Goal: Task Accomplishment & Management: Use online tool/utility

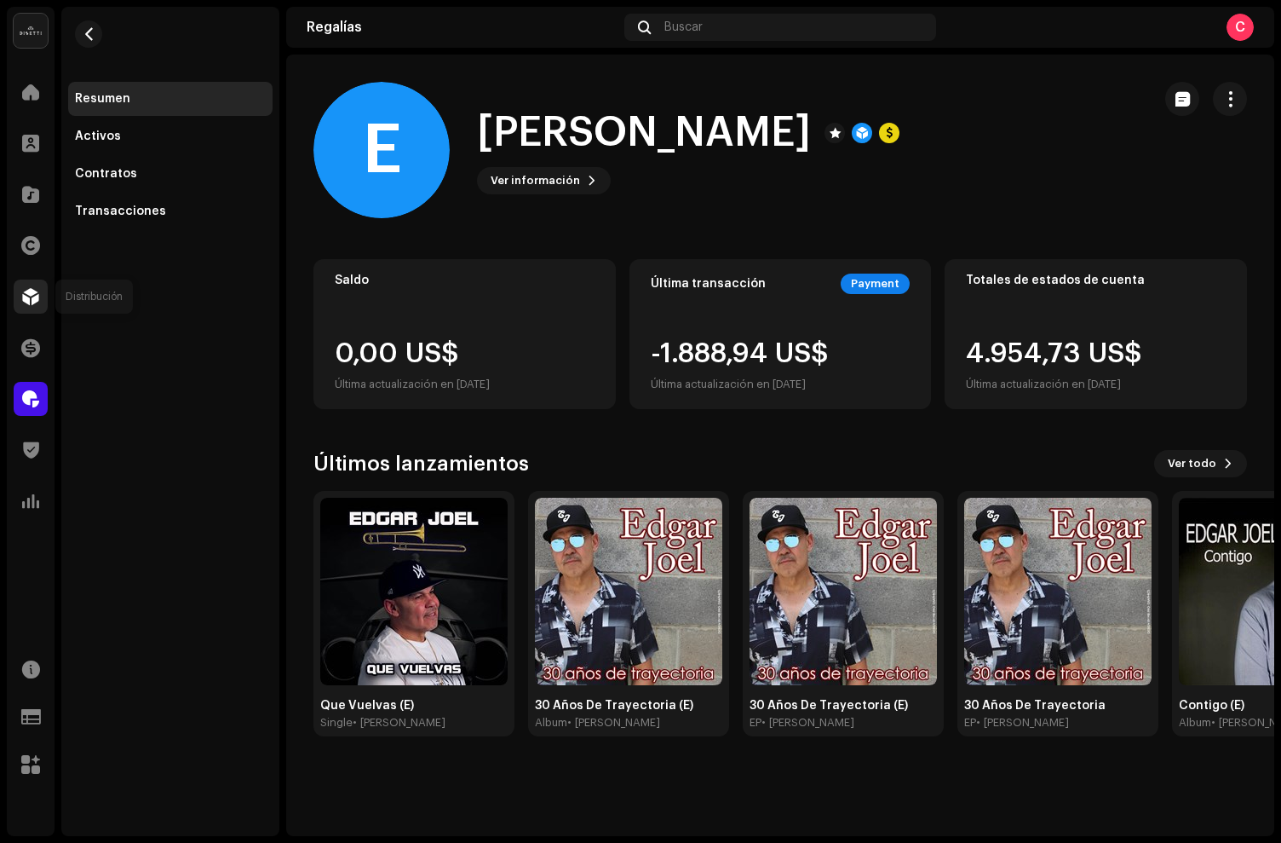
click at [45, 308] on div at bounding box center [31, 296] width 34 height 34
click at [22, 302] on span at bounding box center [30, 297] width 17 height 14
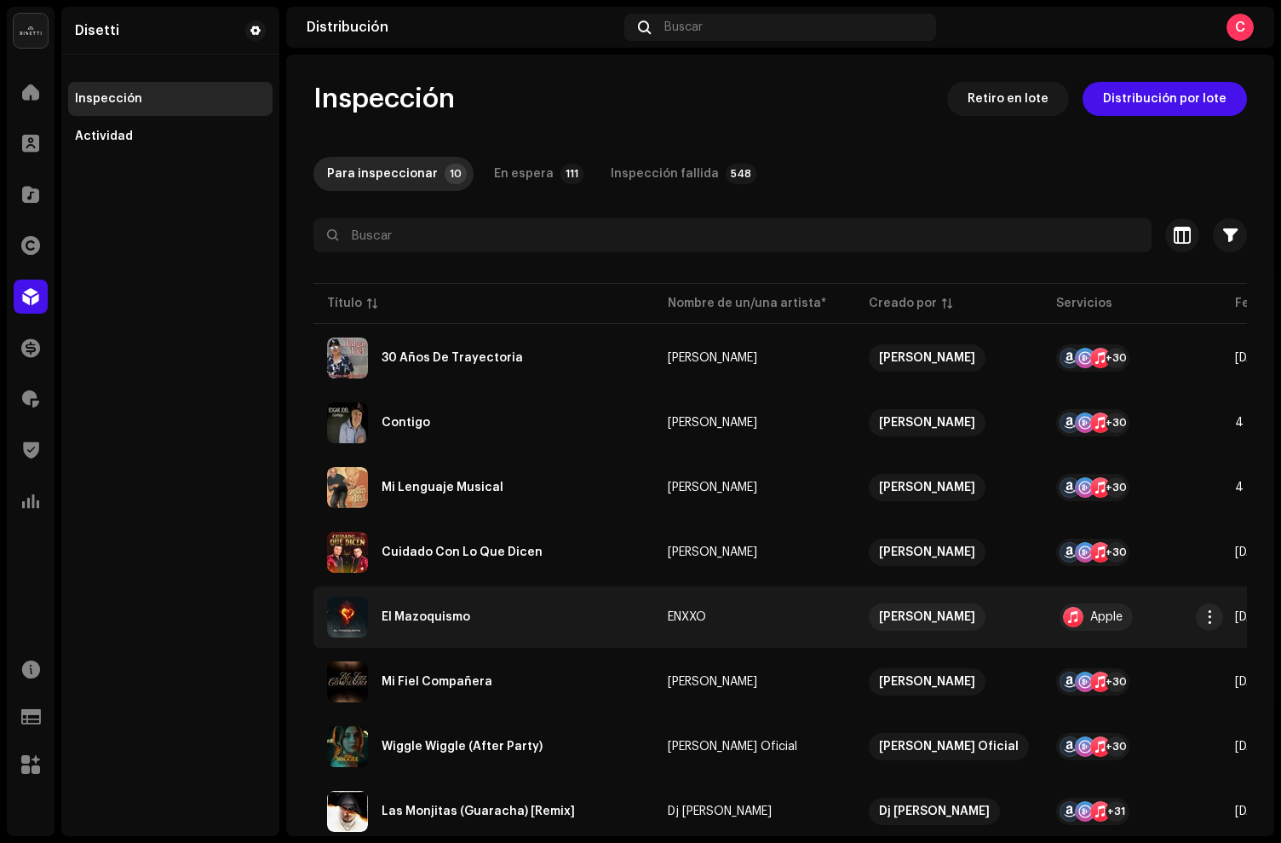
click at [562, 607] on div "El Mazoquismo" at bounding box center [484, 616] width 314 height 41
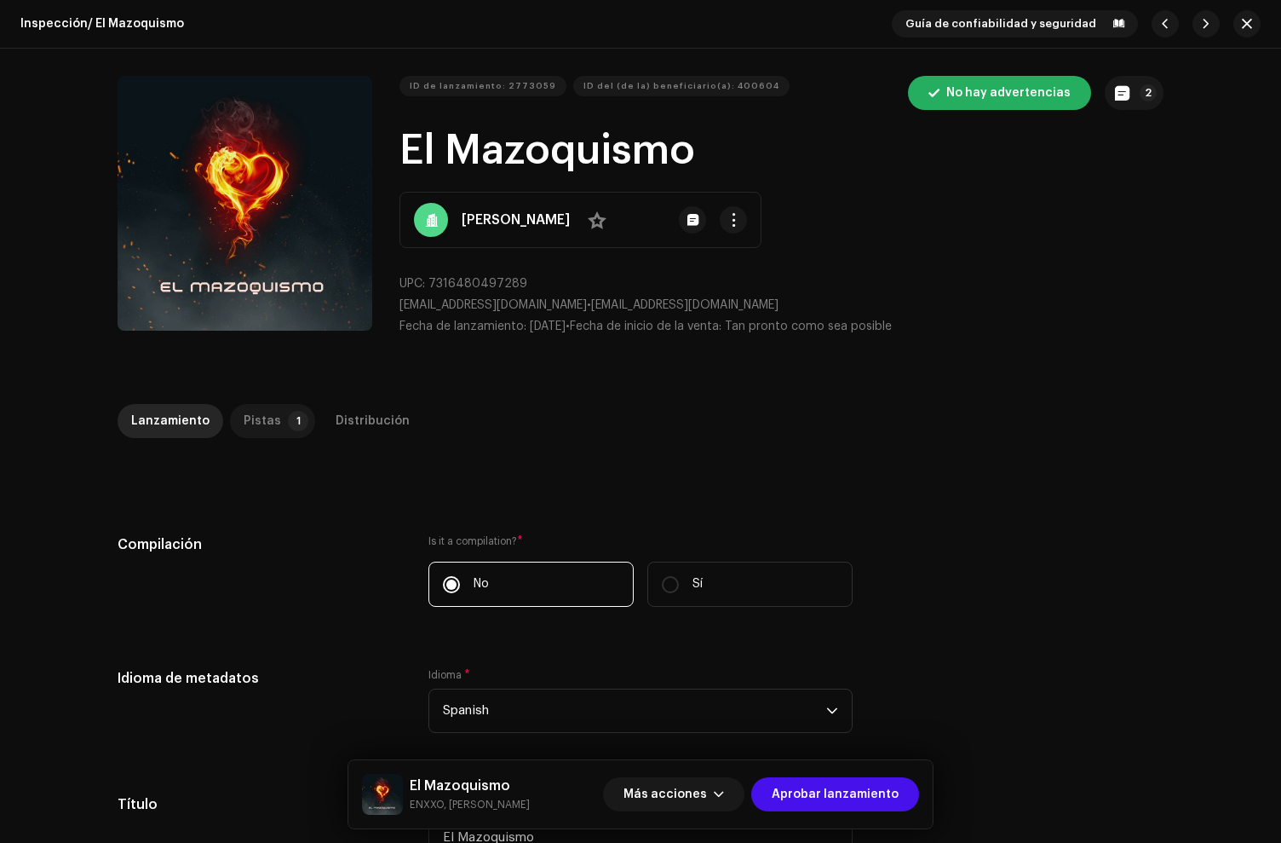
click at [272, 408] on p-tab "Pistas 1" at bounding box center [272, 421] width 85 height 34
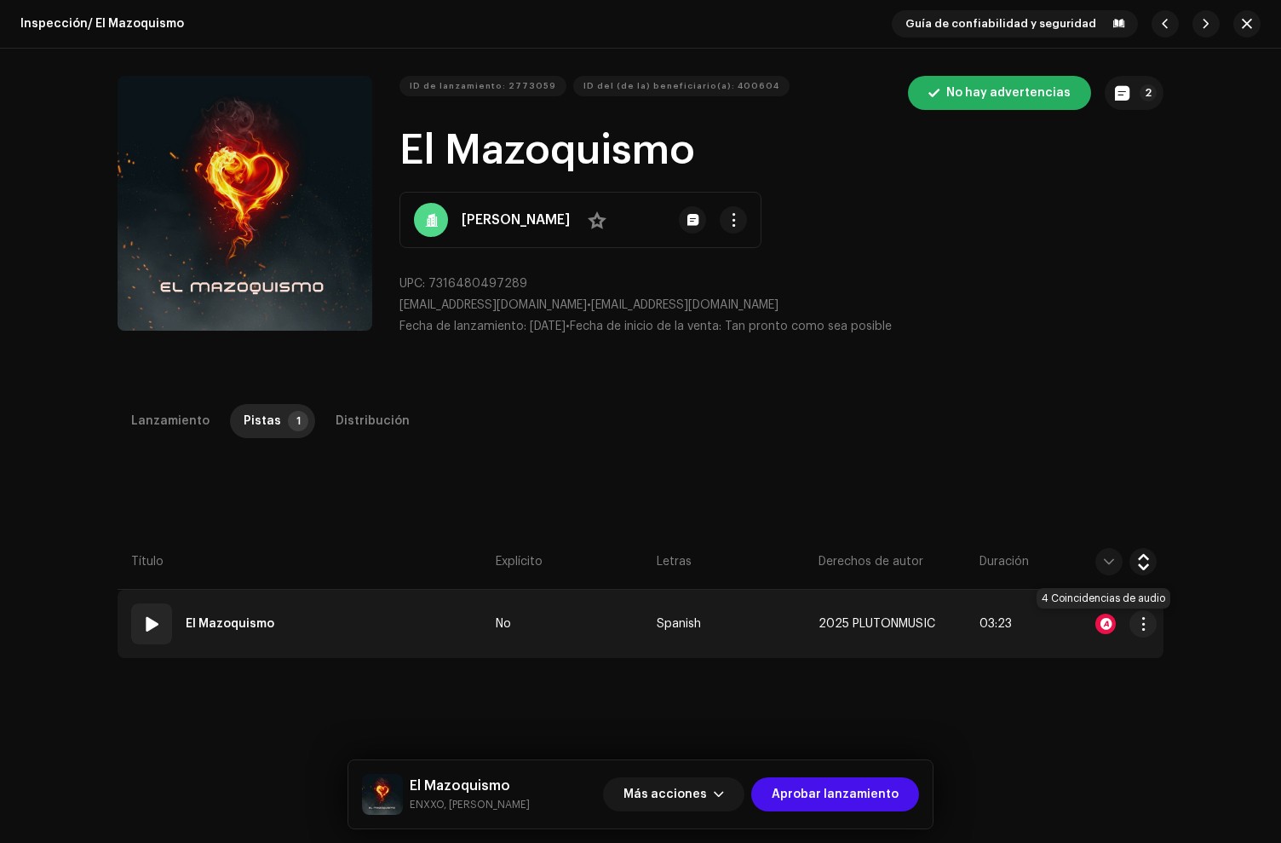
click at [1107, 619] on div at bounding box center [1106, 623] width 20 height 20
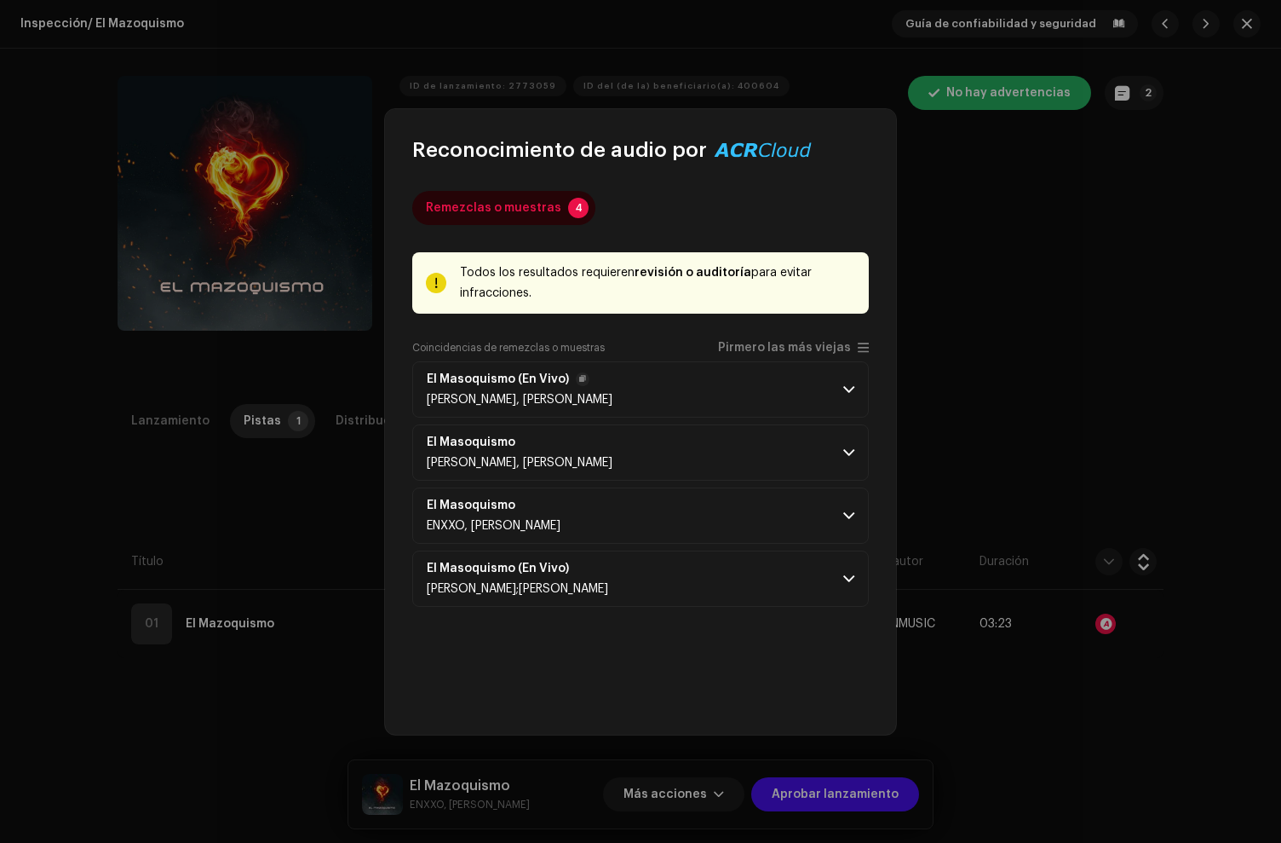
click at [578, 407] on p-accordion-header "El Masoquismo (En Vivo) Sonwil Muñoz, Joelito, Kissinger" at bounding box center [640, 389] width 457 height 56
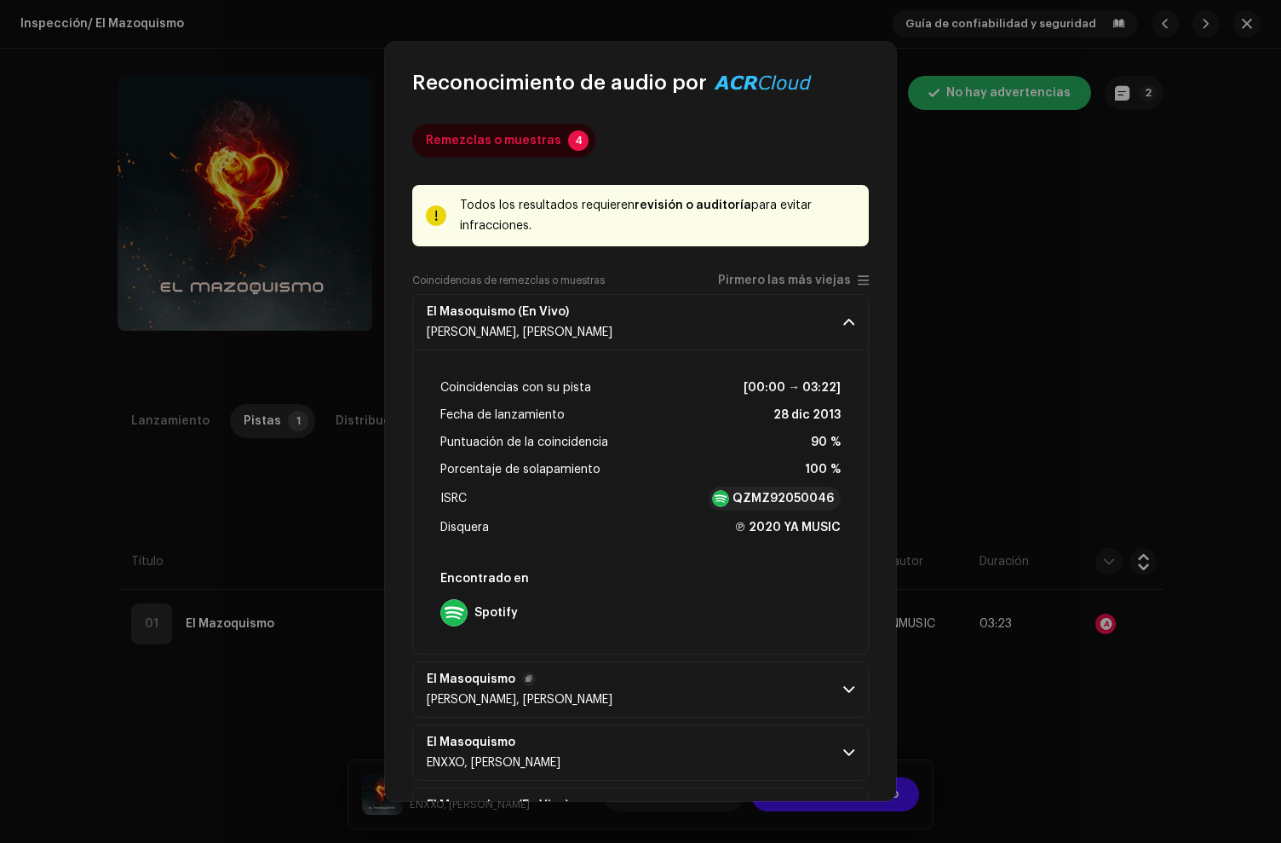
click at [645, 709] on p-accordion-header "El Masoquismo Edwin Joel Villadiego Cera, Joelito" at bounding box center [640, 689] width 457 height 56
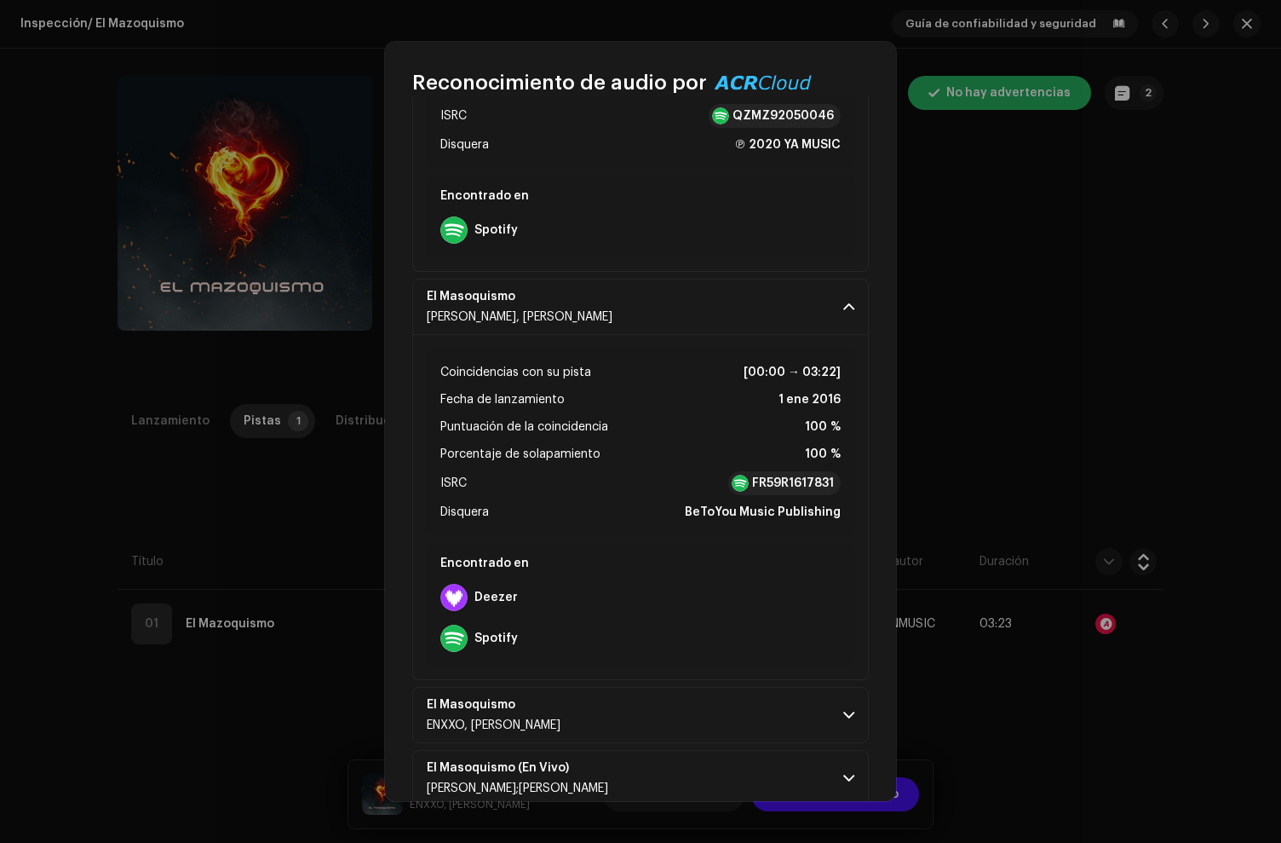
scroll to position [416, 0]
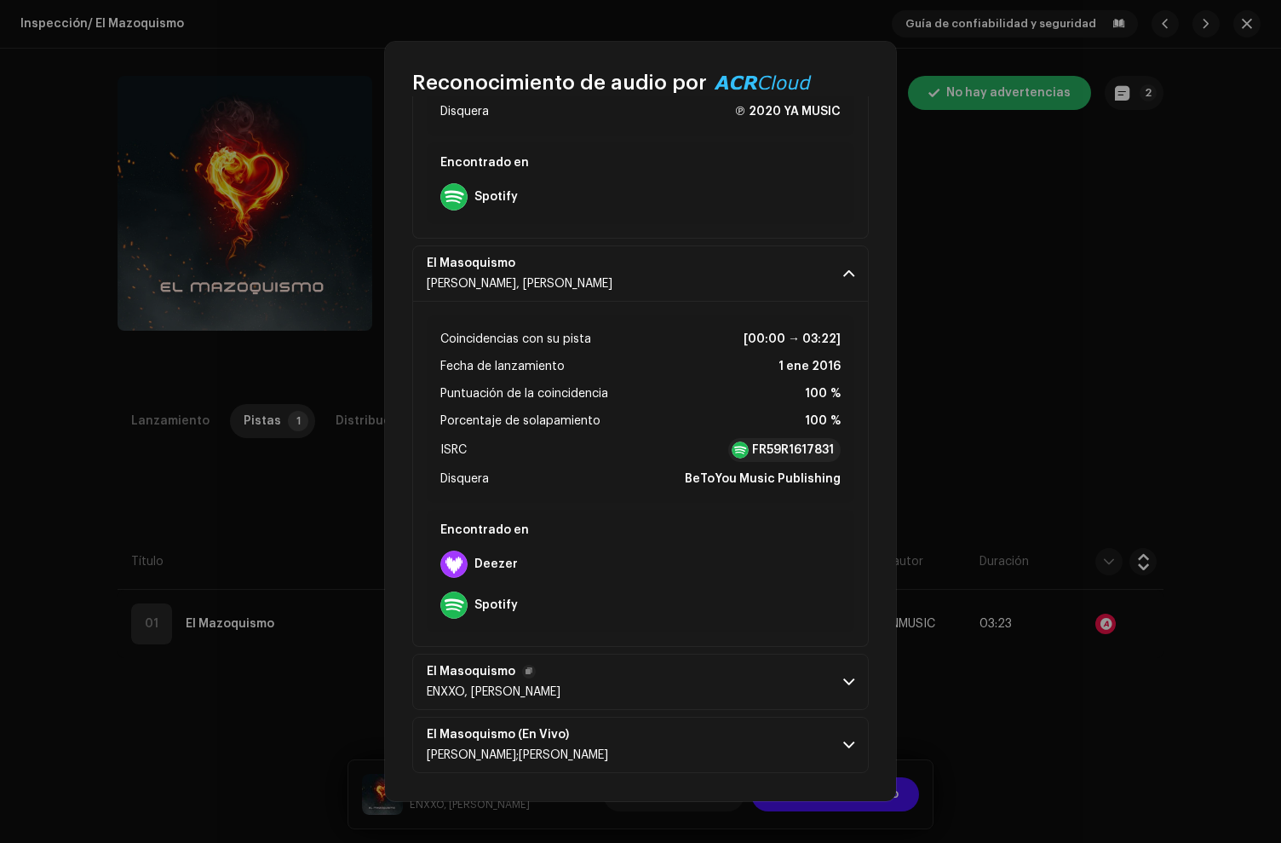
click at [623, 685] on p-accordion-header "El Masoquismo ENXXO, Kissinger, Joelito" at bounding box center [640, 682] width 457 height 56
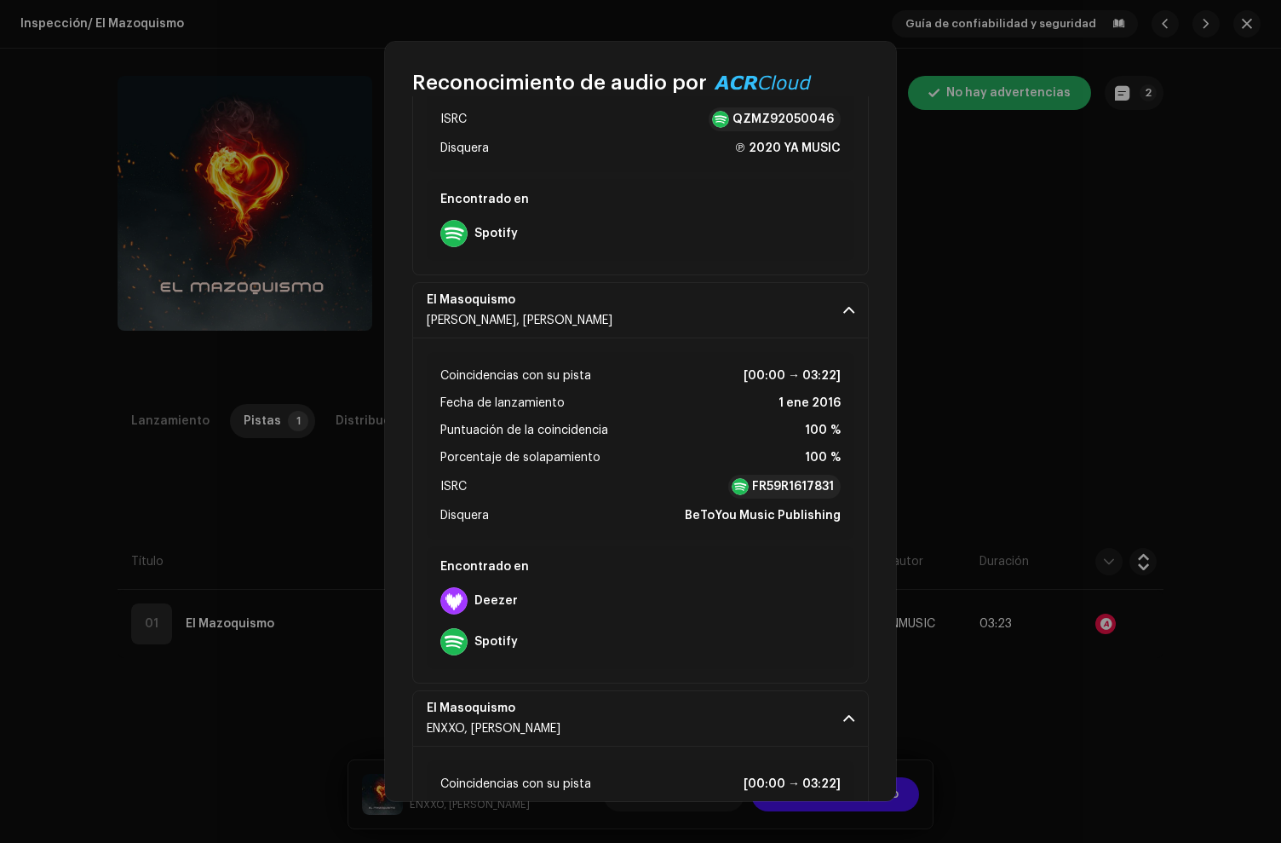
scroll to position [0, 0]
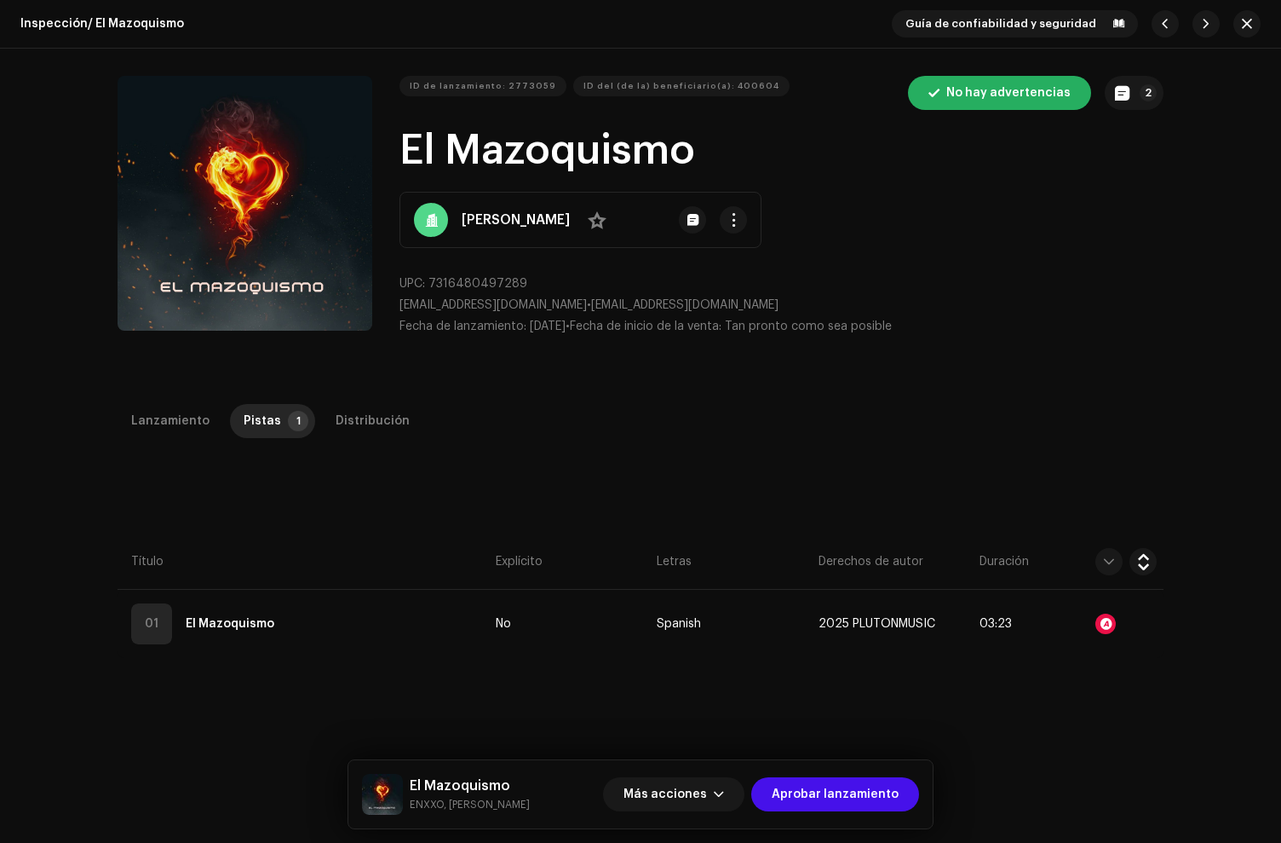
click at [956, 427] on div "Reconocimiento de audio por Remezclas o muestras 4 Todos los resultados requier…" at bounding box center [640, 421] width 1281 height 843
click at [832, 798] on span "Aprobar lanzamiento" at bounding box center [835, 794] width 127 height 34
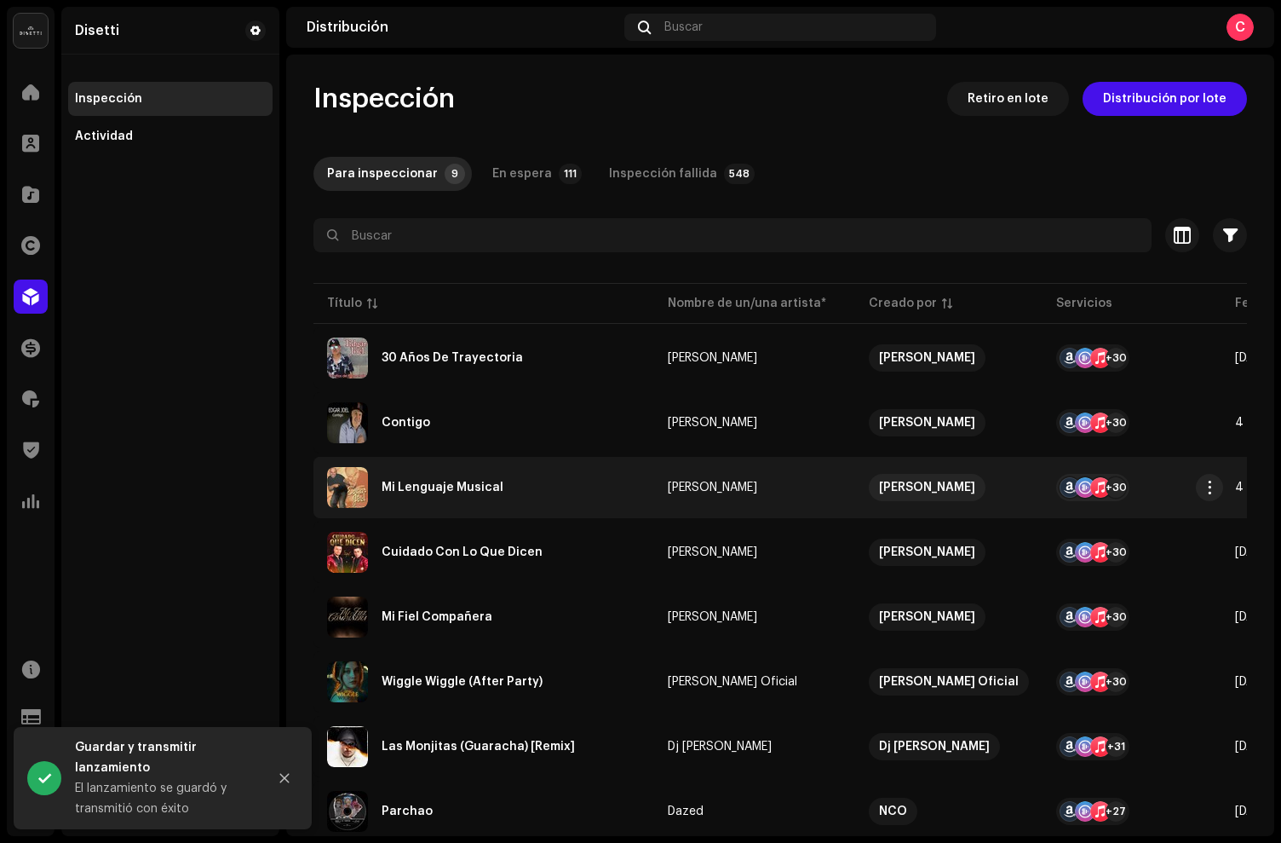
click at [548, 494] on div "Mi Lenguaje Musical" at bounding box center [484, 487] width 314 height 41
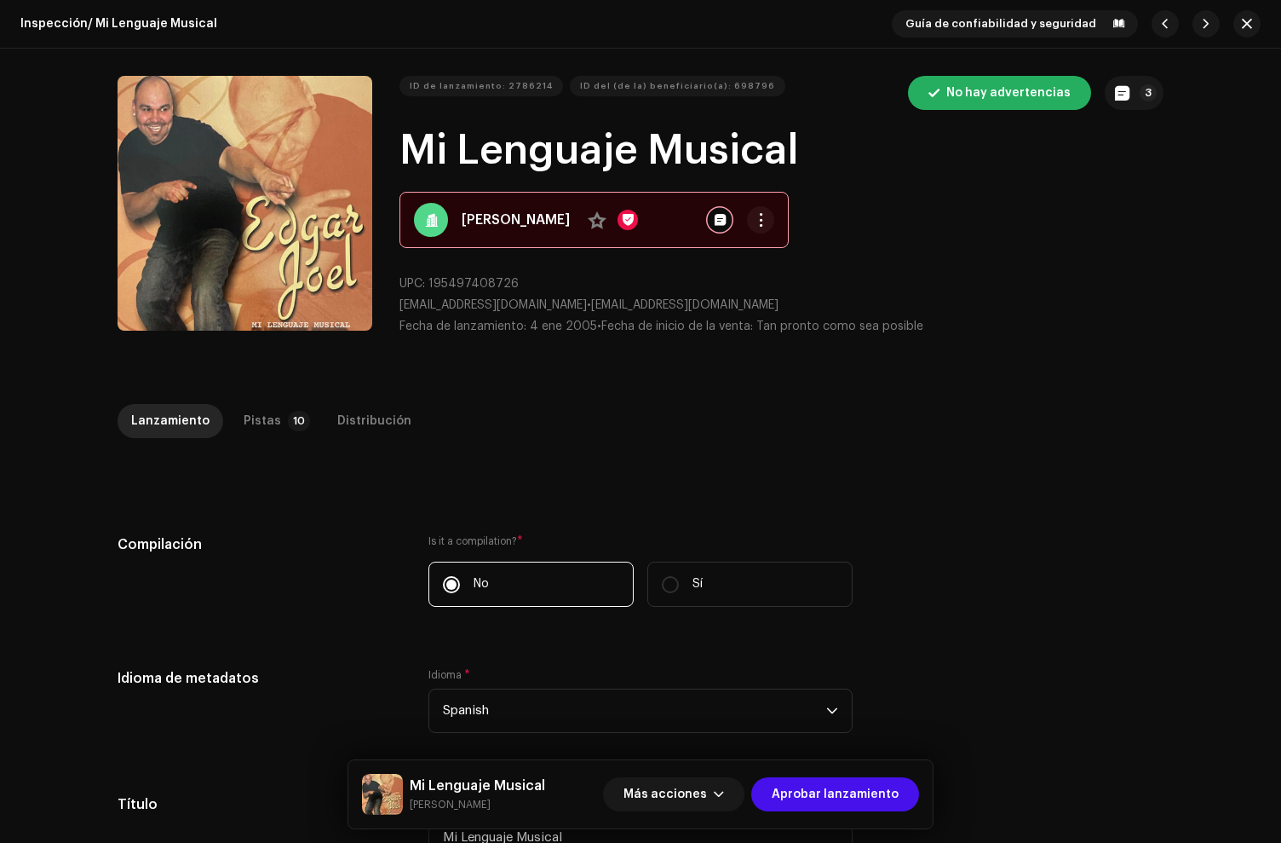
click at [253, 404] on div "Pistas" at bounding box center [262, 421] width 37 height 34
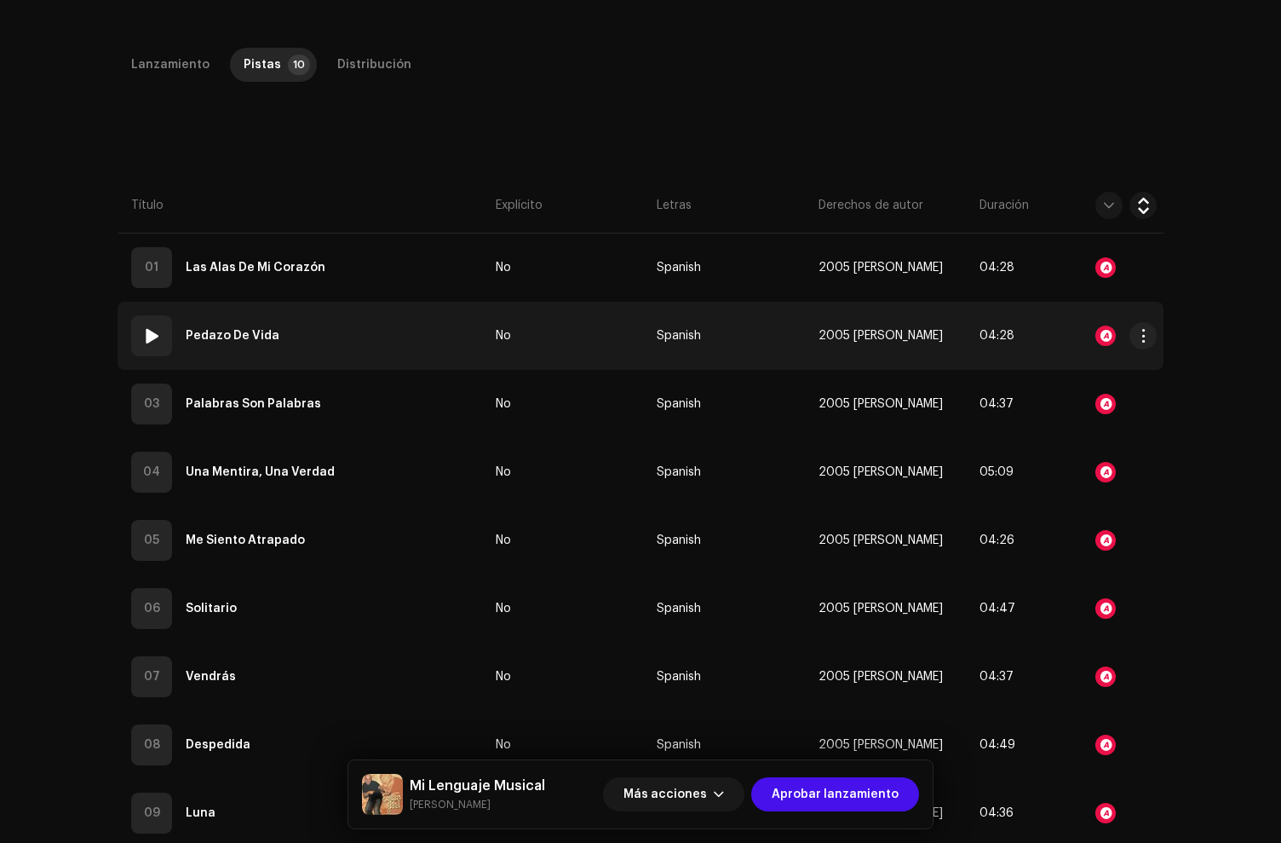
scroll to position [551, 0]
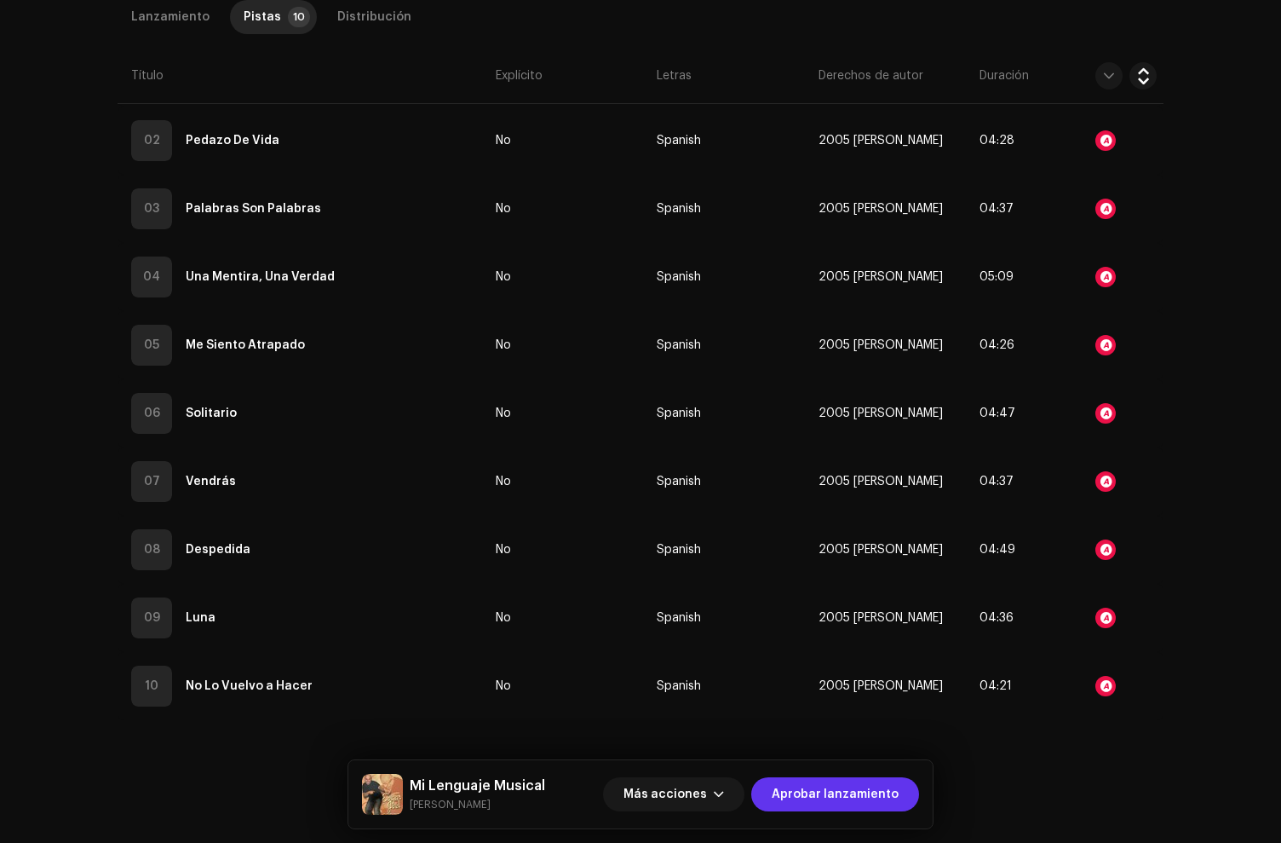
click at [845, 803] on span "Aprobar lanzamiento" at bounding box center [835, 794] width 127 height 34
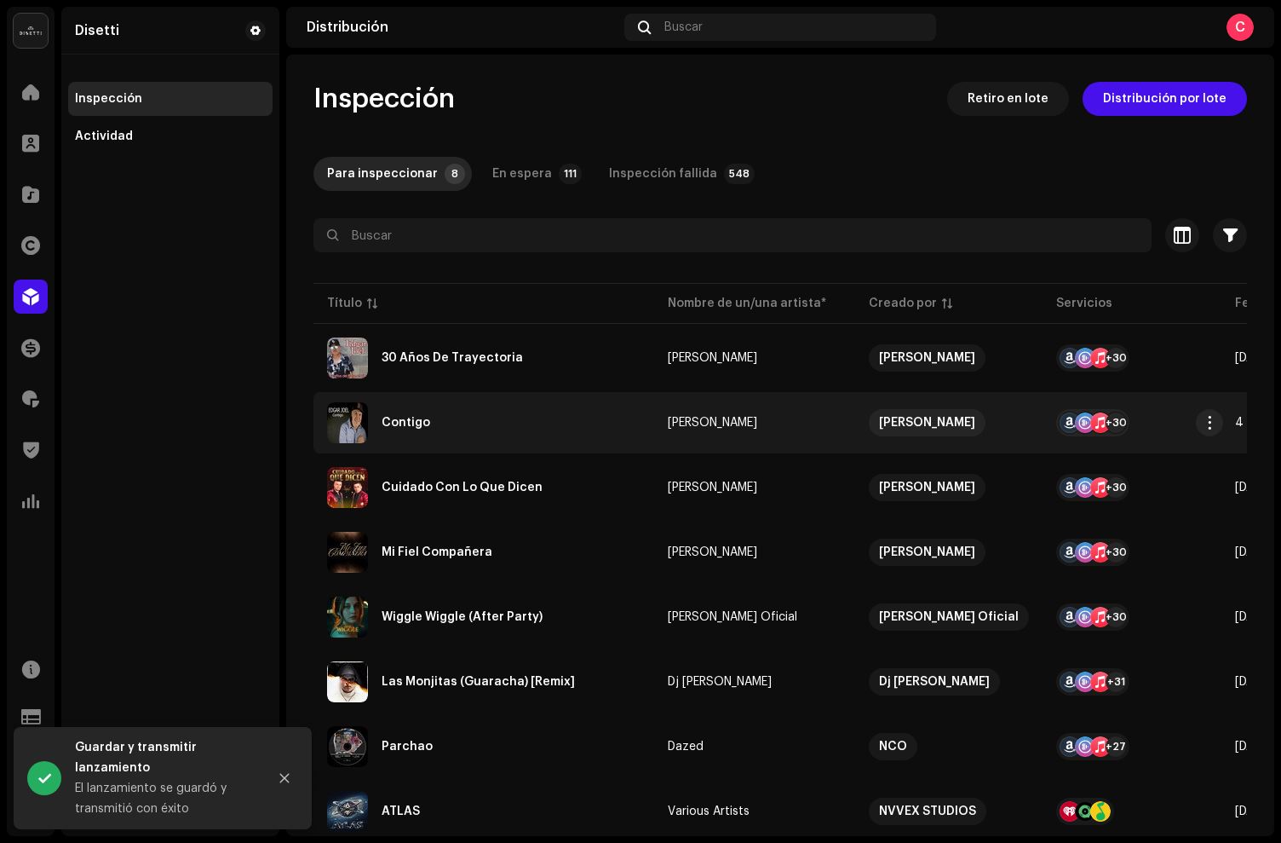
click at [537, 433] on div "Contigo" at bounding box center [484, 422] width 314 height 41
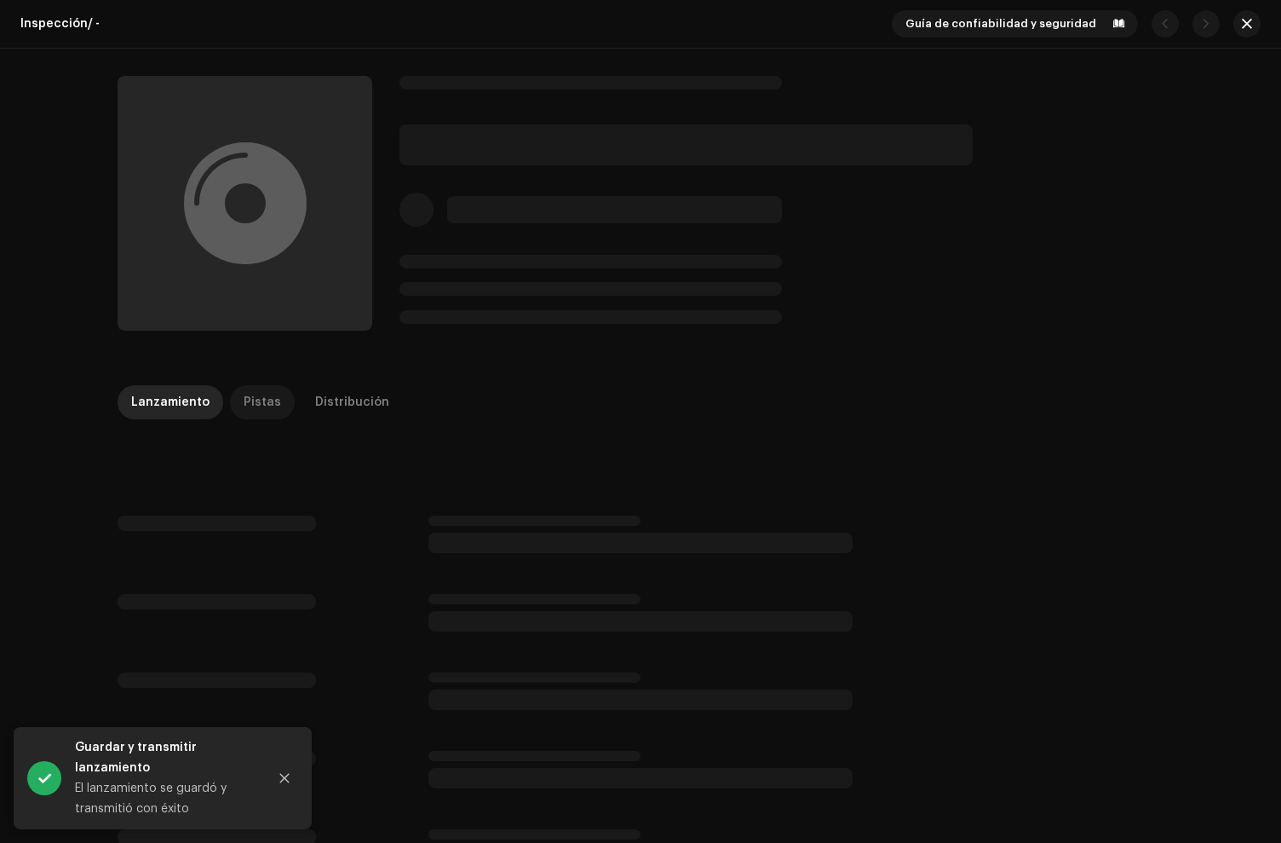
click at [254, 405] on div "Pistas" at bounding box center [262, 402] width 37 height 34
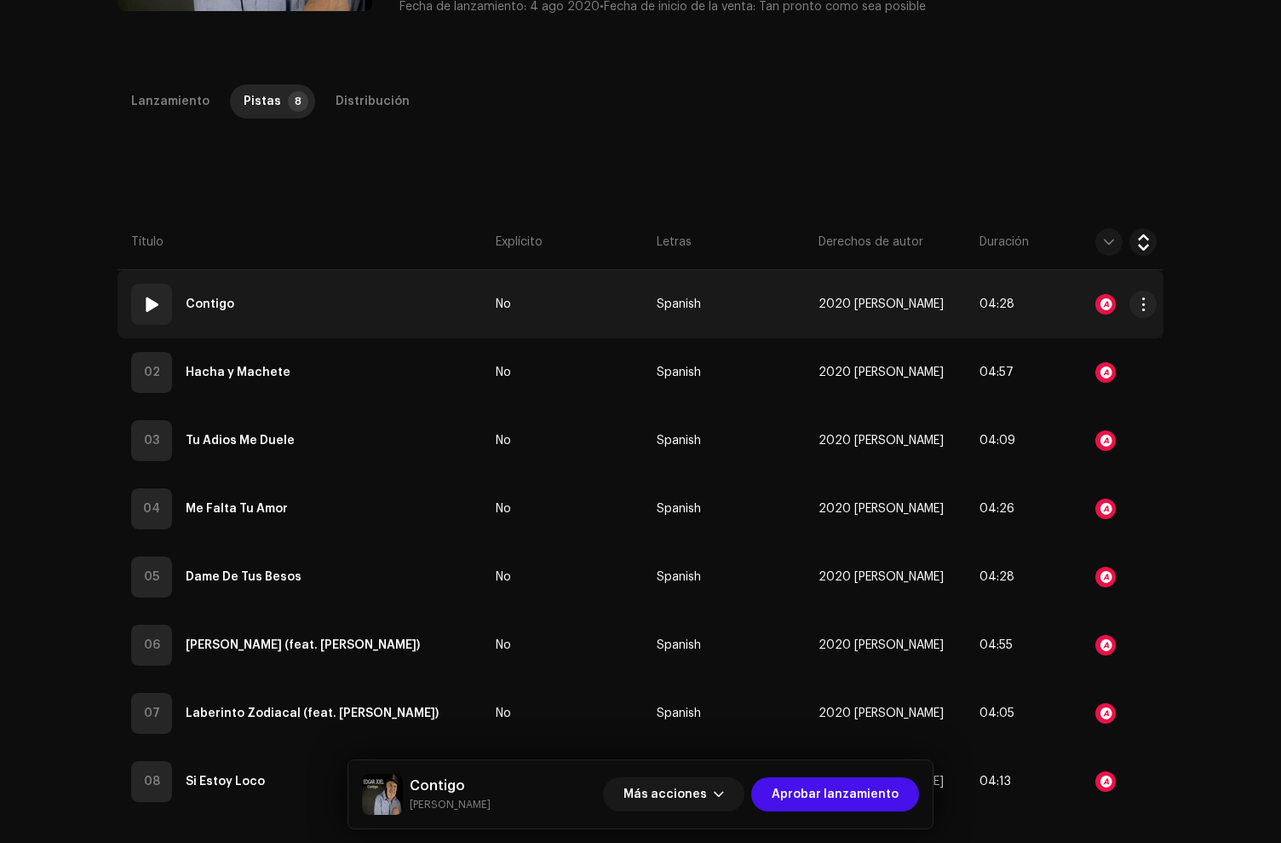
scroll to position [404, 0]
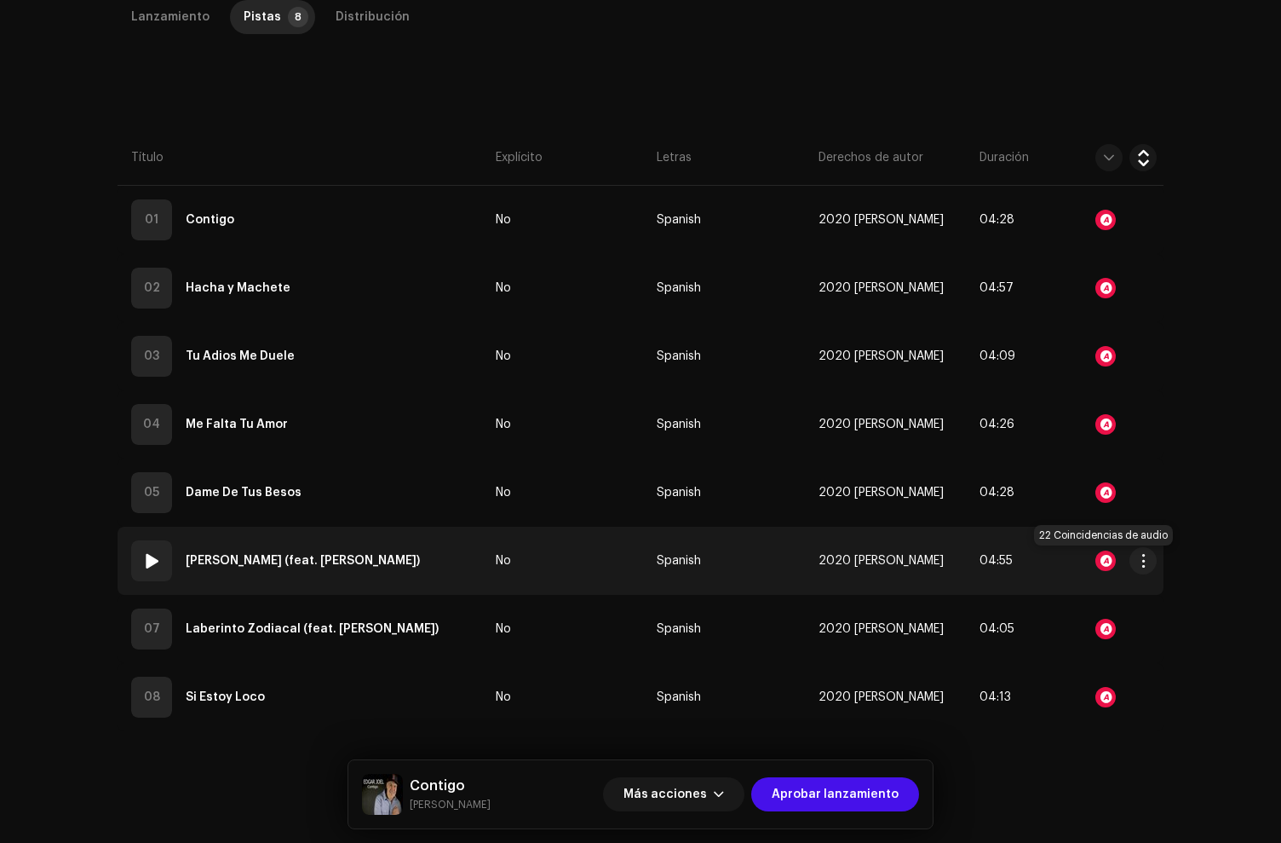
click at [1103, 558] on div at bounding box center [1106, 560] width 20 height 20
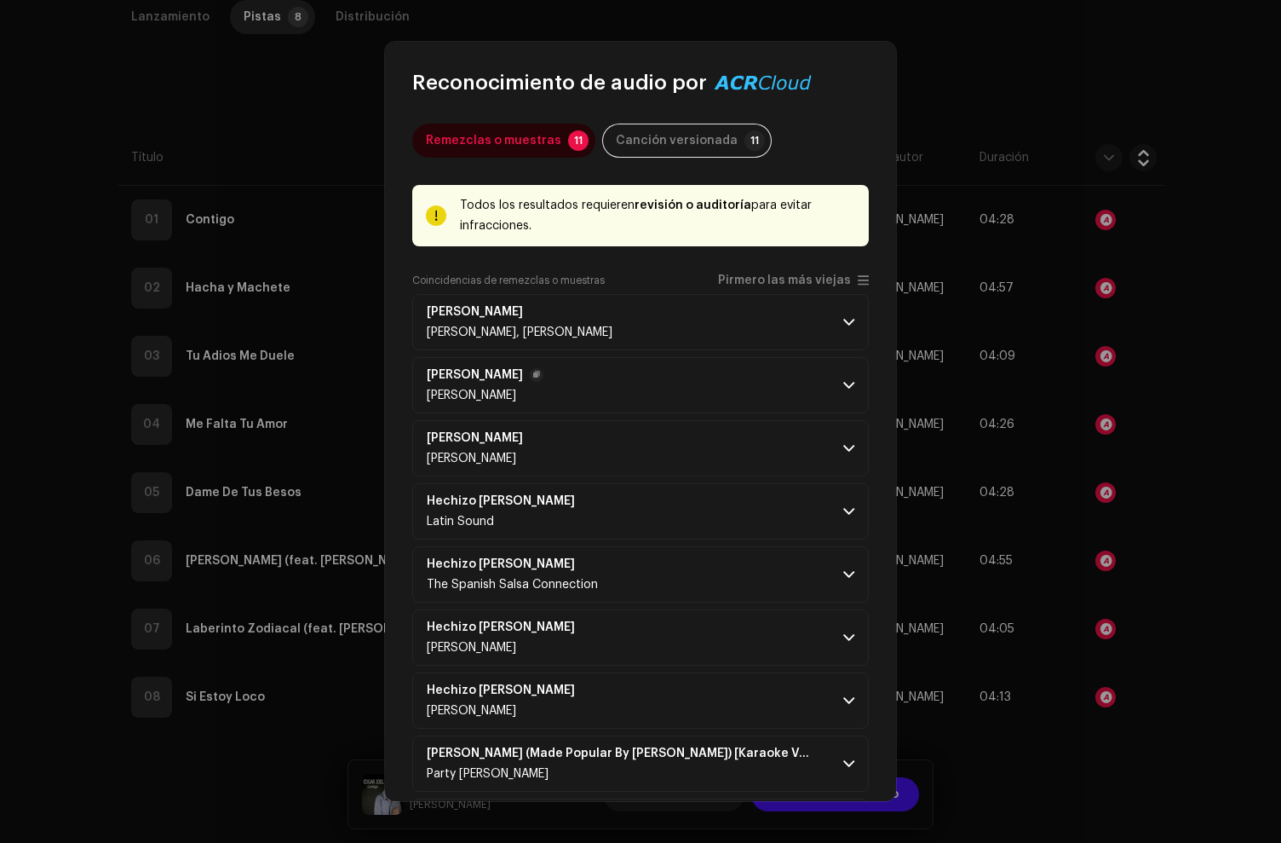
click at [610, 379] on p-accordion-header "Hechizo De Luna Edgar Joel" at bounding box center [640, 385] width 457 height 56
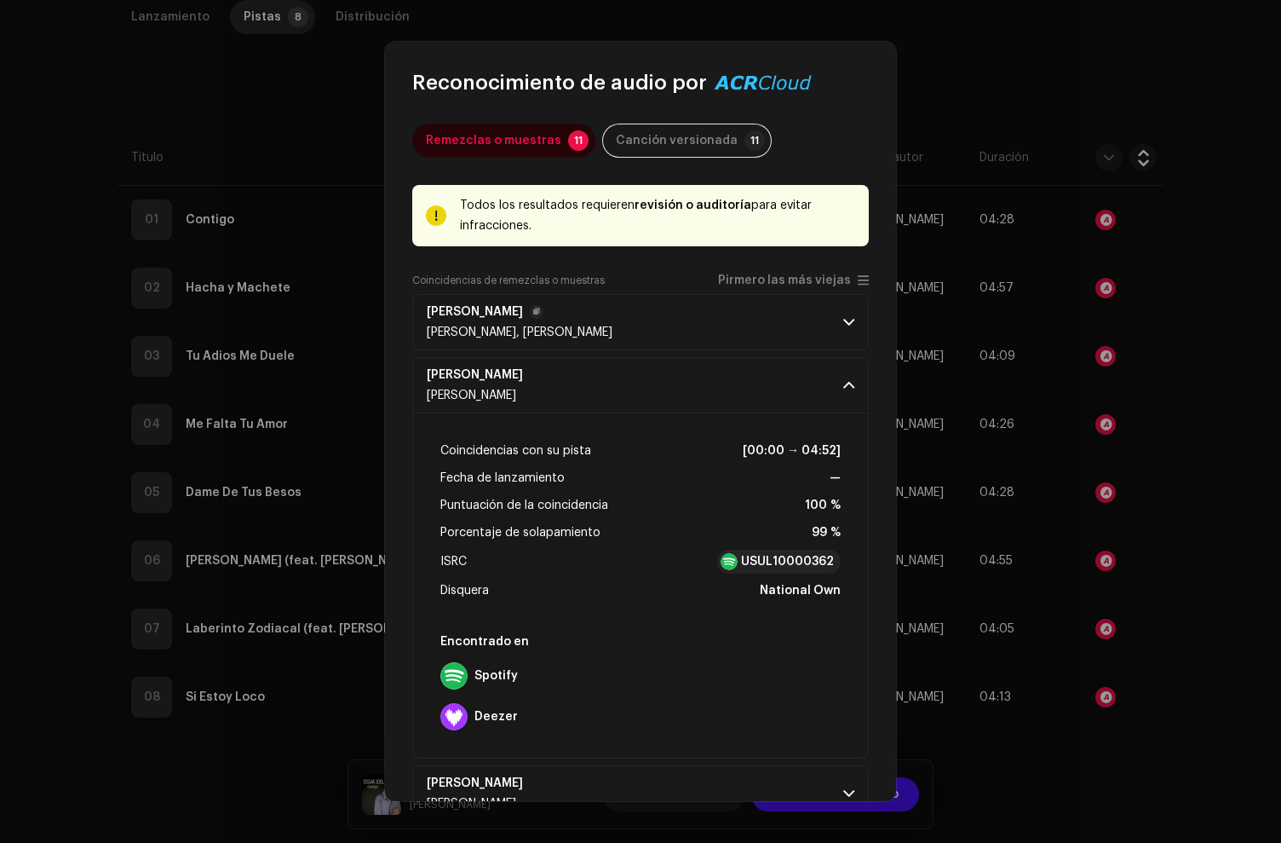
click at [594, 336] on p-accordion-header "Hechizo De Luna Edgar Joel, Anthony Colon" at bounding box center [640, 322] width 457 height 56
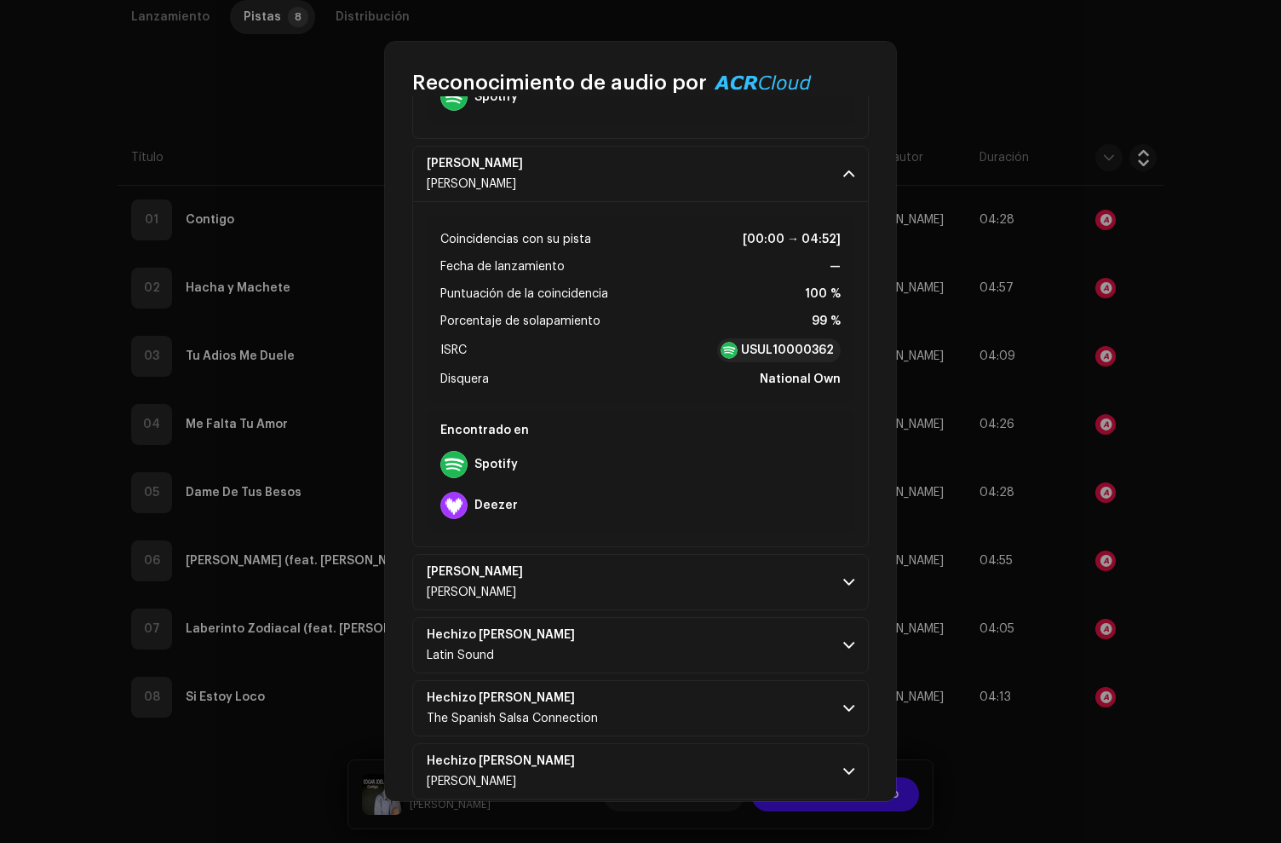
scroll to position [752, 0]
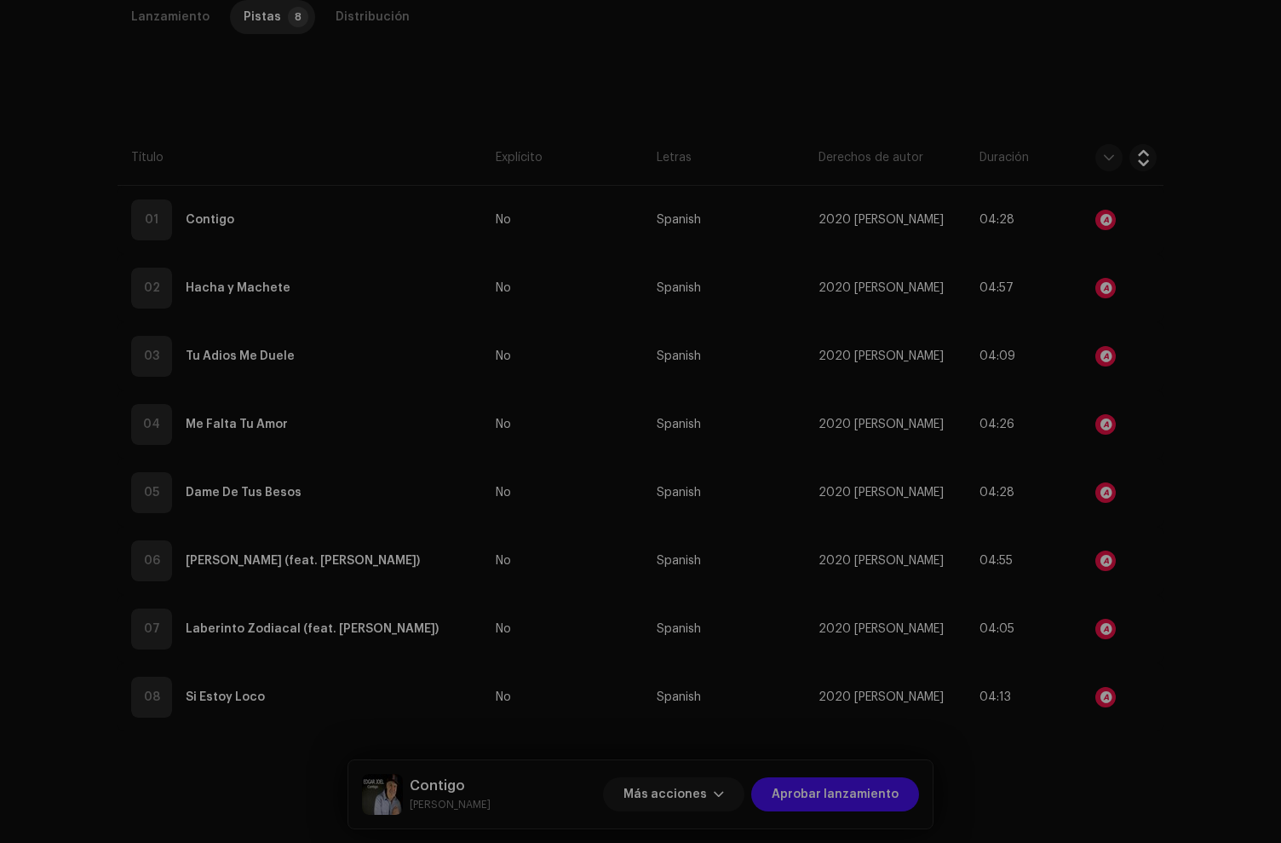
click at [1142, 544] on div "Reconocimiento de audio por Remezclas o muestras 11 Canción versionada 11 Todos…" at bounding box center [640, 421] width 1281 height 843
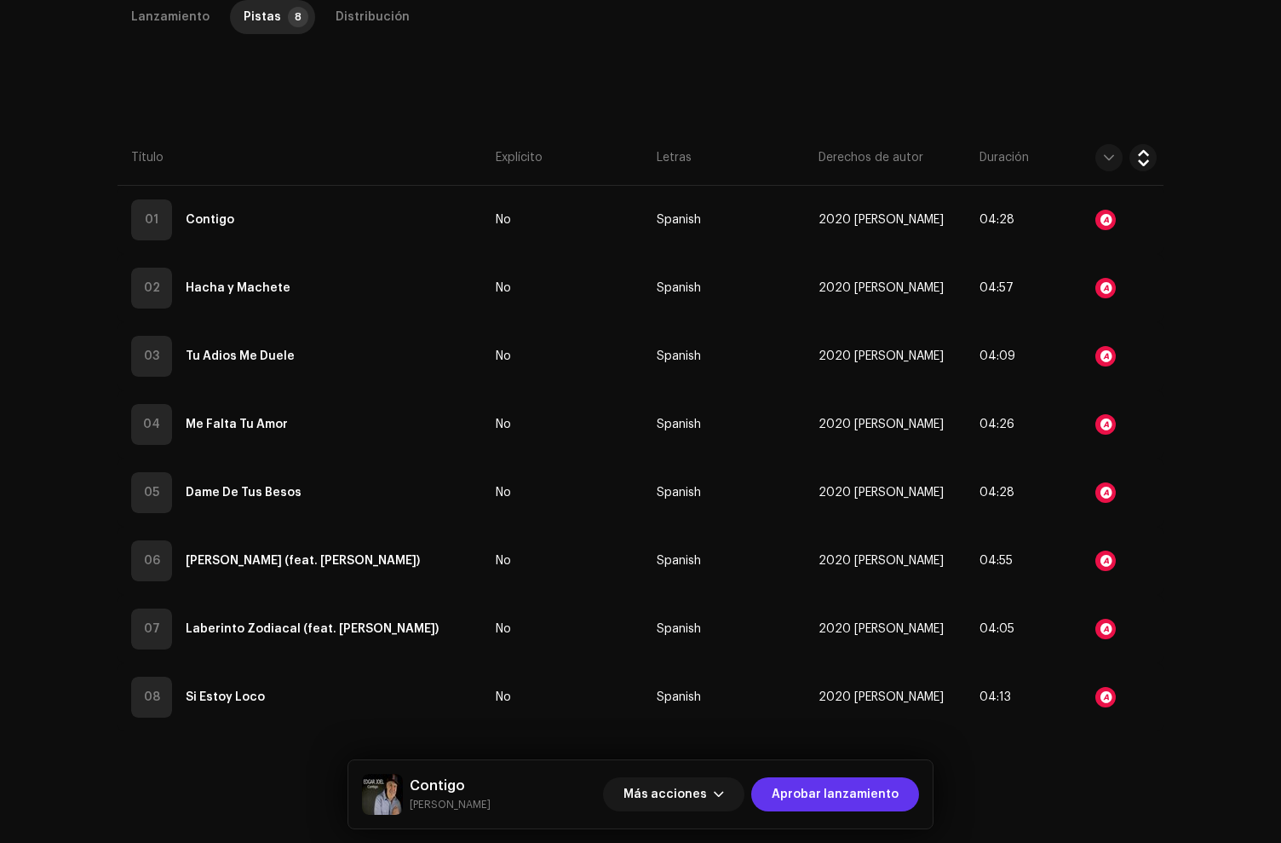
click at [818, 804] on span "Aprobar lanzamiento" at bounding box center [835, 794] width 127 height 34
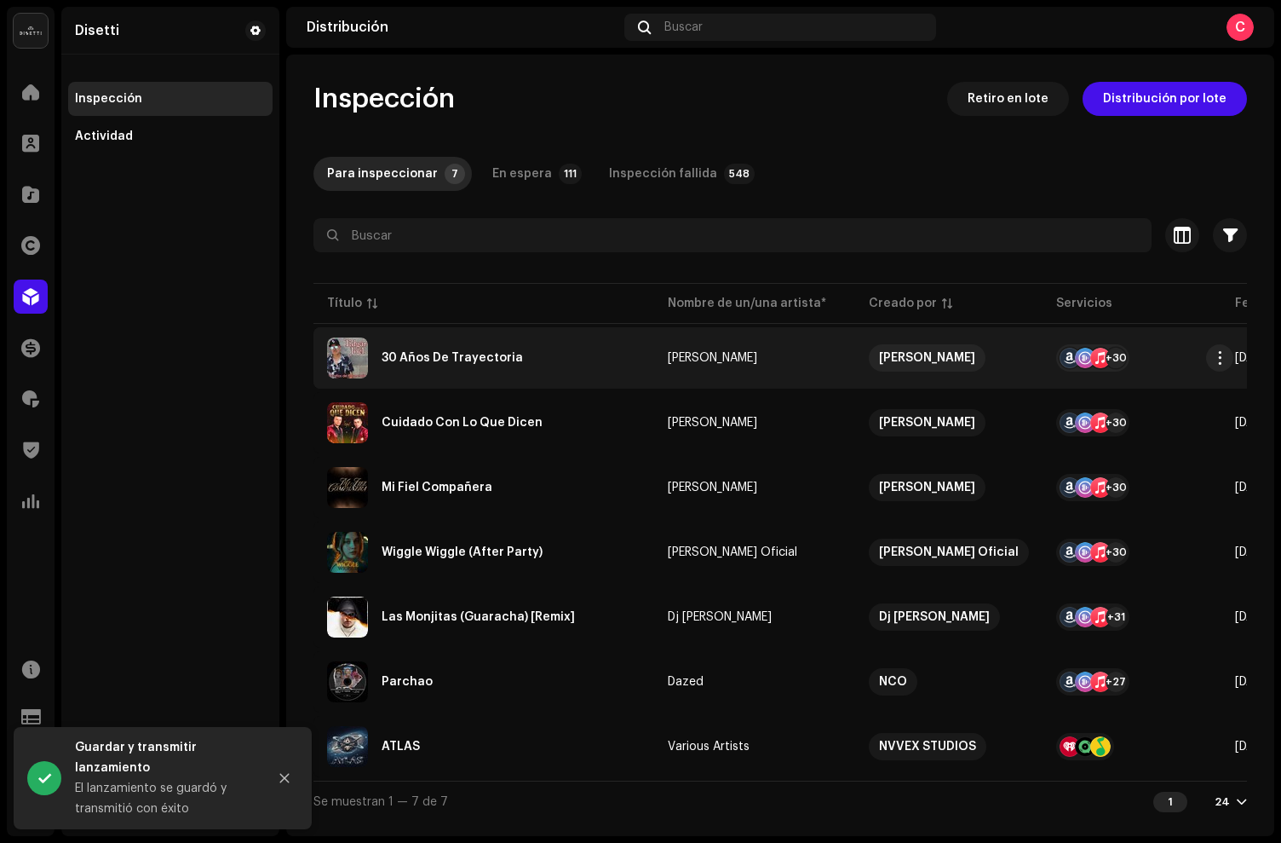
click at [570, 362] on div "30 Años De Trayectoria" at bounding box center [484, 357] width 314 height 41
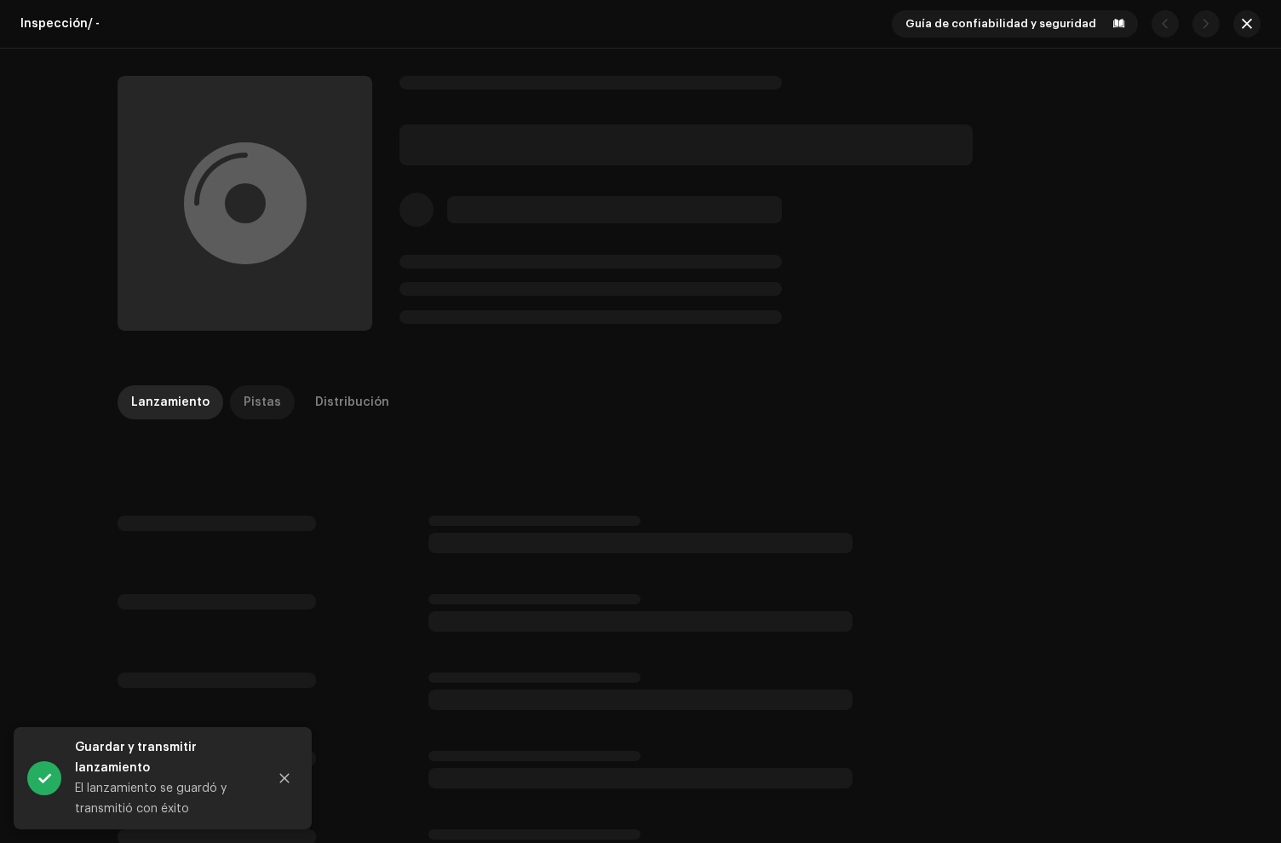
click at [244, 404] on div "Pistas" at bounding box center [262, 402] width 37 height 34
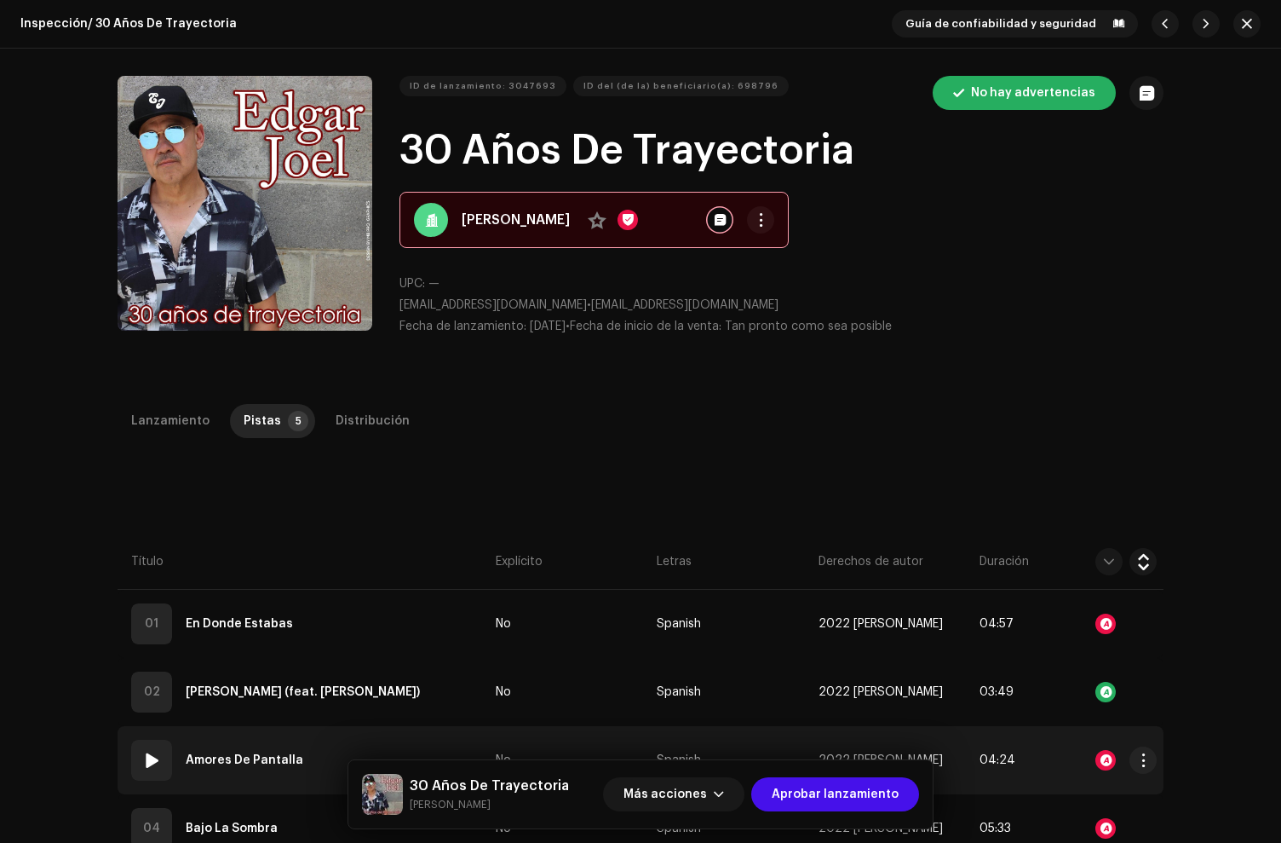
drag, startPoint x: 796, startPoint y: 792, endPoint x: 795, endPoint y: 740, distance: 52.0
click at [797, 792] on span "Aprobar lanzamiento" at bounding box center [835, 794] width 127 height 34
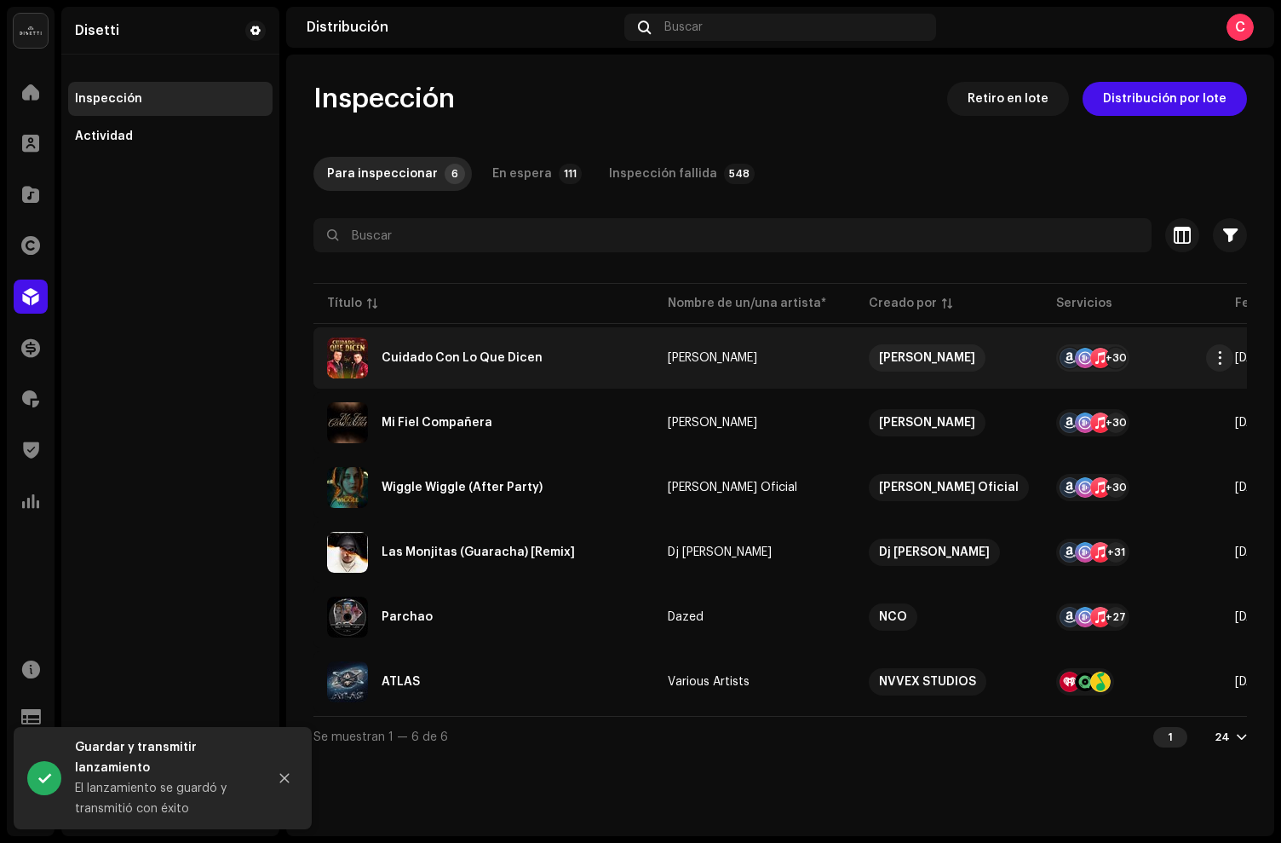
click at [609, 371] on div "Cuidado Con Lo Que Dicen" at bounding box center [484, 357] width 314 height 41
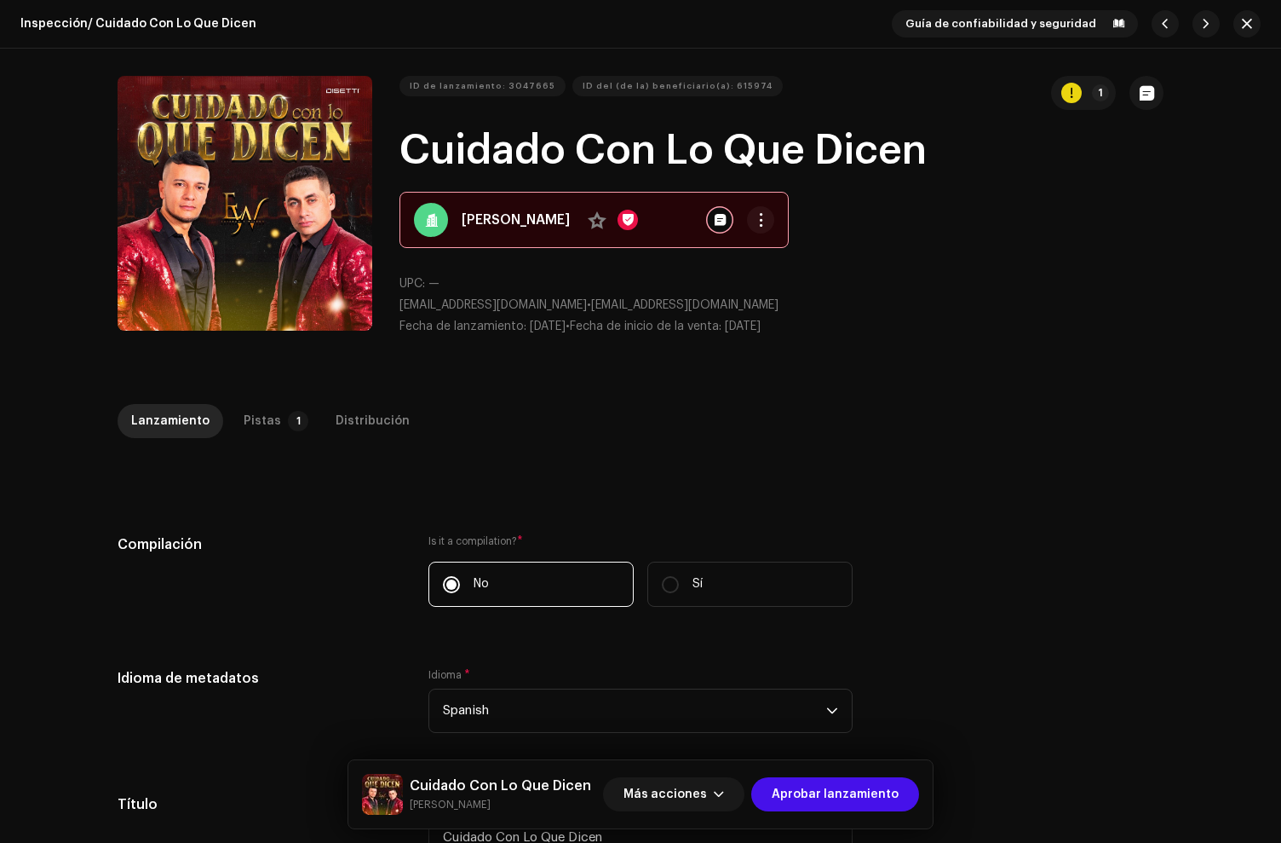
click at [581, 332] on p "Fecha de lanzamiento: 10 oct 2025 • Fecha de inicio de la venta: 10 oct 2025" at bounding box center [782, 327] width 764 height 18
click at [365, 428] on div "Distribución" at bounding box center [373, 421] width 74 height 34
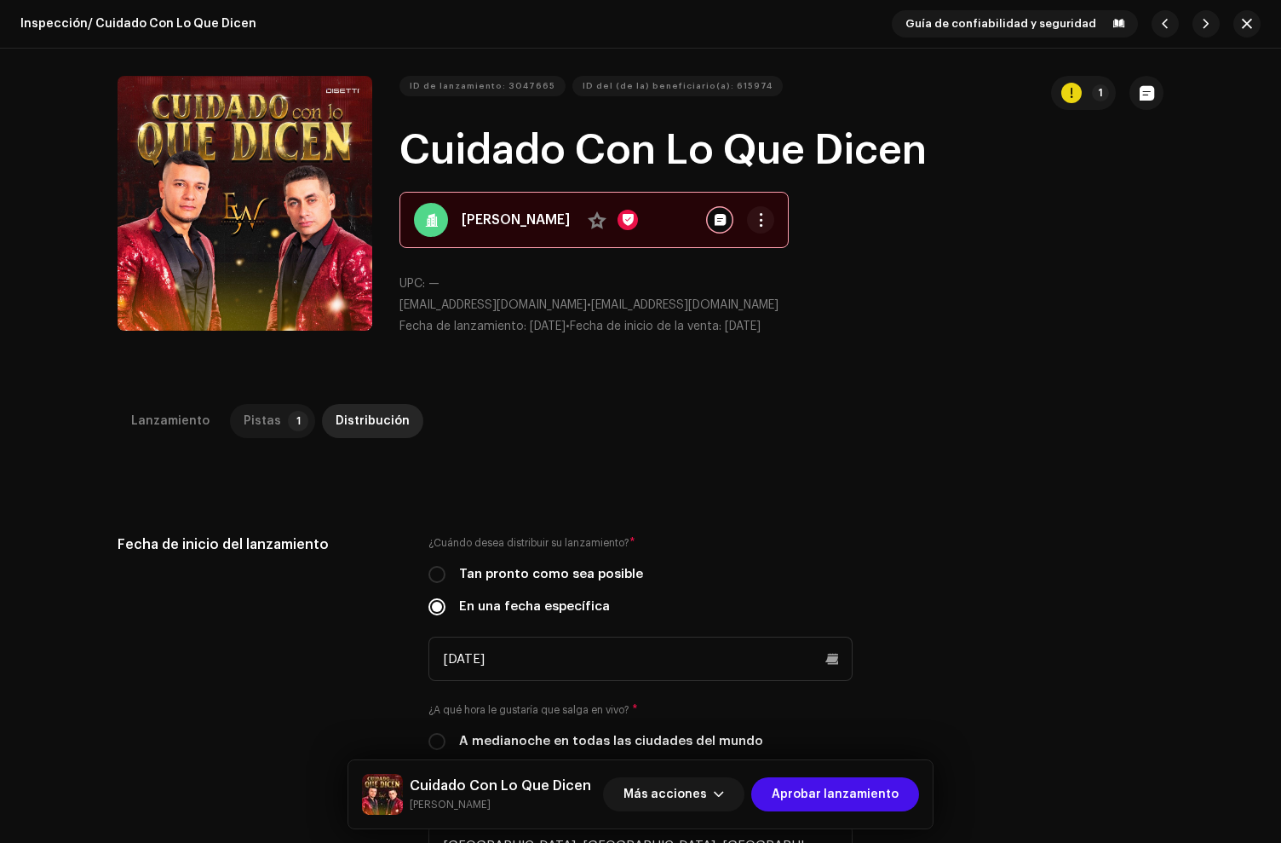
click at [266, 436] on div "Pistas" at bounding box center [262, 421] width 37 height 34
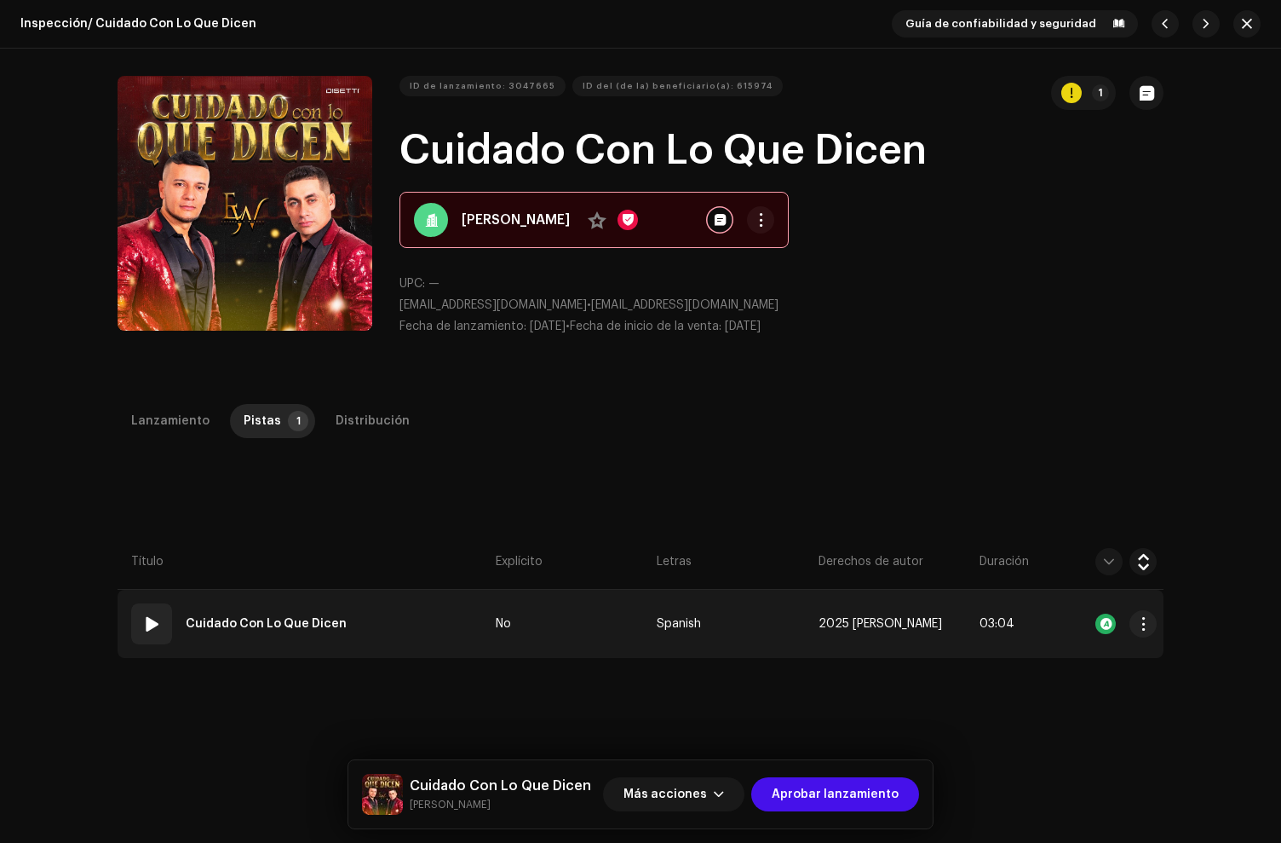
click at [1096, 625] on div at bounding box center [1106, 623] width 20 height 20
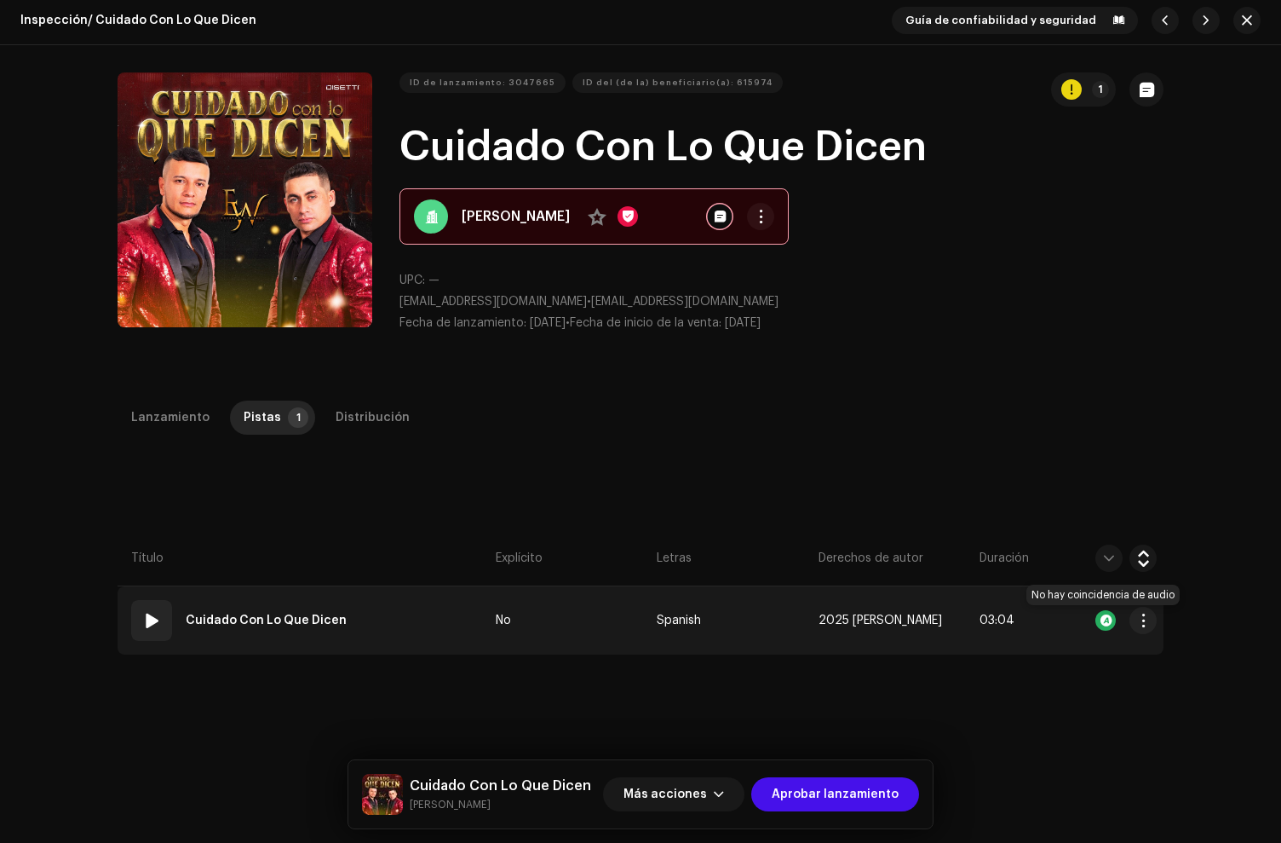
click at [1102, 621] on div at bounding box center [1106, 620] width 20 height 20
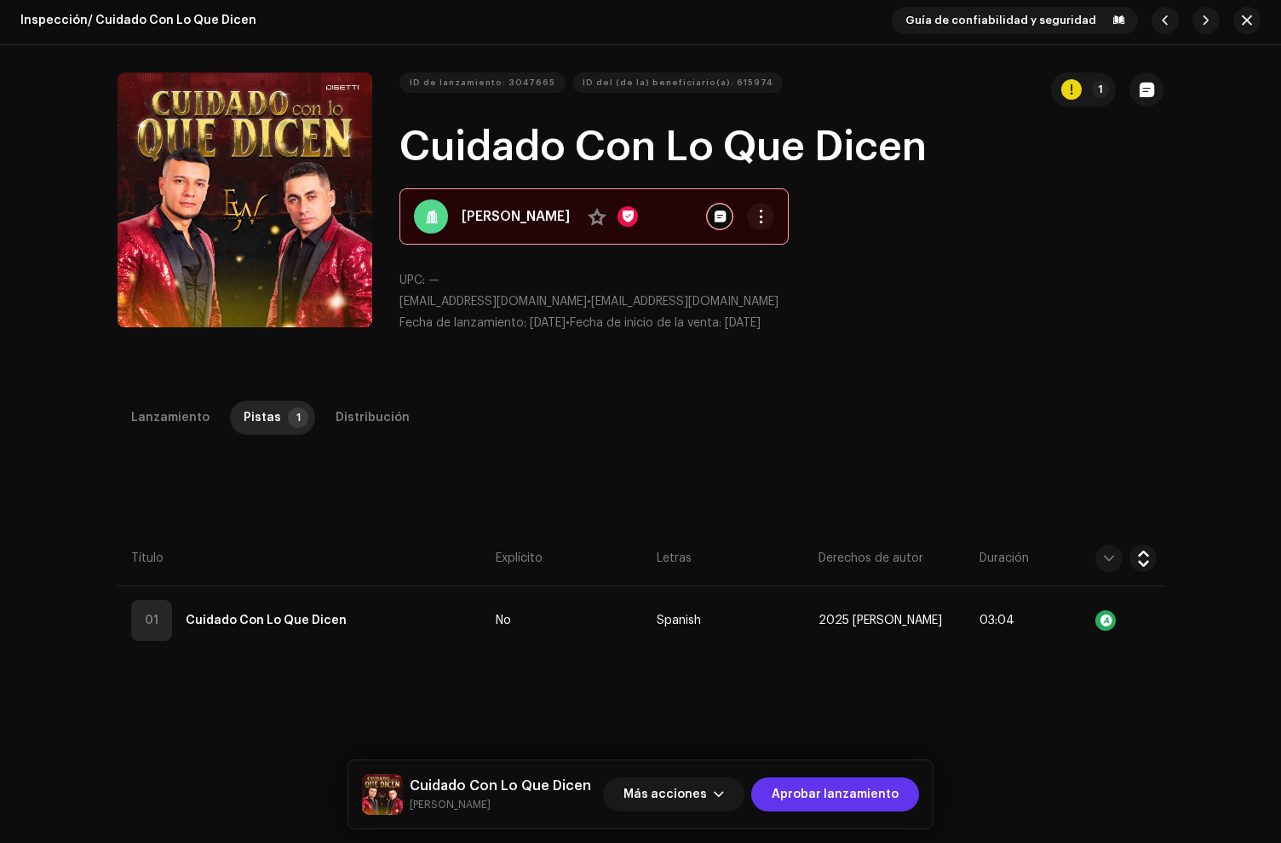
click at [863, 795] on span "Aprobar lanzamiento" at bounding box center [835, 794] width 127 height 34
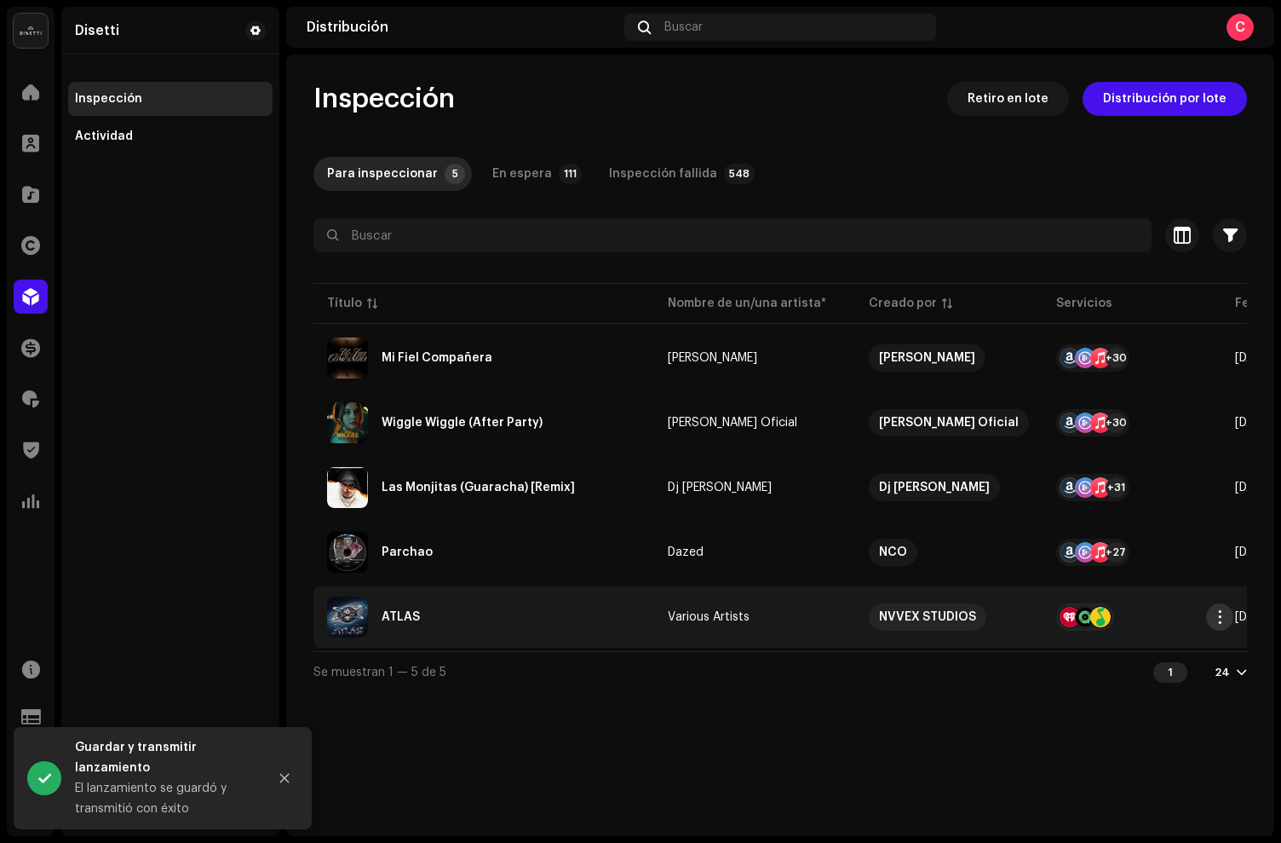
click at [1222, 617] on span "button" at bounding box center [1220, 617] width 13 height 14
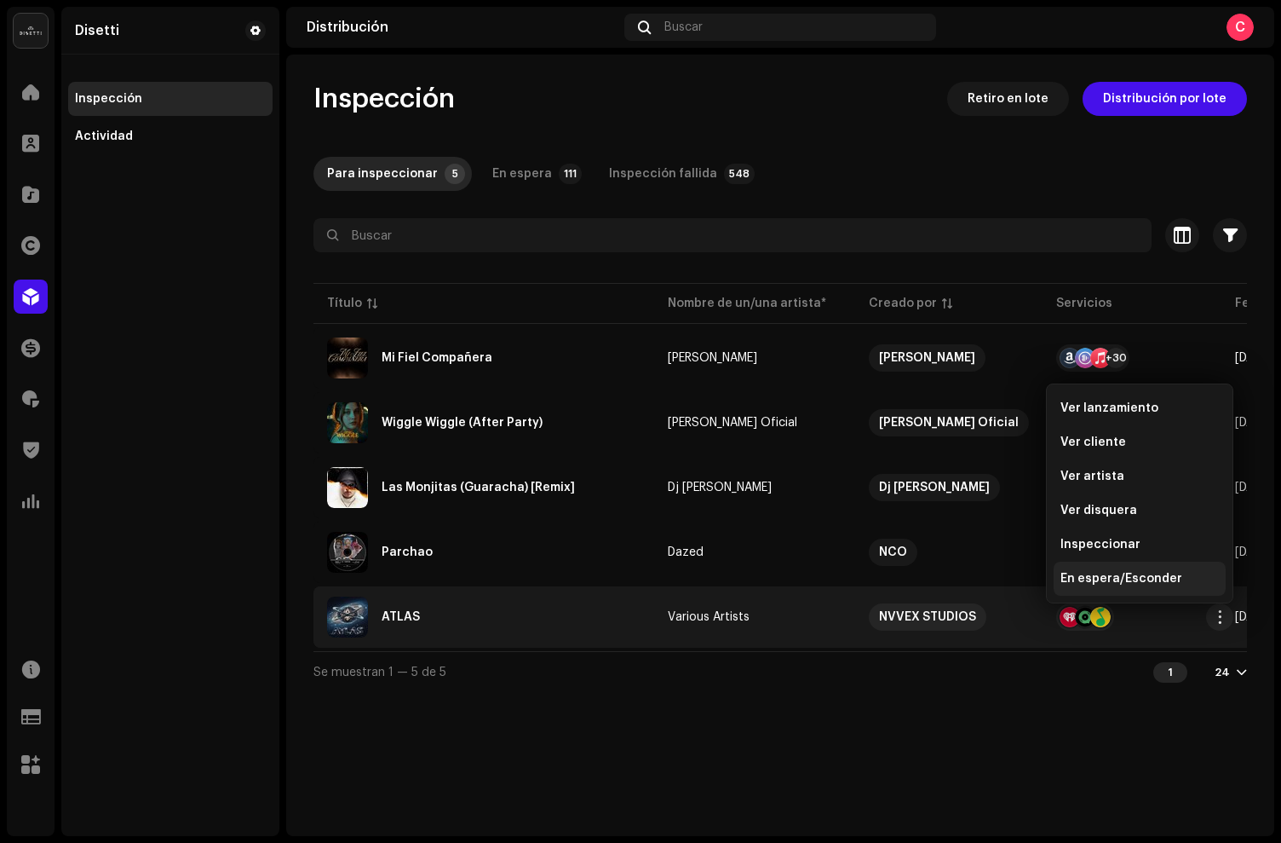
click at [1123, 574] on span "En espera/Esconder" at bounding box center [1122, 579] width 122 height 14
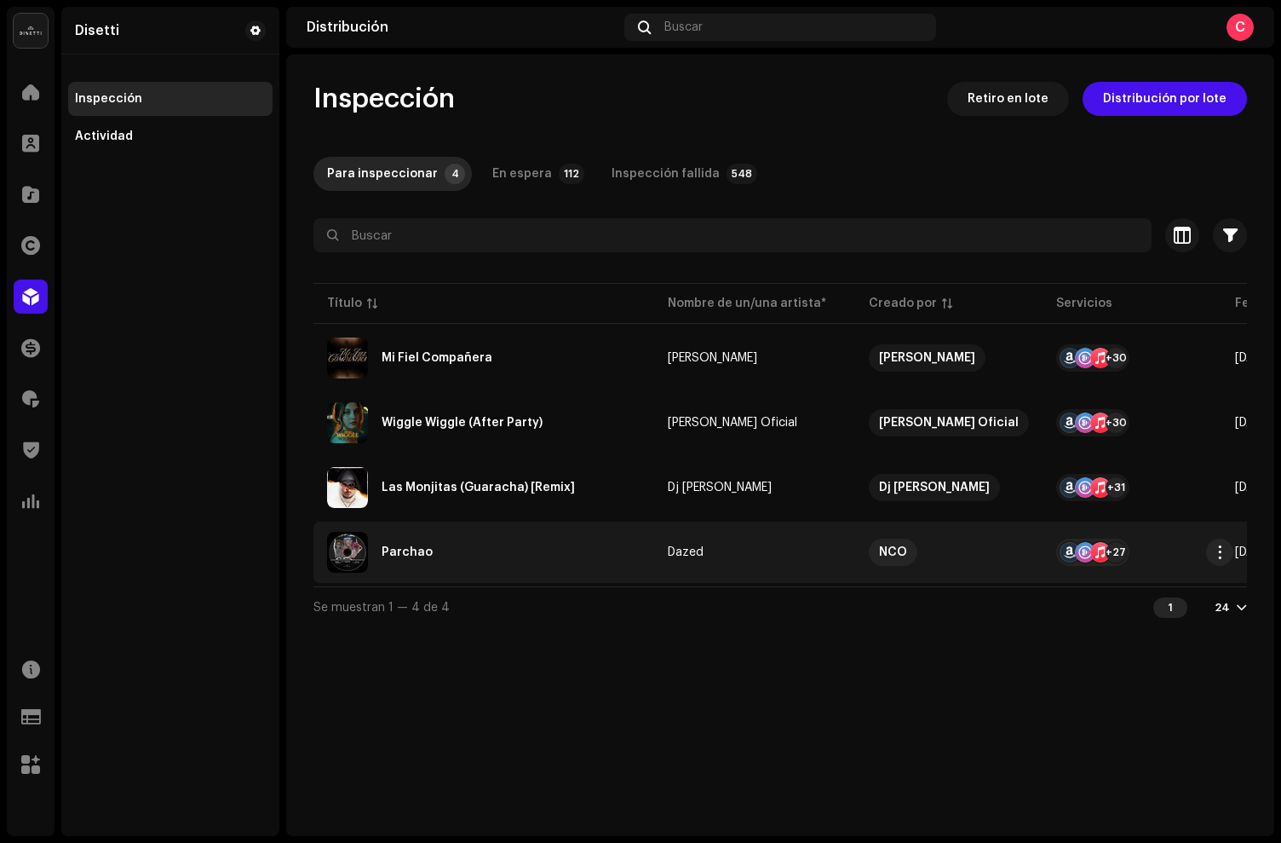
click at [537, 551] on div "Parchao" at bounding box center [484, 552] width 314 height 41
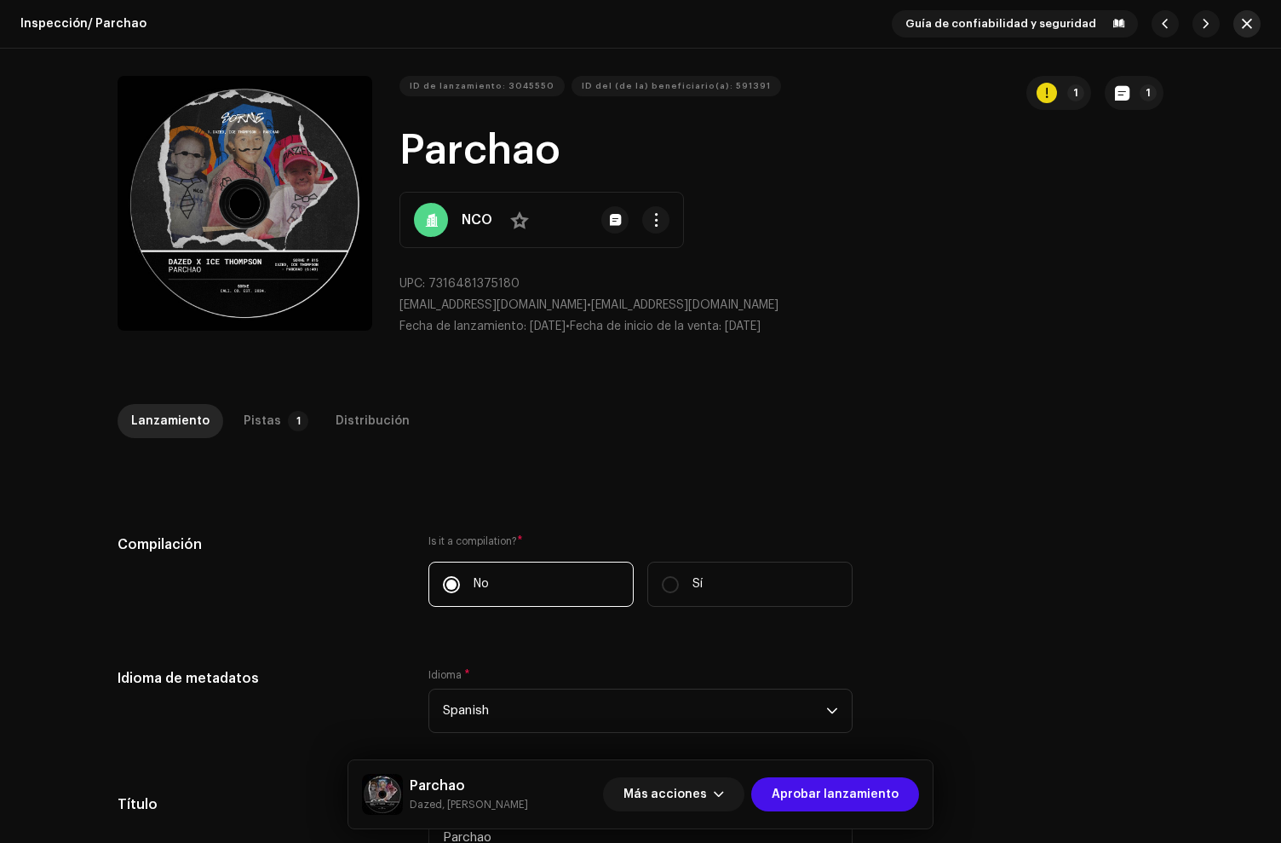
click at [1242, 21] on span "button" at bounding box center [1247, 24] width 10 height 14
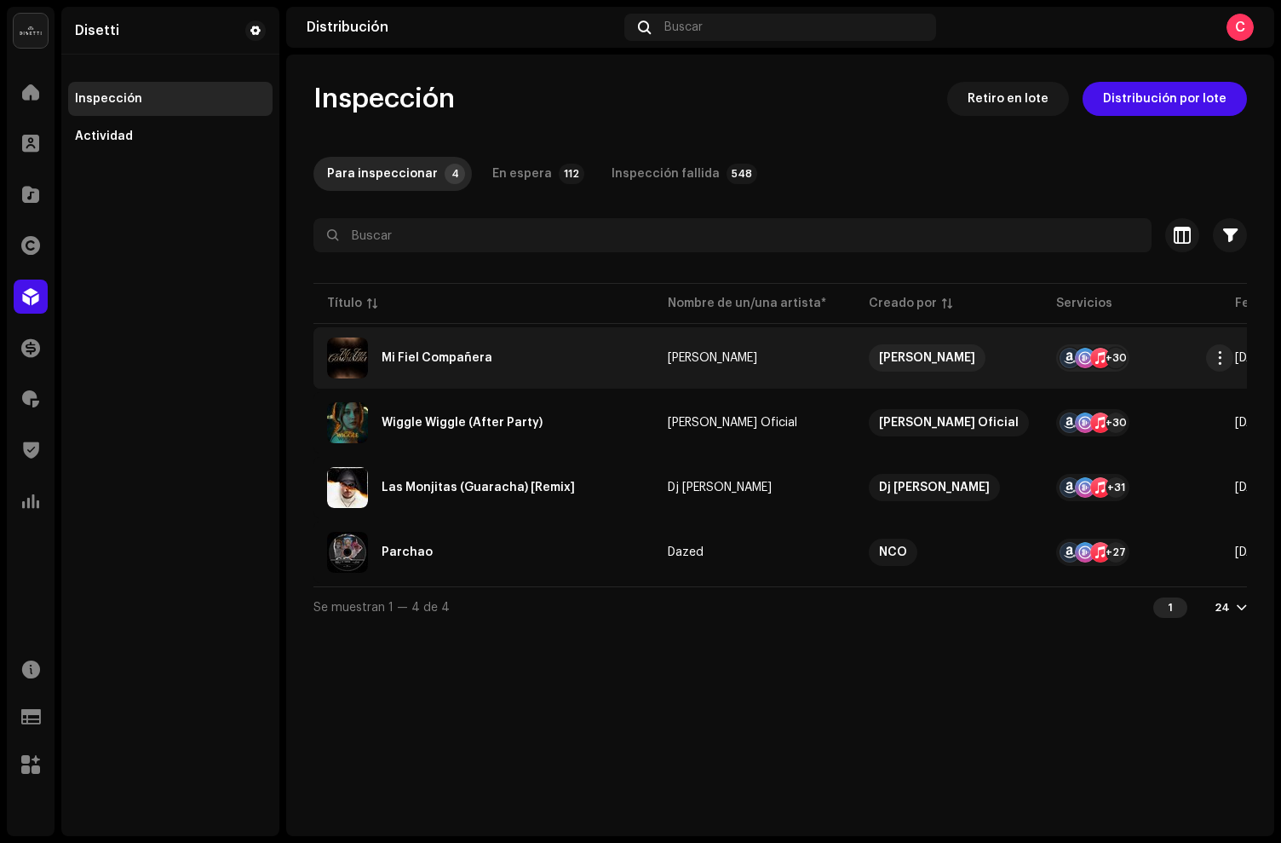
click at [550, 362] on div "Mi Fiel Compañera" at bounding box center [484, 357] width 314 height 41
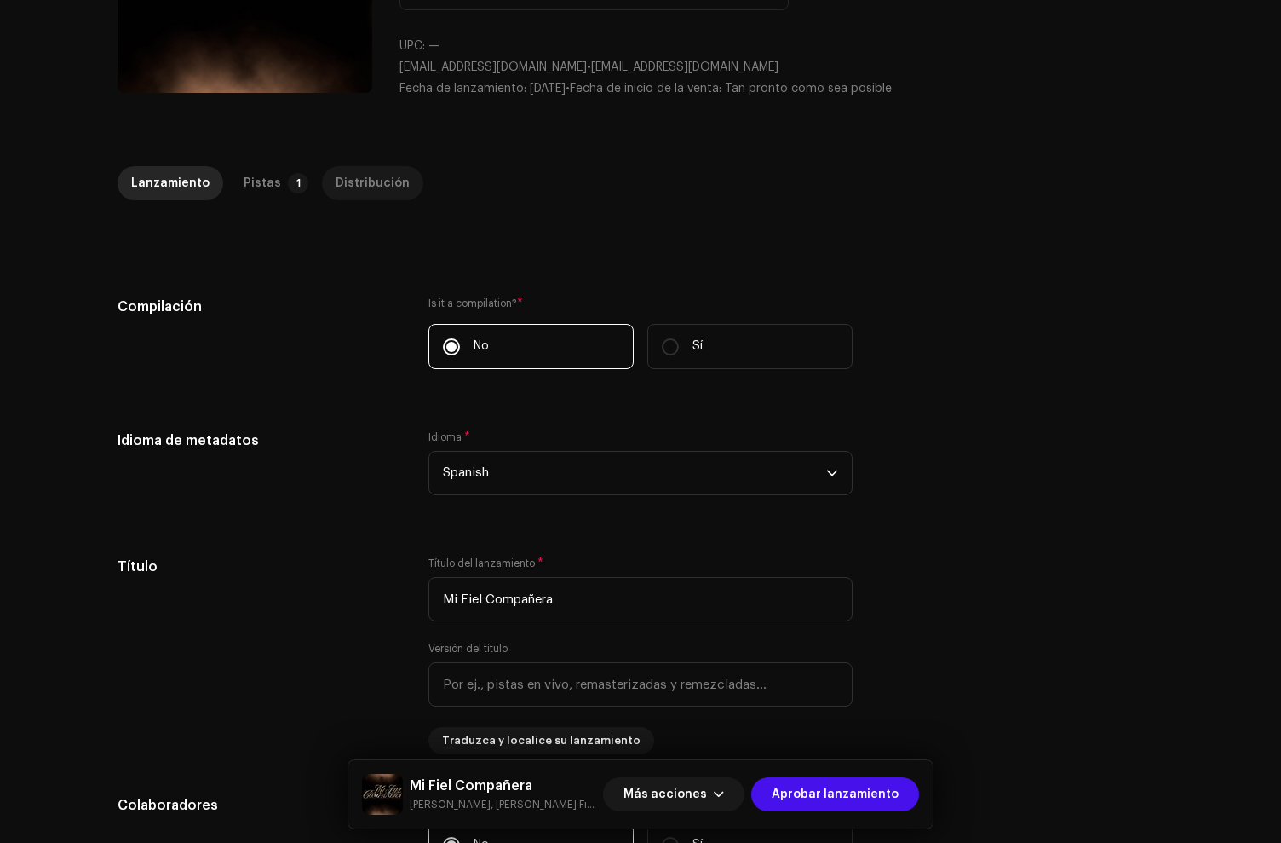
scroll to position [239, 0]
click at [262, 181] on div "Pistas" at bounding box center [262, 181] width 37 height 34
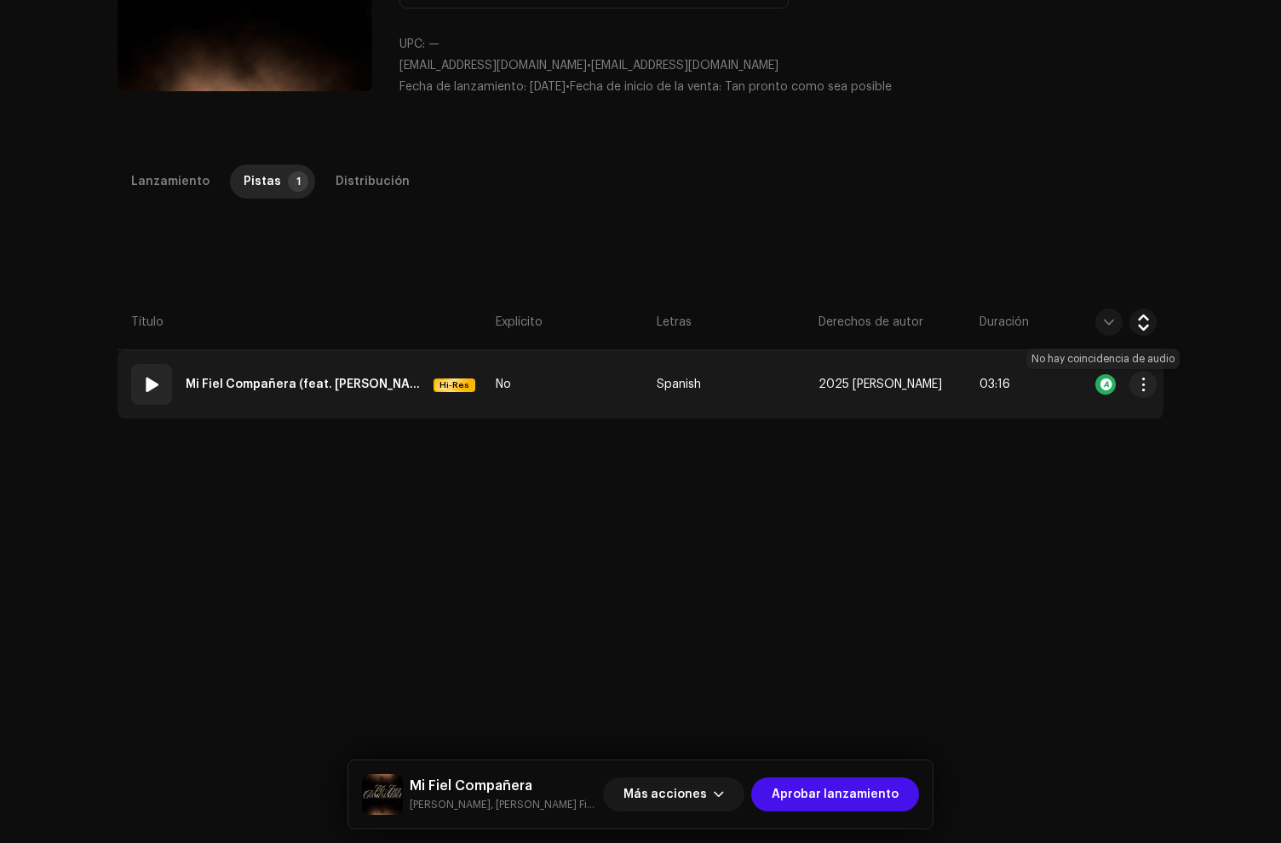
click at [1109, 384] on div at bounding box center [1106, 384] width 20 height 20
click at [1103, 380] on div at bounding box center [1106, 384] width 20 height 20
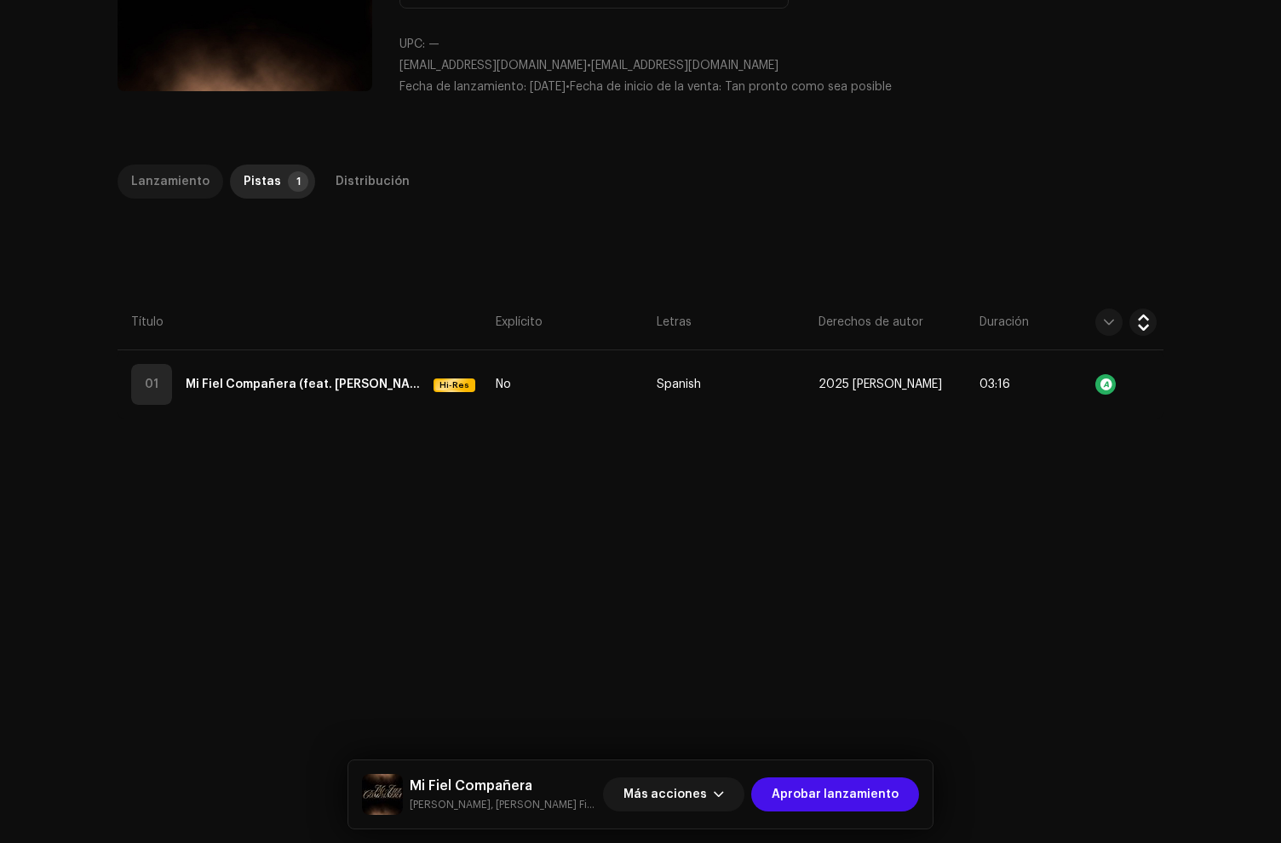
click at [175, 181] on div "Lanzamiento" at bounding box center [170, 181] width 78 height 34
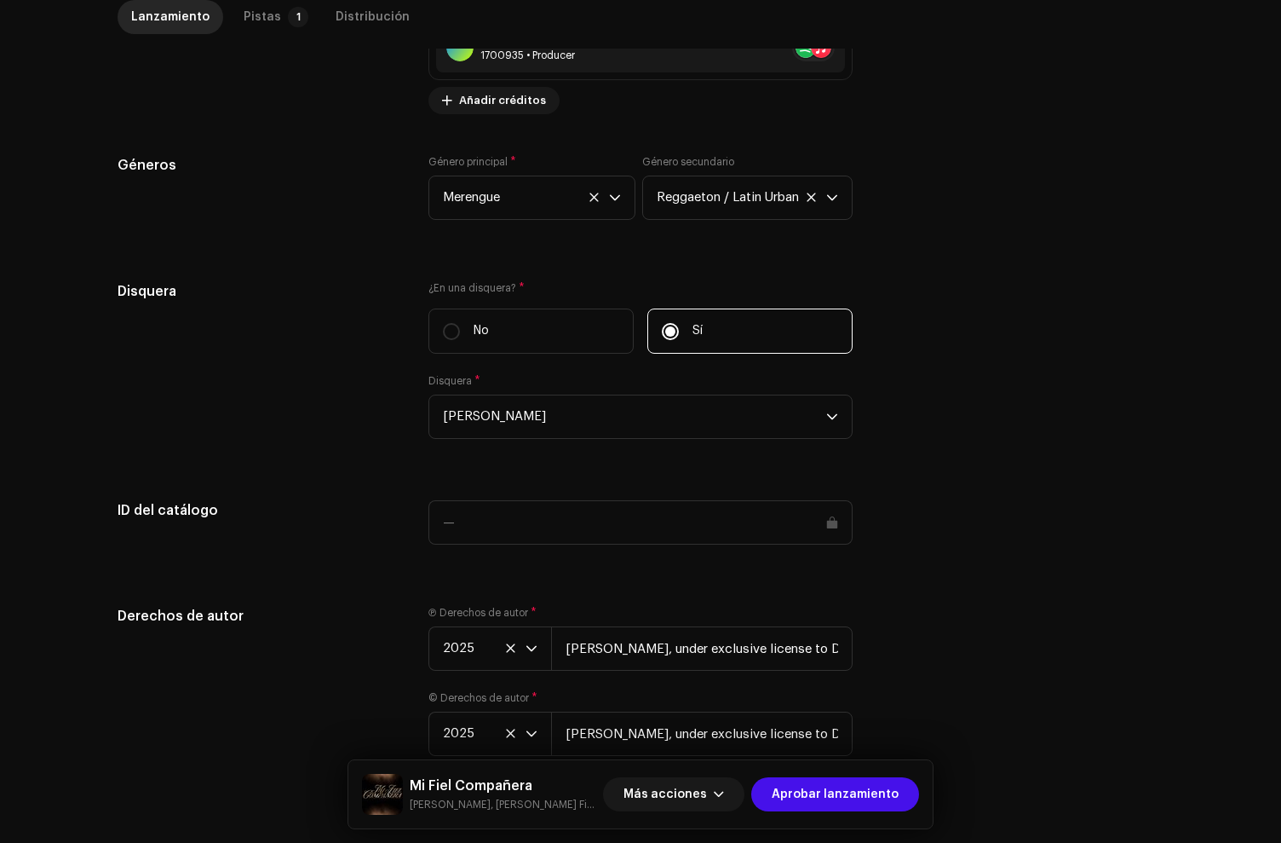
scroll to position [1641, 0]
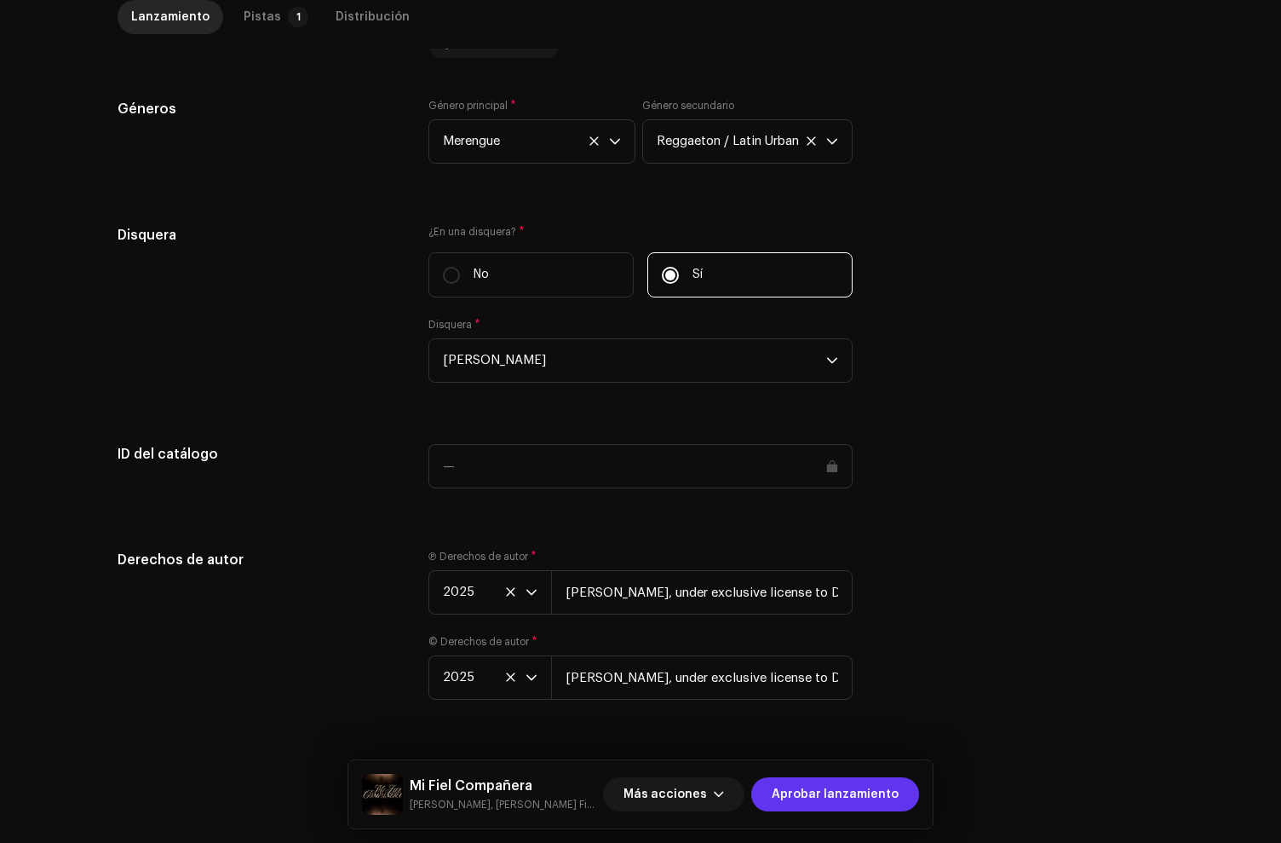
click at [869, 792] on span "Aprobar lanzamiento" at bounding box center [835, 794] width 127 height 34
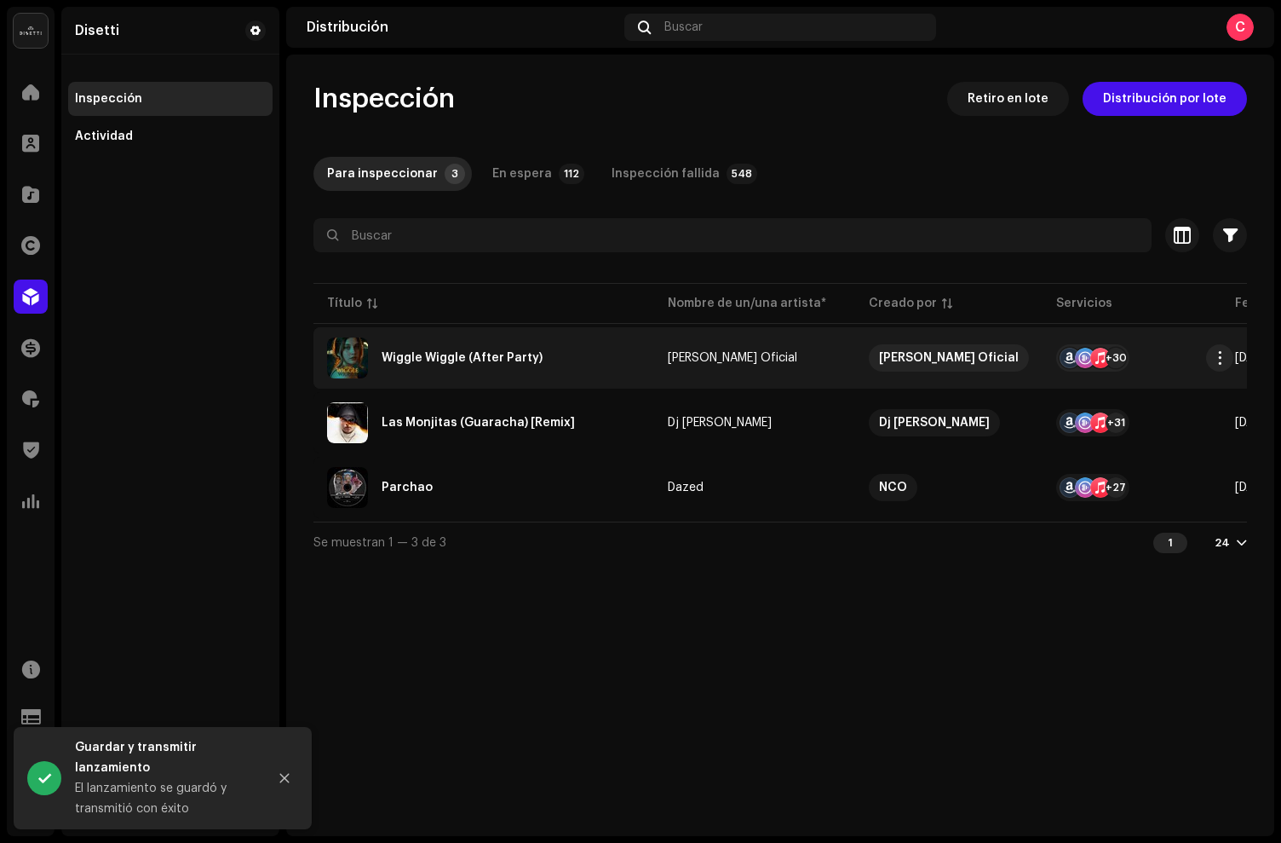
click at [607, 375] on div "Wiggle Wiggle (After Party)" at bounding box center [484, 357] width 314 height 41
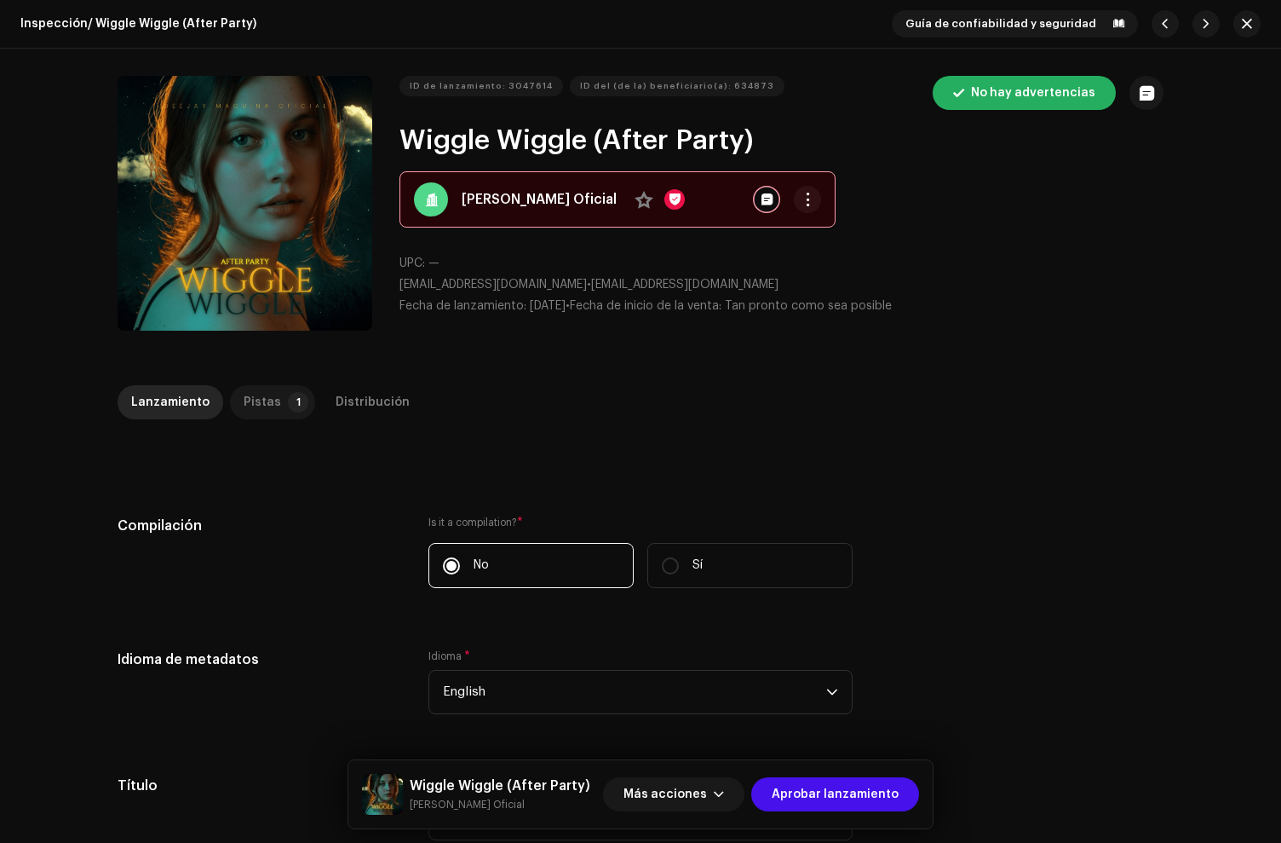
click at [288, 406] on p-badge "1" at bounding box center [298, 402] width 20 height 20
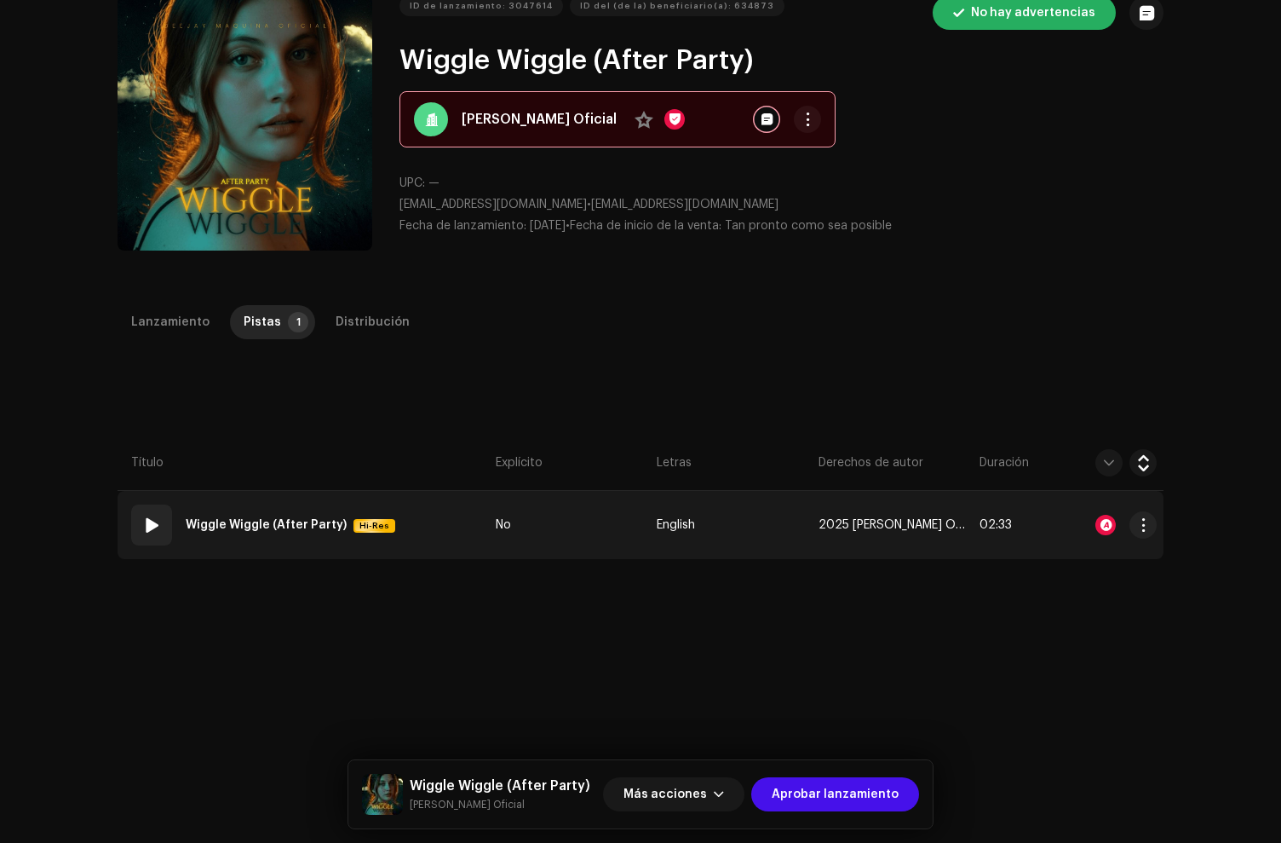
scroll to position [86, 0]
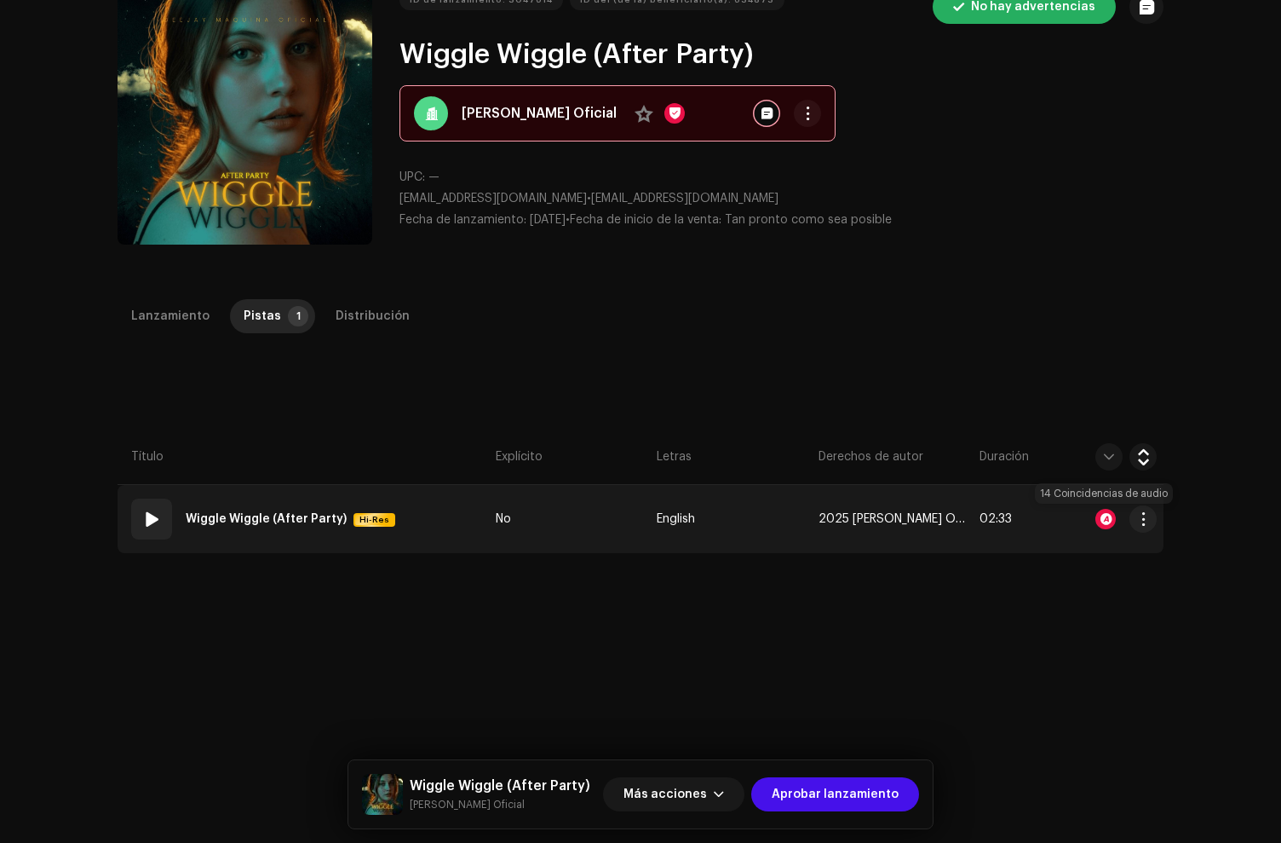
click at [1096, 520] on div at bounding box center [1106, 519] width 20 height 20
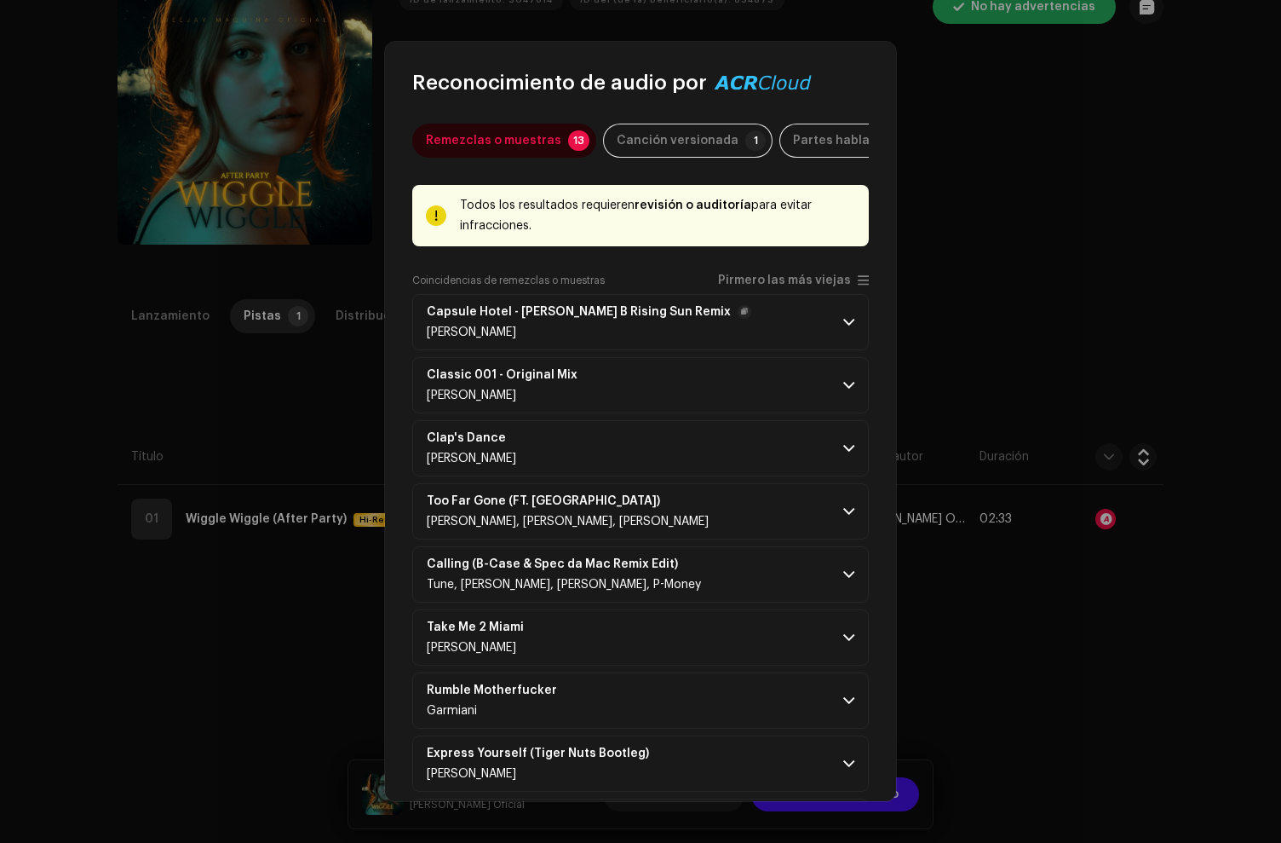
click at [540, 319] on strong "Capsule Hotel - Clem B Rising Sun Remix" at bounding box center [579, 312] width 304 height 14
click at [567, 337] on div "Ysa Ferrer" at bounding box center [589, 332] width 325 height 14
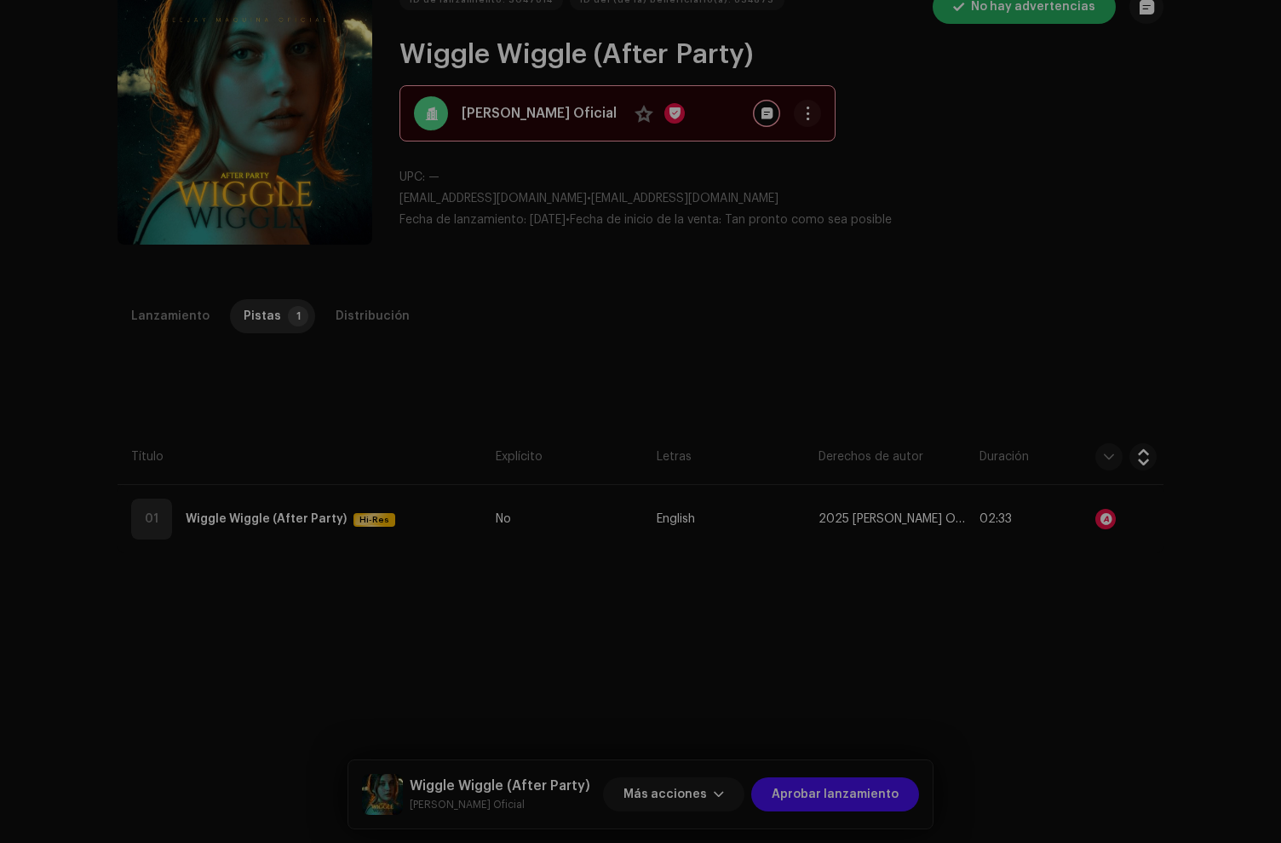
click at [216, 525] on div "Reconocimiento de audio por Remezclas o muestras 13 Canción versionada 1 Partes…" at bounding box center [640, 421] width 1281 height 843
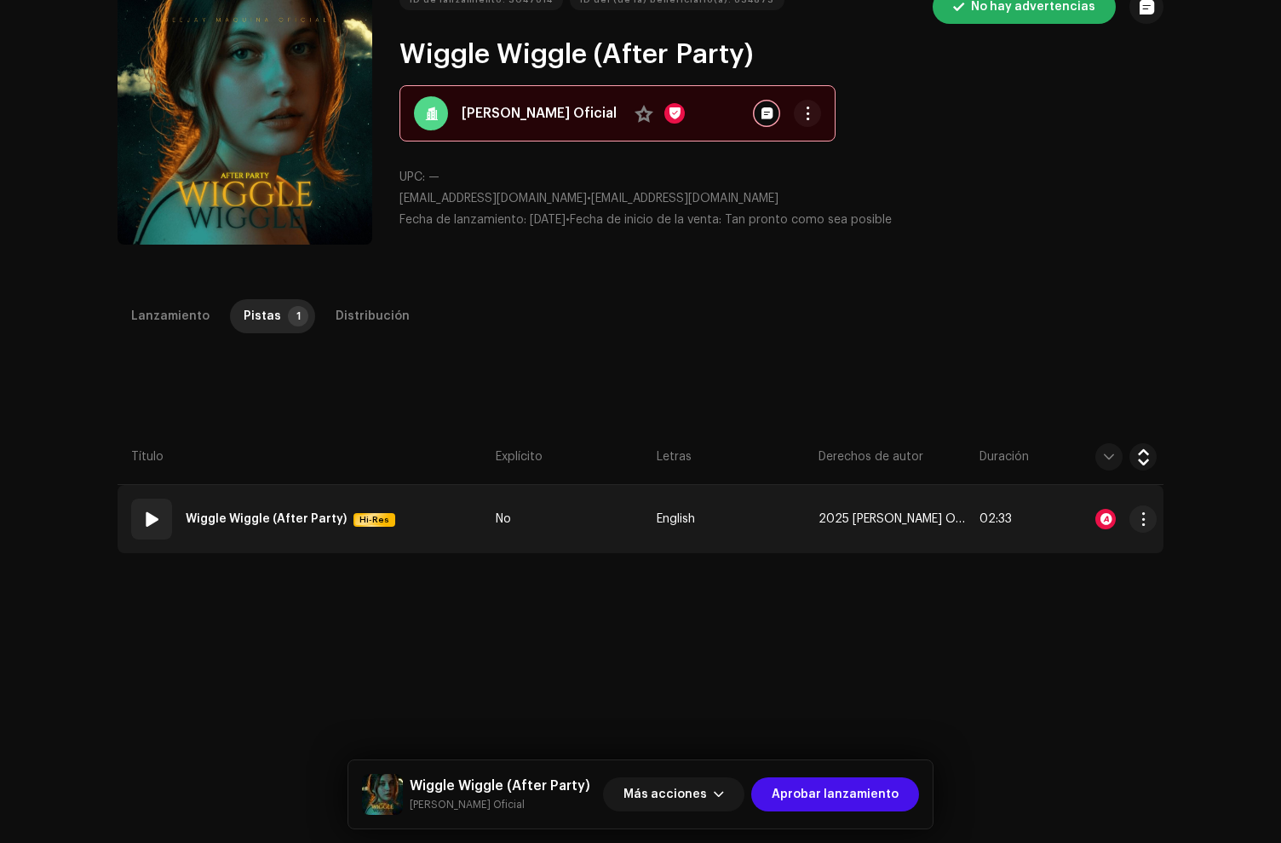
click at [147, 521] on span at bounding box center [151, 519] width 20 height 20
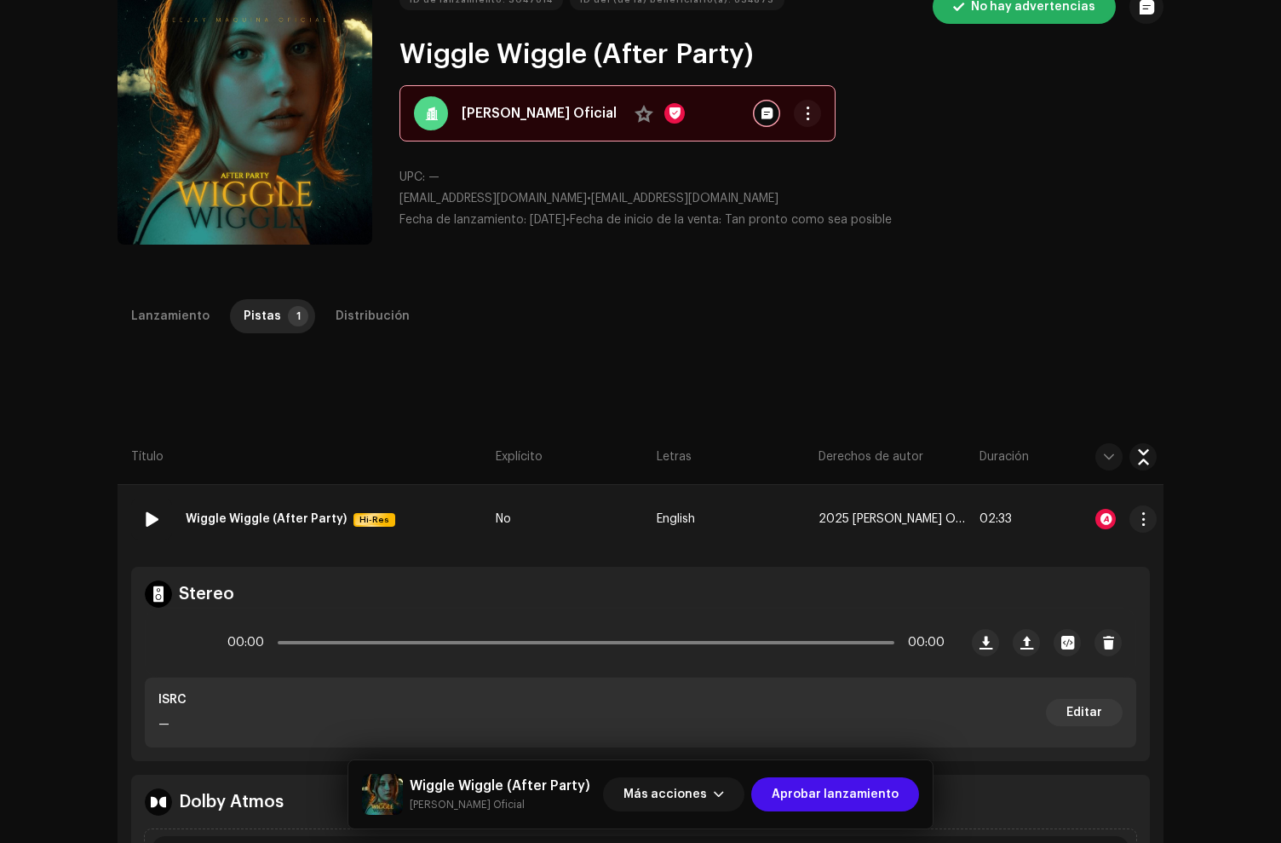
click at [1107, 521] on div at bounding box center [1106, 519] width 20 height 20
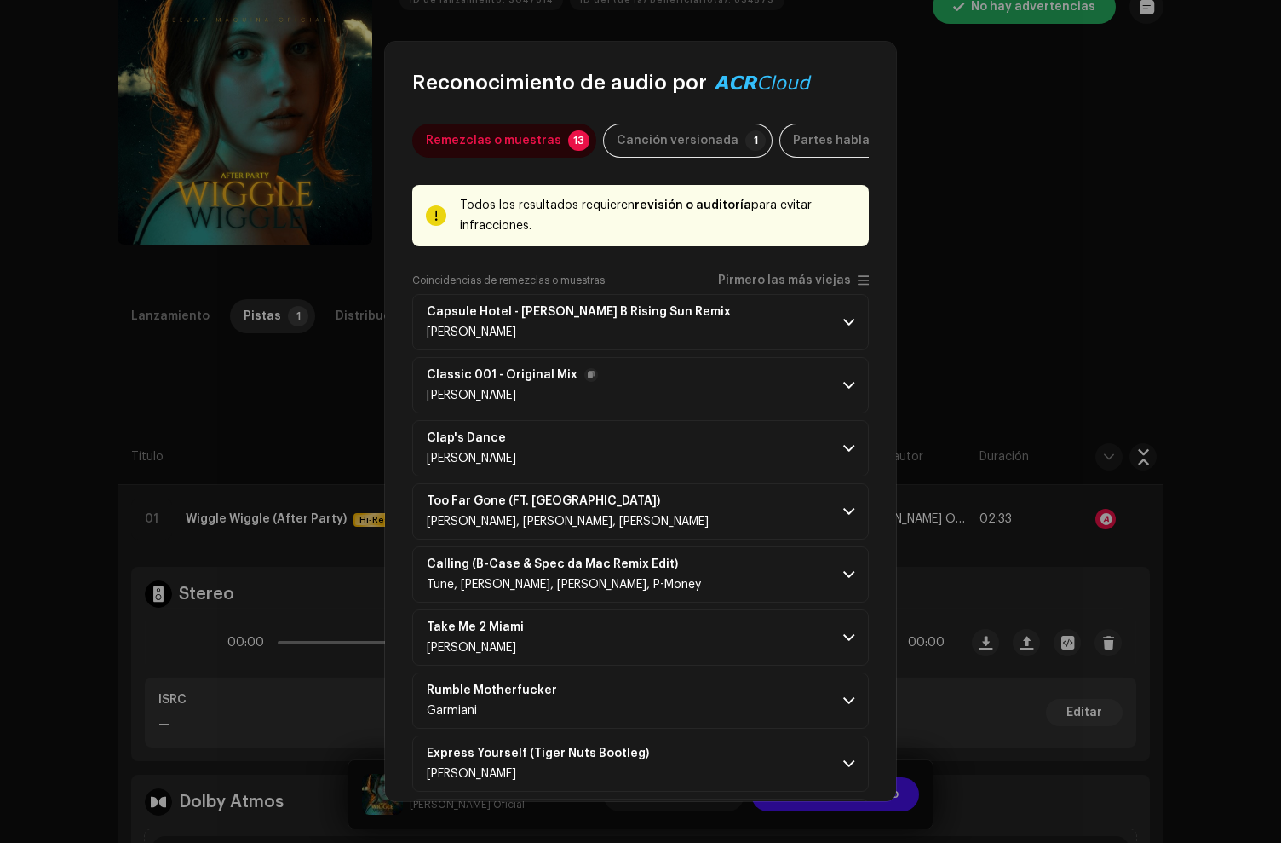
click at [688, 389] on p-accordion-header "Classic 001 - Original Mix DIE HAUSTIERE" at bounding box center [640, 385] width 457 height 56
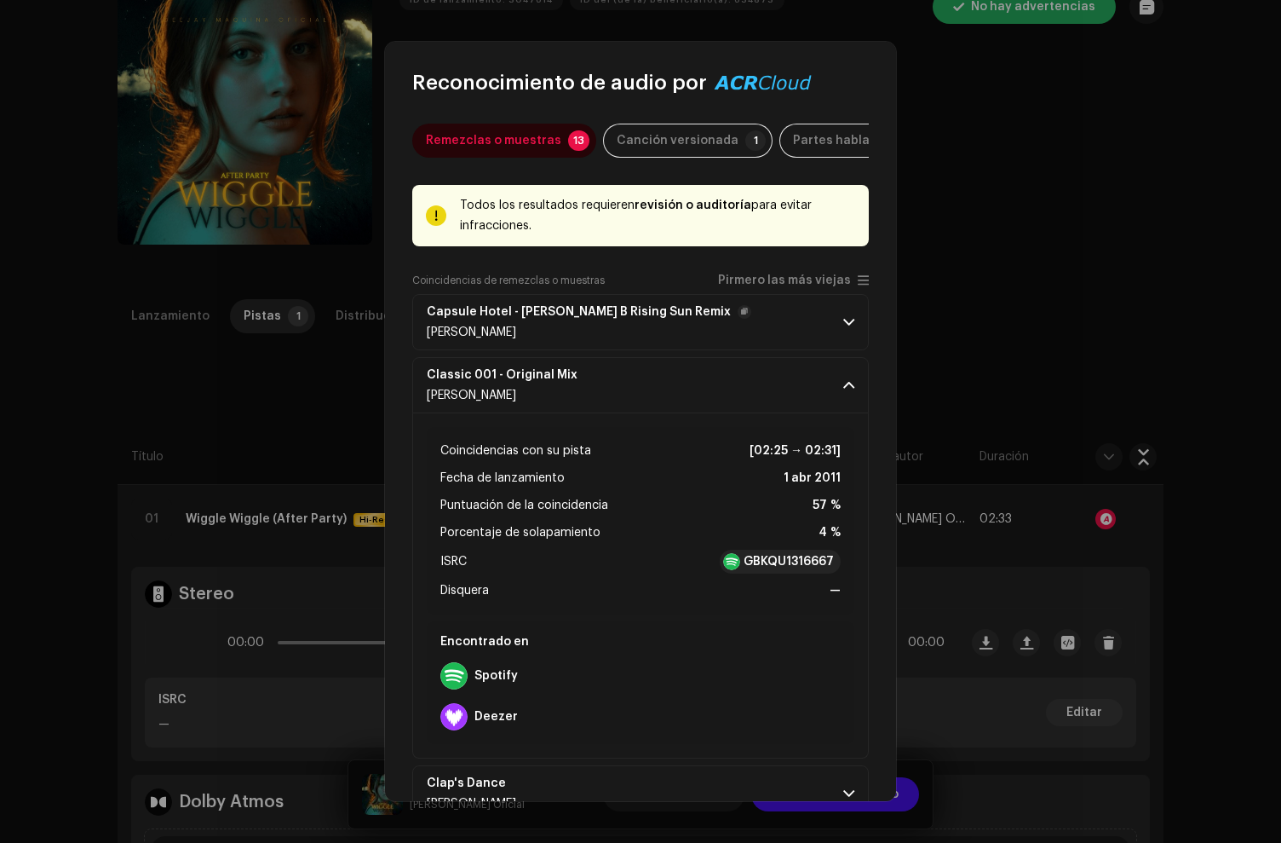
click at [688, 350] on p-accordion-header "Capsule Hotel - Clem B Rising Sun Remix Ysa Ferrer" at bounding box center [640, 322] width 457 height 56
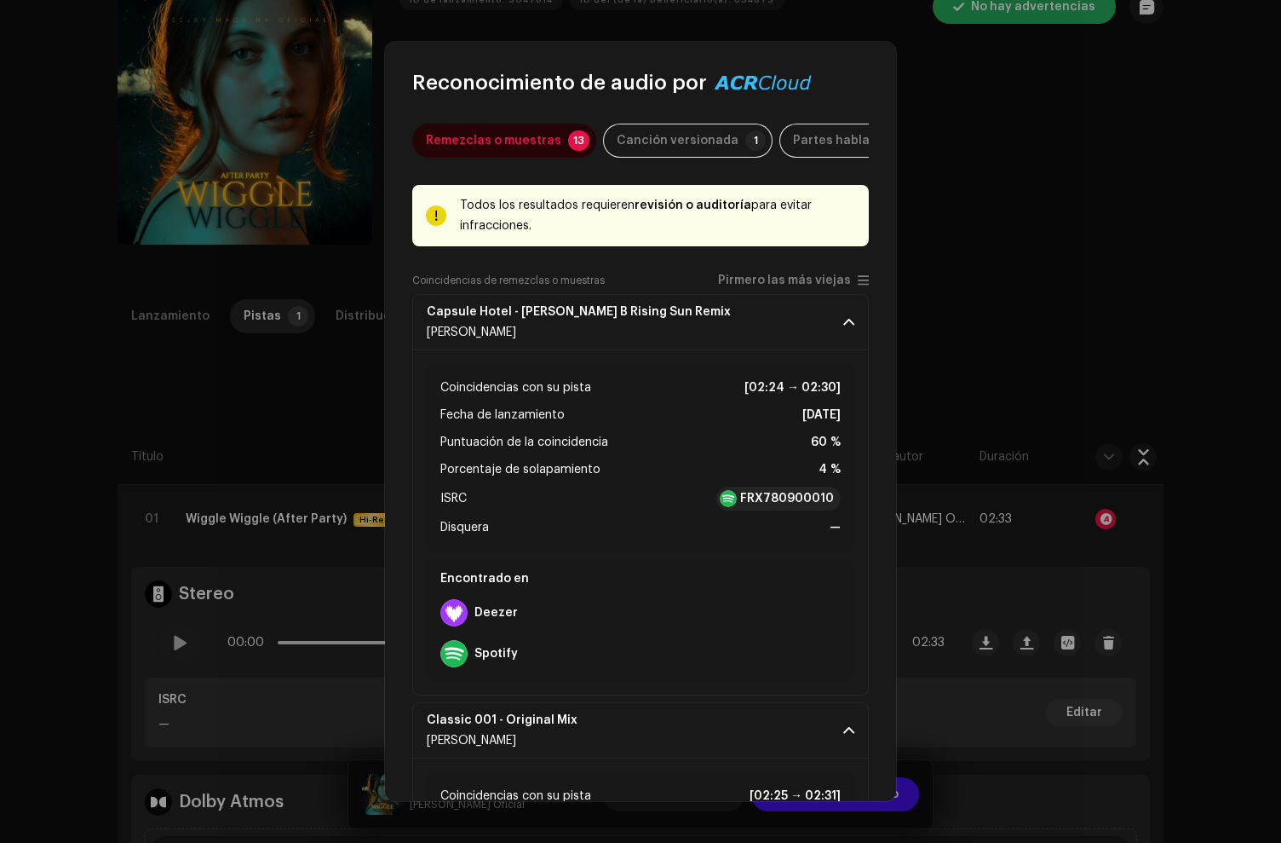
scroll to position [206, 0]
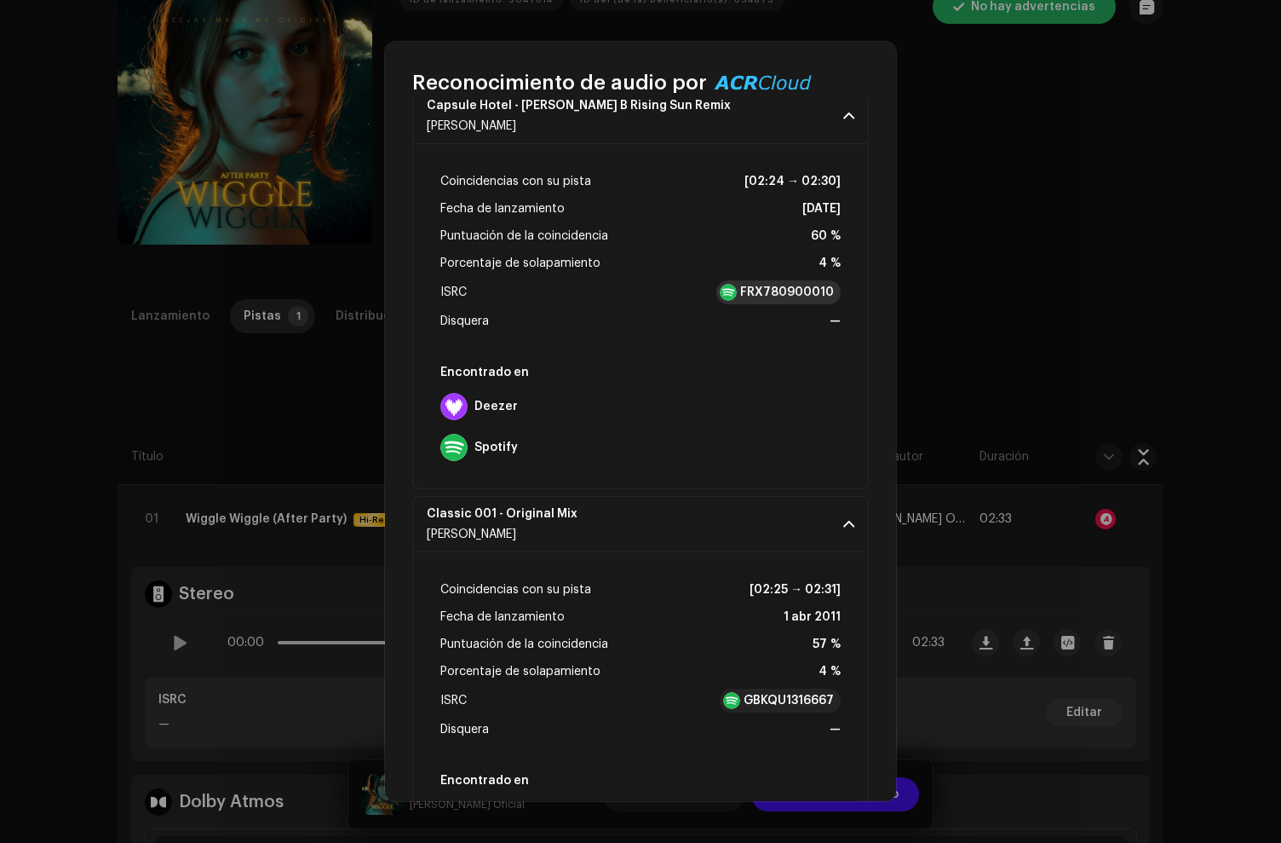
click at [788, 297] on strong "FRX780900010" at bounding box center [787, 292] width 94 height 17
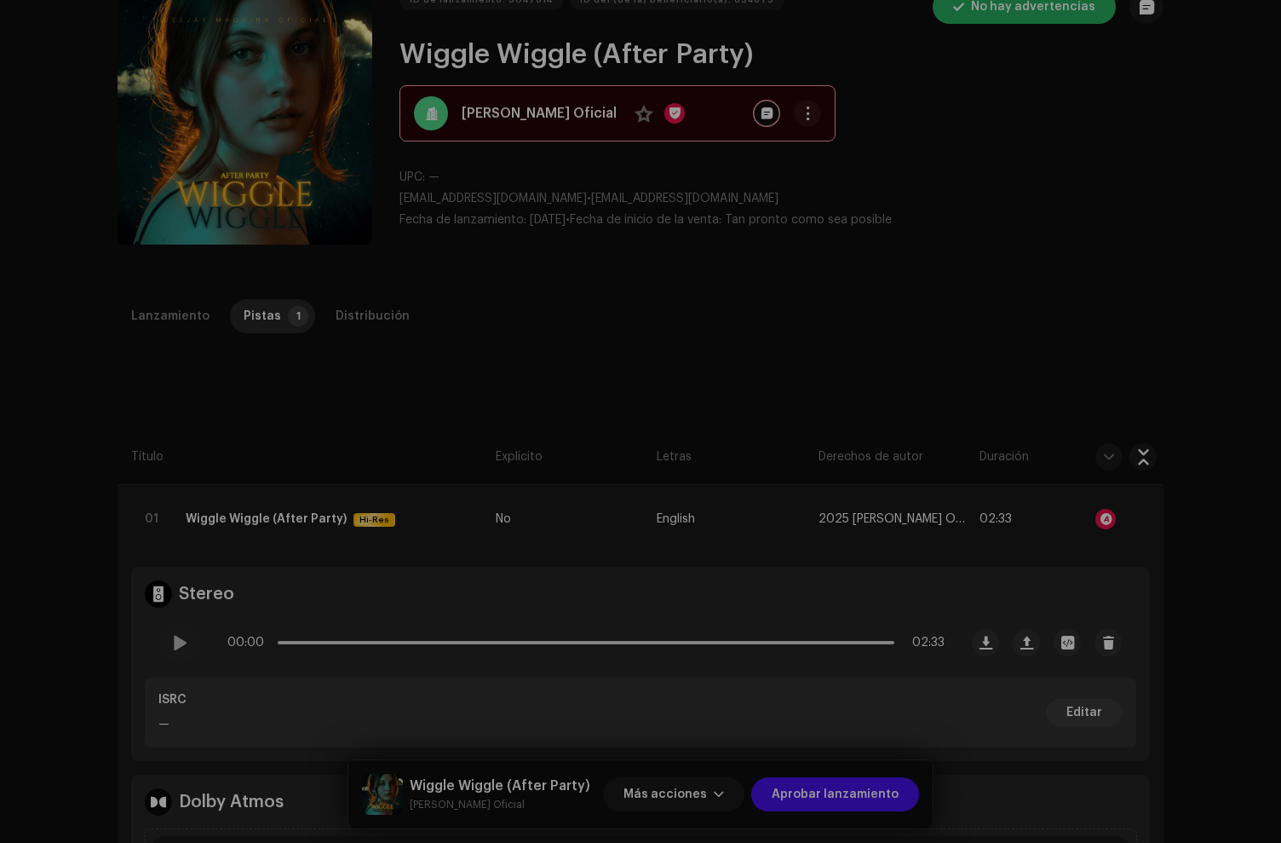
click at [1007, 118] on div "Reconocimiento de audio por Remezclas o muestras 13 Canción versionada 1 Partes…" at bounding box center [640, 421] width 1281 height 843
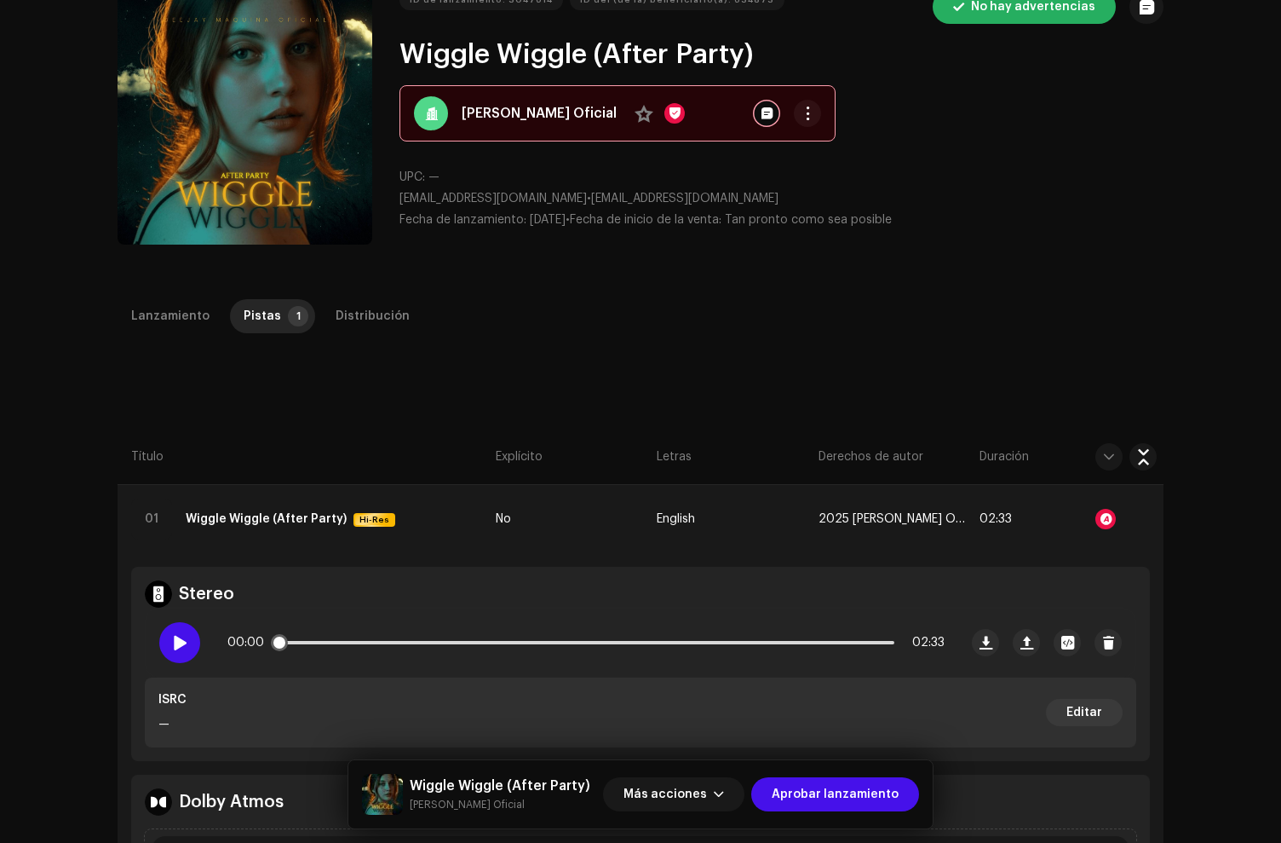
click at [182, 638] on span at bounding box center [179, 643] width 14 height 14
click at [1113, 516] on div at bounding box center [1109, 519] width 95 height 34
click at [1105, 516] on div at bounding box center [1106, 519] width 20 height 20
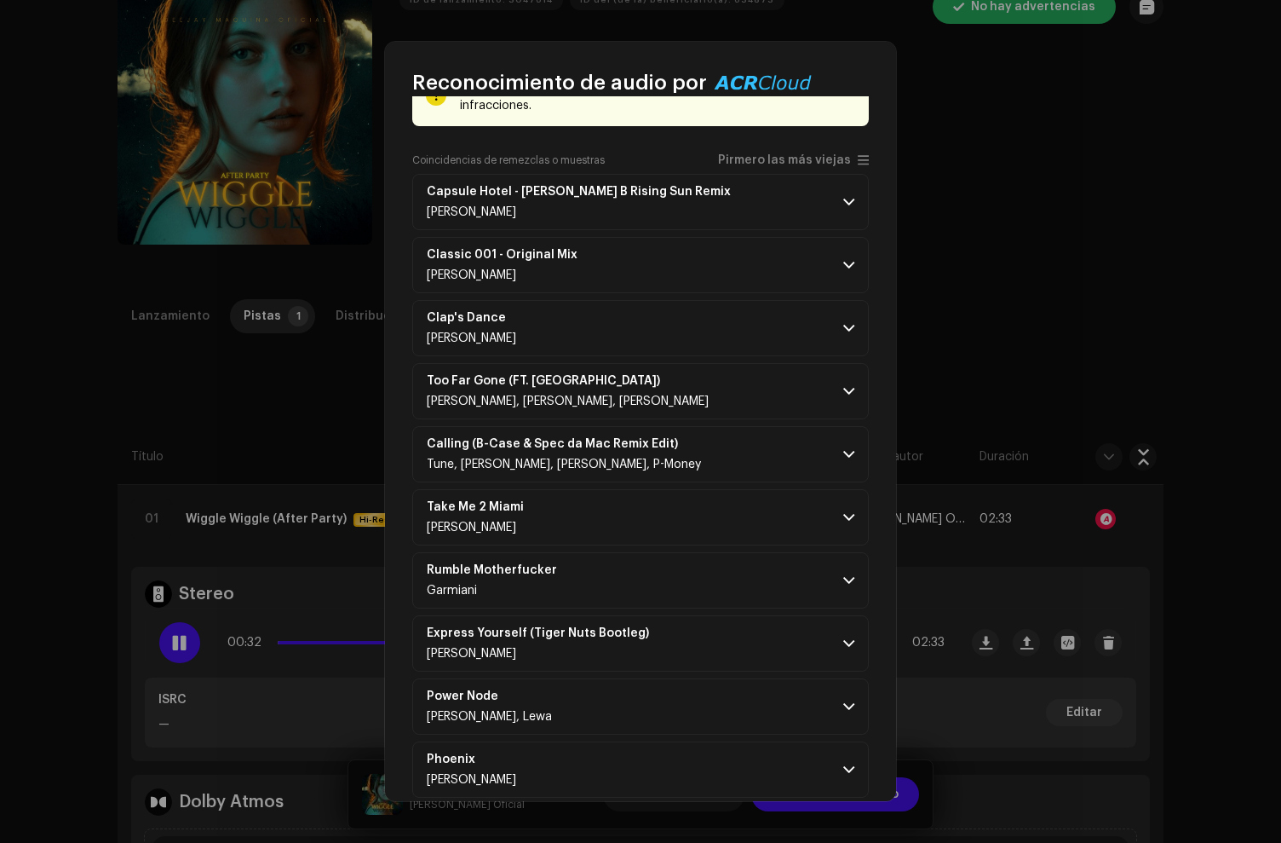
scroll to position [0, 0]
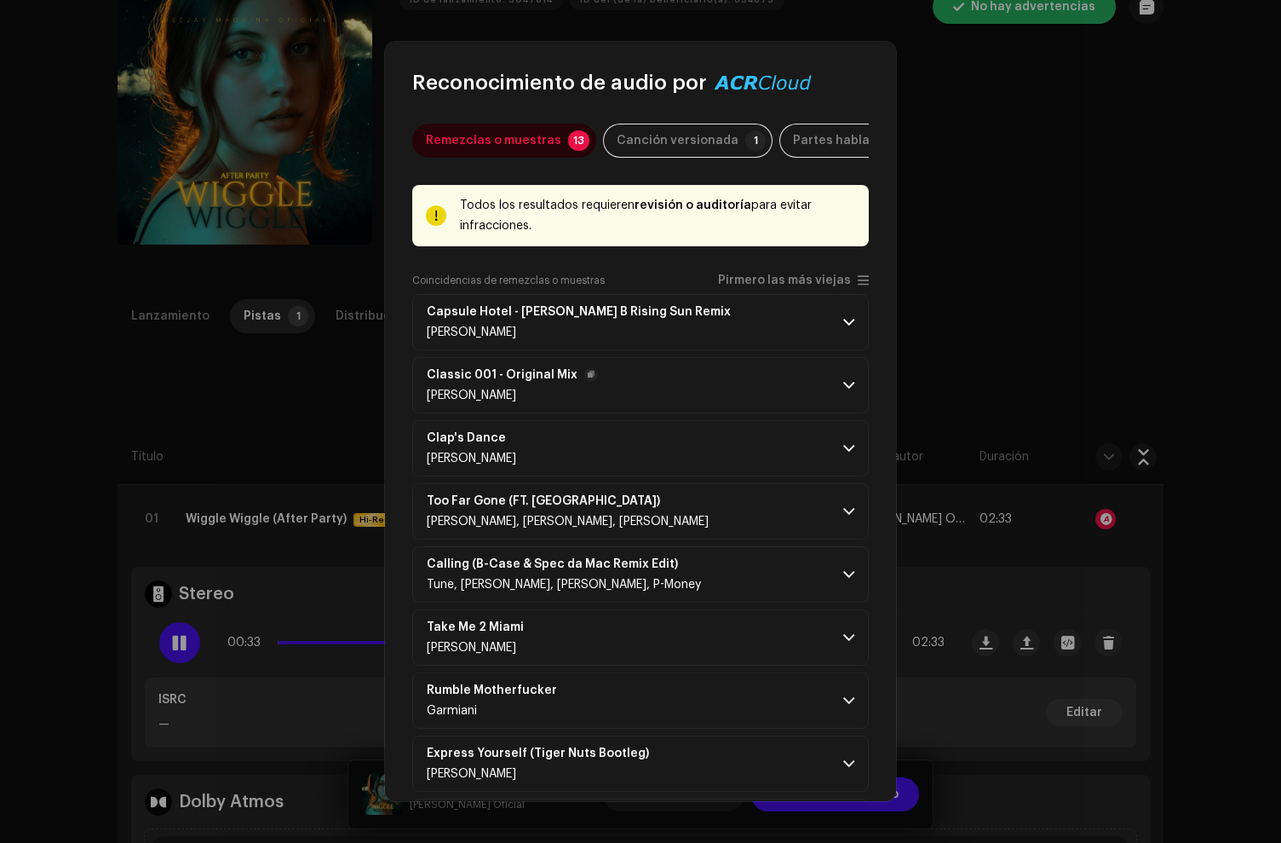
click at [619, 386] on p-accordion-header "Classic 001 - Original Mix DIE HAUSTIERE" at bounding box center [640, 385] width 457 height 56
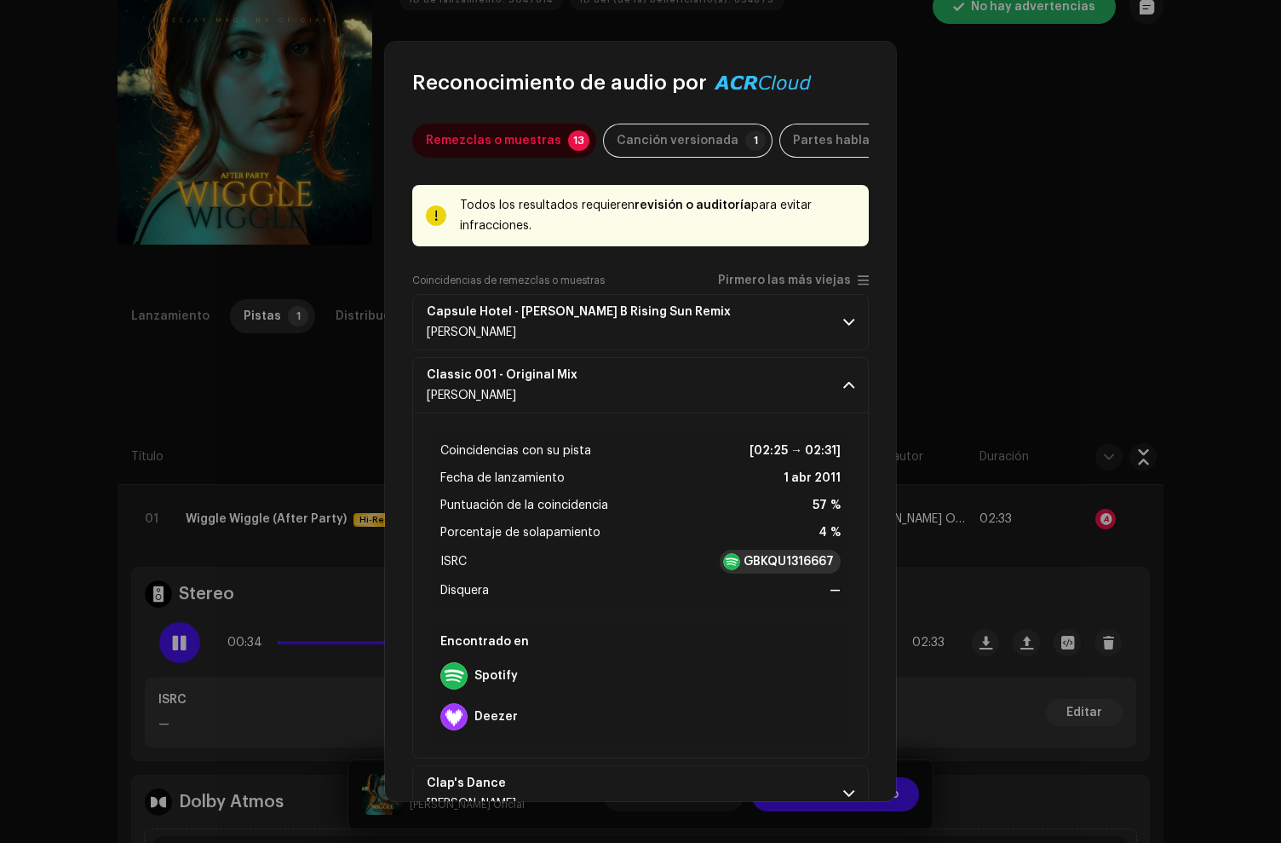
click at [773, 567] on strong "GBKQU1316667" at bounding box center [789, 561] width 90 height 17
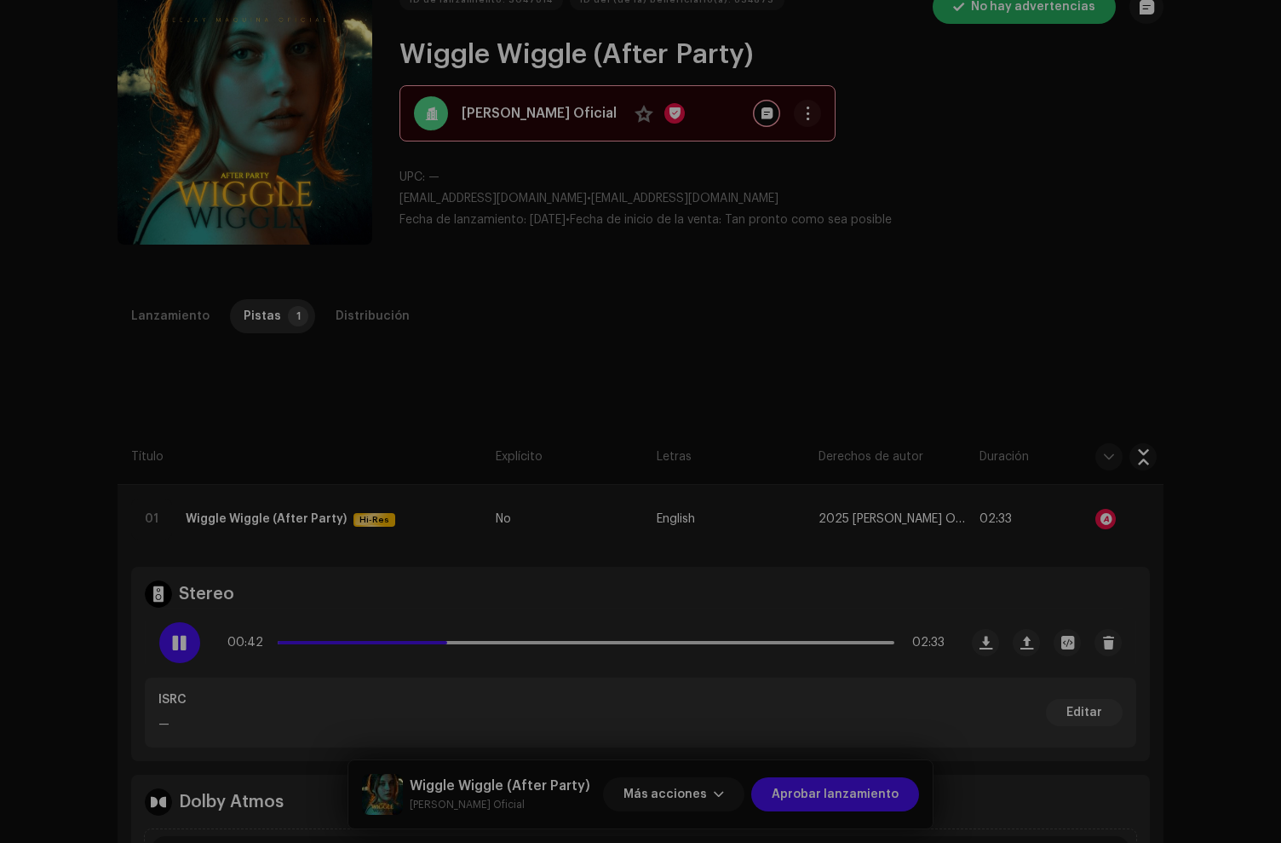
click at [1031, 324] on div "Reconocimiento de audio por Remezclas o muestras 13 Canción versionada 1 Partes…" at bounding box center [640, 421] width 1281 height 843
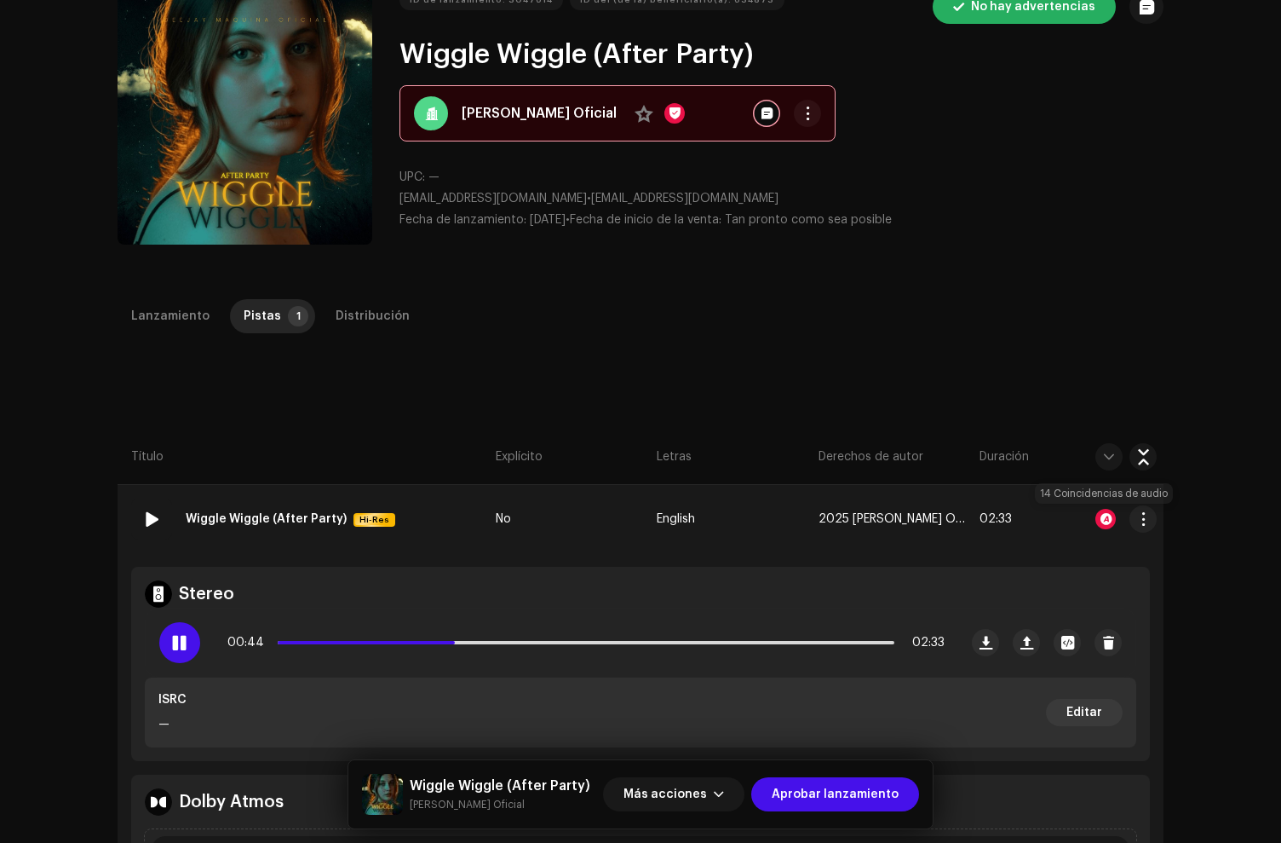
click at [1106, 512] on div at bounding box center [1106, 519] width 20 height 20
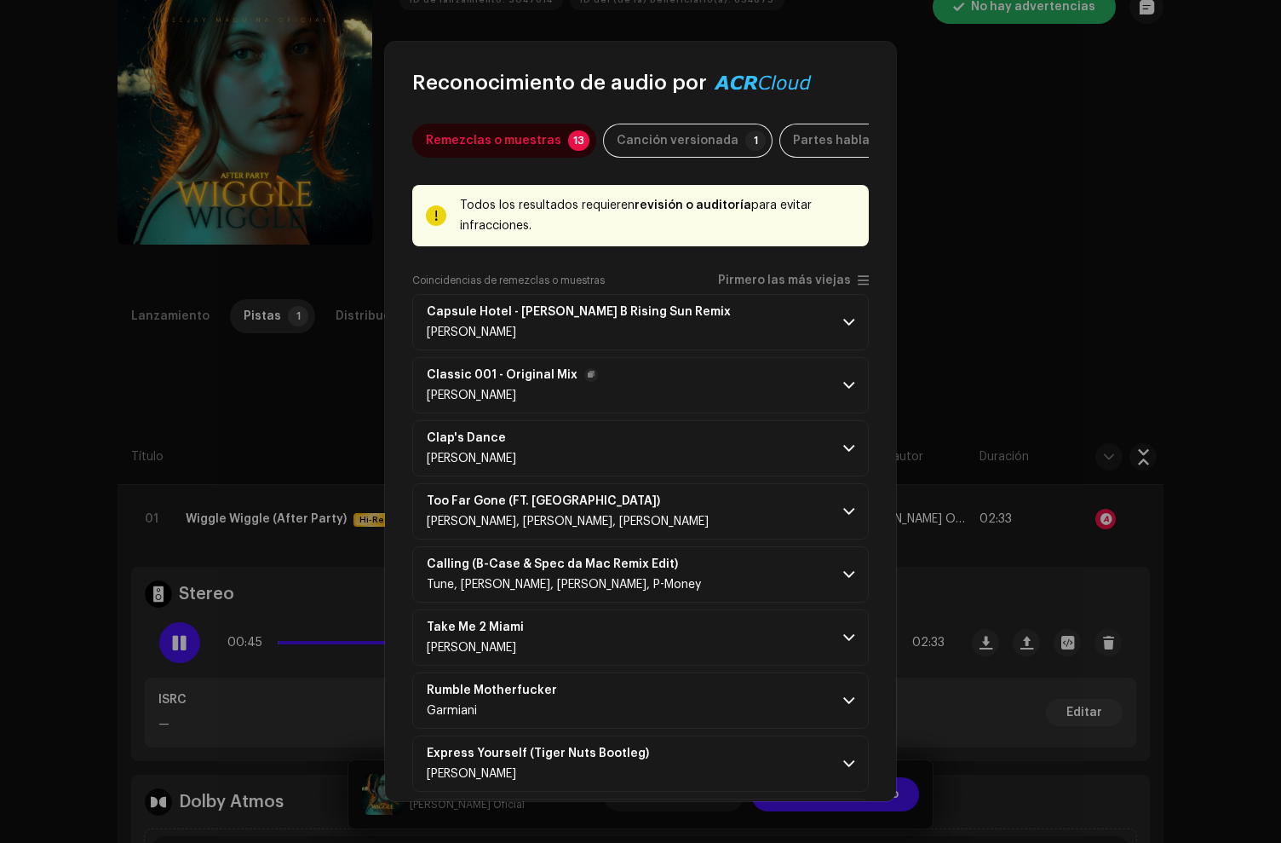
click at [565, 395] on div "DIE HAUSTIERE" at bounding box center [512, 396] width 171 height 14
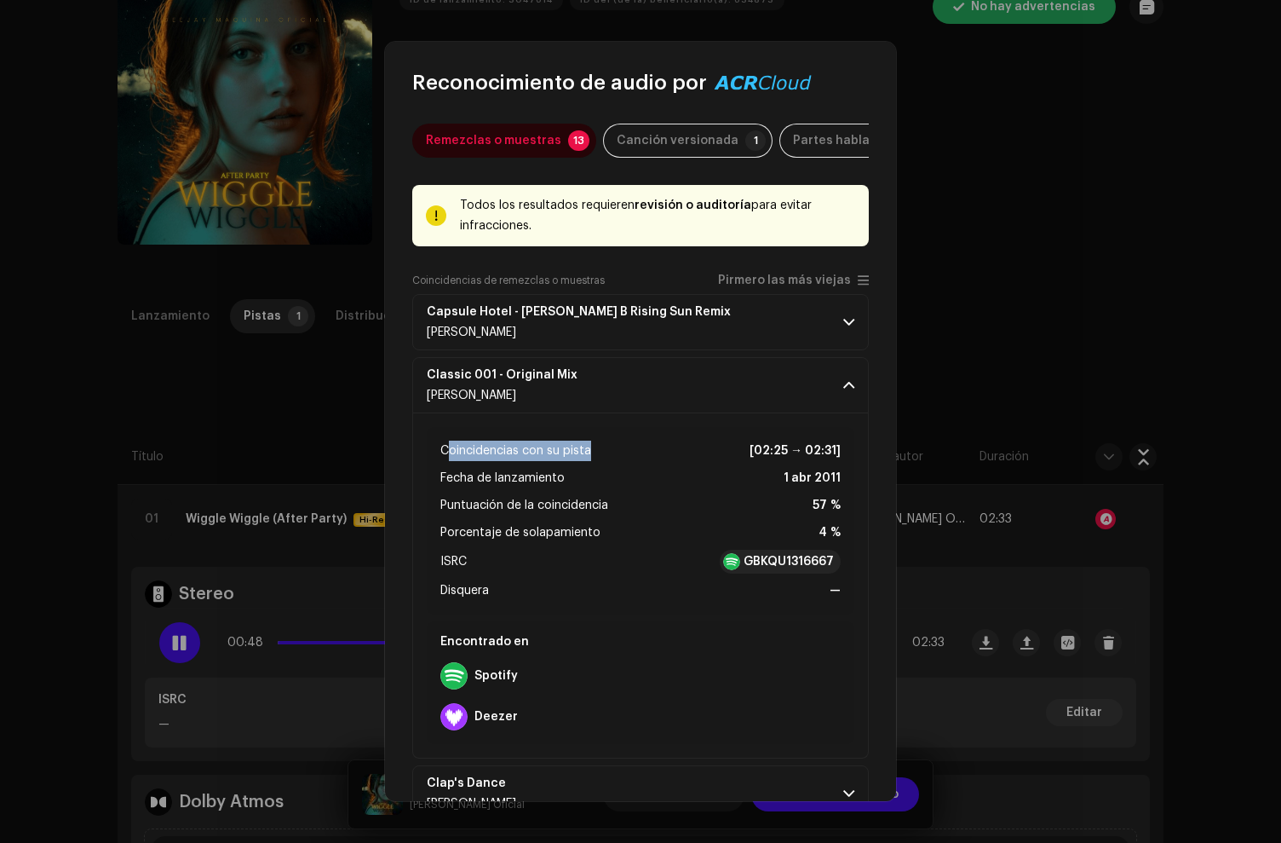
drag, startPoint x: 618, startPoint y: 461, endPoint x: 603, endPoint y: 464, distance: 14.7
click at [451, 452] on li "Coincidencias con su pista [02:25 → 02:31]" at bounding box center [641, 451] width 400 height 20
click at [577, 498] on ul "Coincidencias con su pista [02:25 → 02:31] Fecha de lanzamiento 1 abr 2011 Punt…" at bounding box center [641, 521] width 400 height 160
click at [754, 461] on strong "[02:25 → 02:31]" at bounding box center [795, 451] width 91 height 20
click at [760, 455] on strong "[02:25 → 02:31]" at bounding box center [795, 451] width 91 height 20
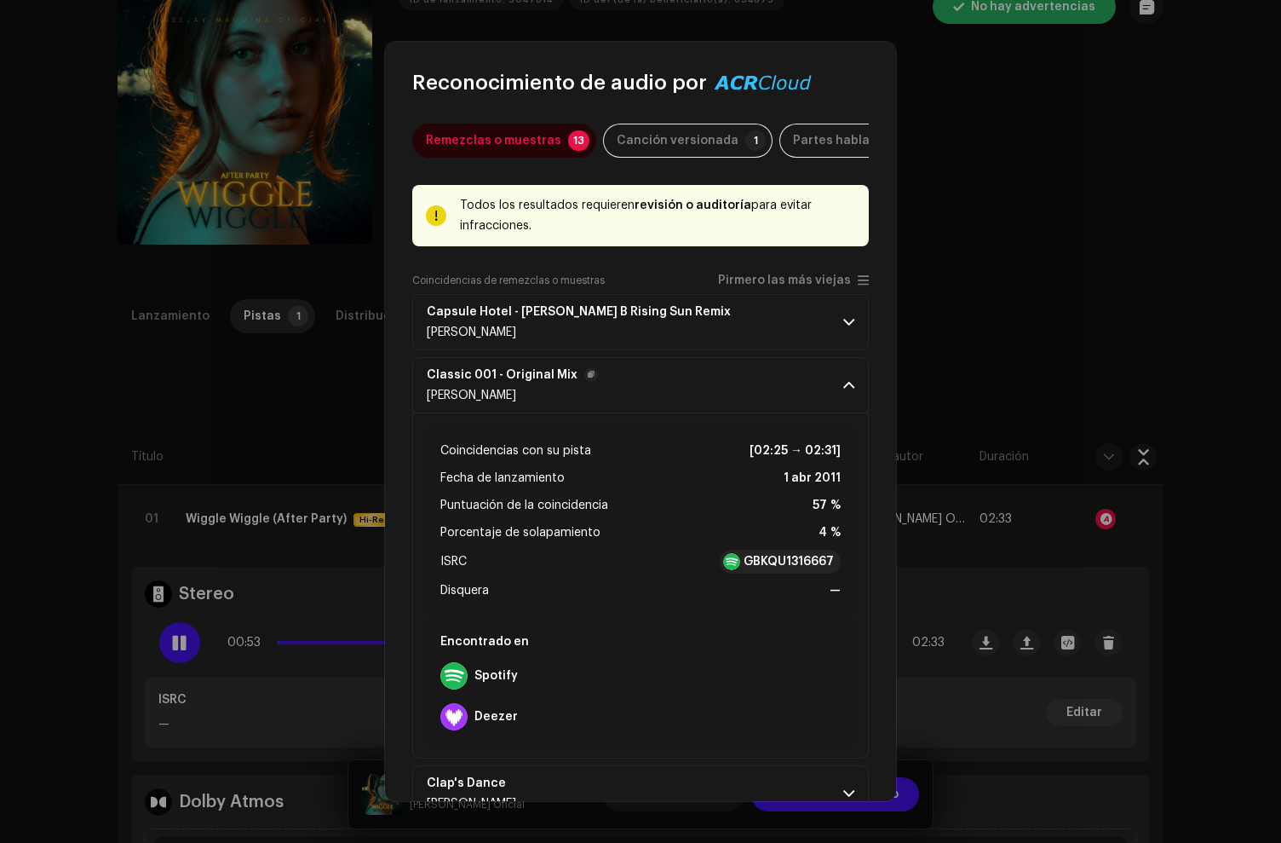
click at [482, 392] on div "Classic 001 - Original Mix DIE HAUSTIERE" at bounding box center [512, 385] width 171 height 34
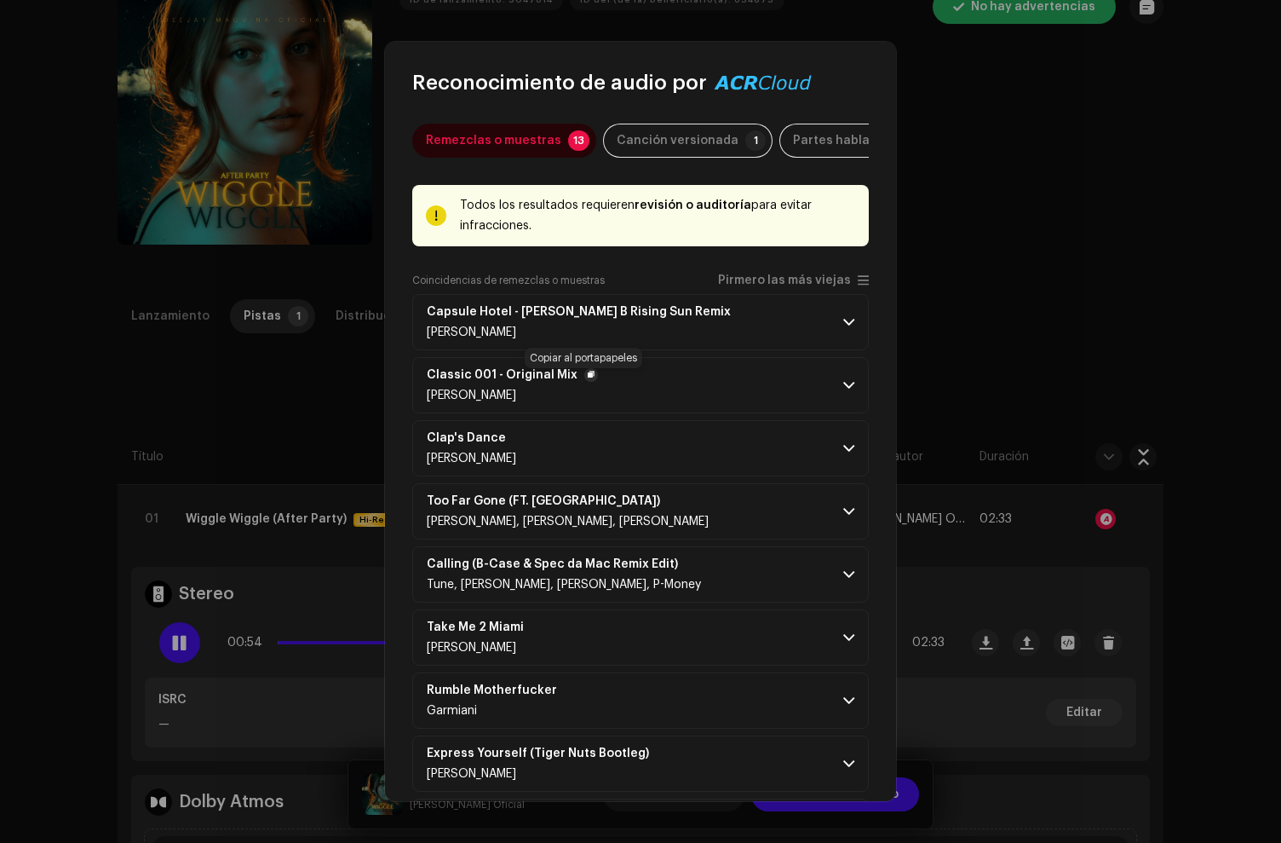
click at [588, 379] on span "button" at bounding box center [591, 375] width 7 height 14
click at [513, 379] on strong "Classic 001 - Original Mix" at bounding box center [502, 375] width 151 height 14
click at [585, 382] on button "button" at bounding box center [592, 375] width 14 height 14
click at [476, 382] on strong "Classic 001 - Original Mix" at bounding box center [502, 375] width 151 height 14
click at [844, 389] on span at bounding box center [849, 385] width 11 height 14
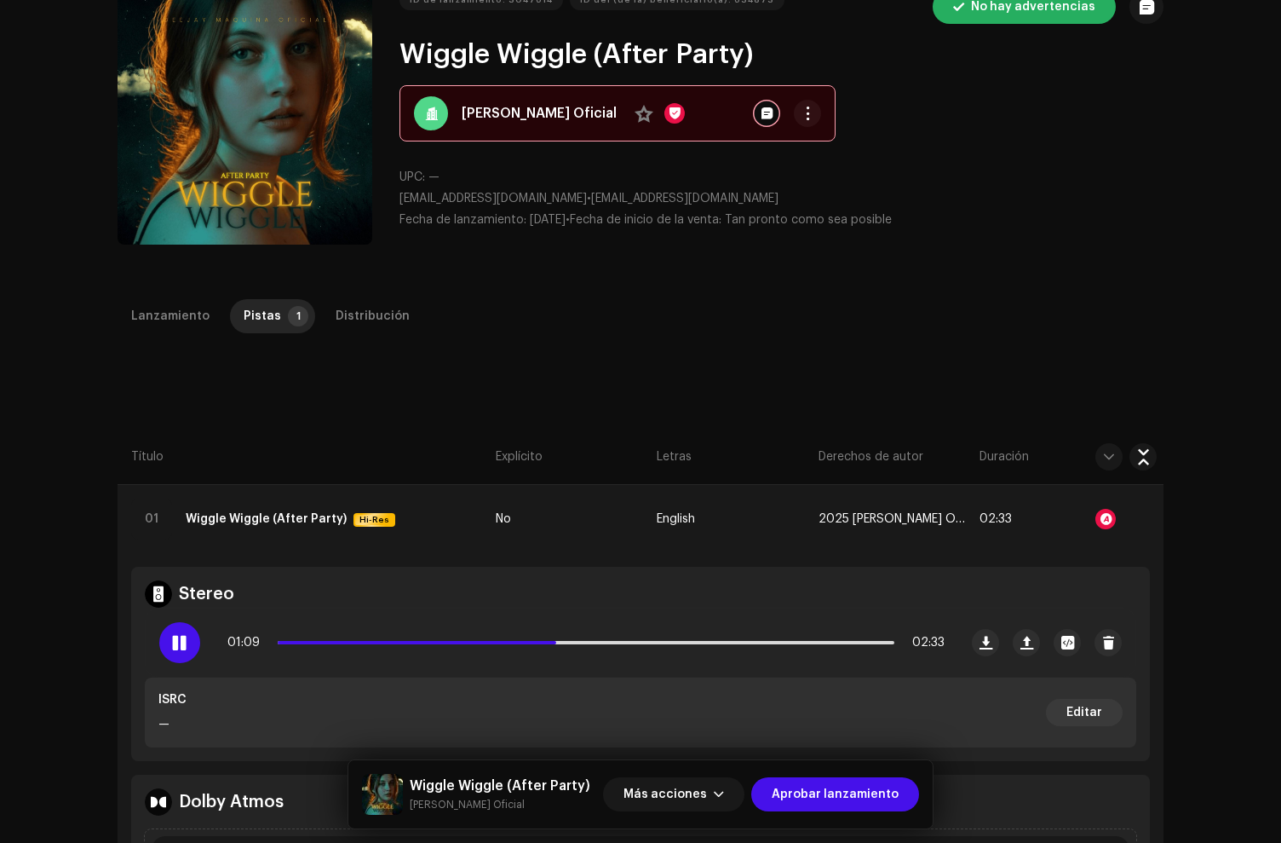
click at [279, 423] on div "Reconocimiento de audio por Remezclas o muestras 13 Canción versionada 1 Partes…" at bounding box center [640, 421] width 1281 height 843
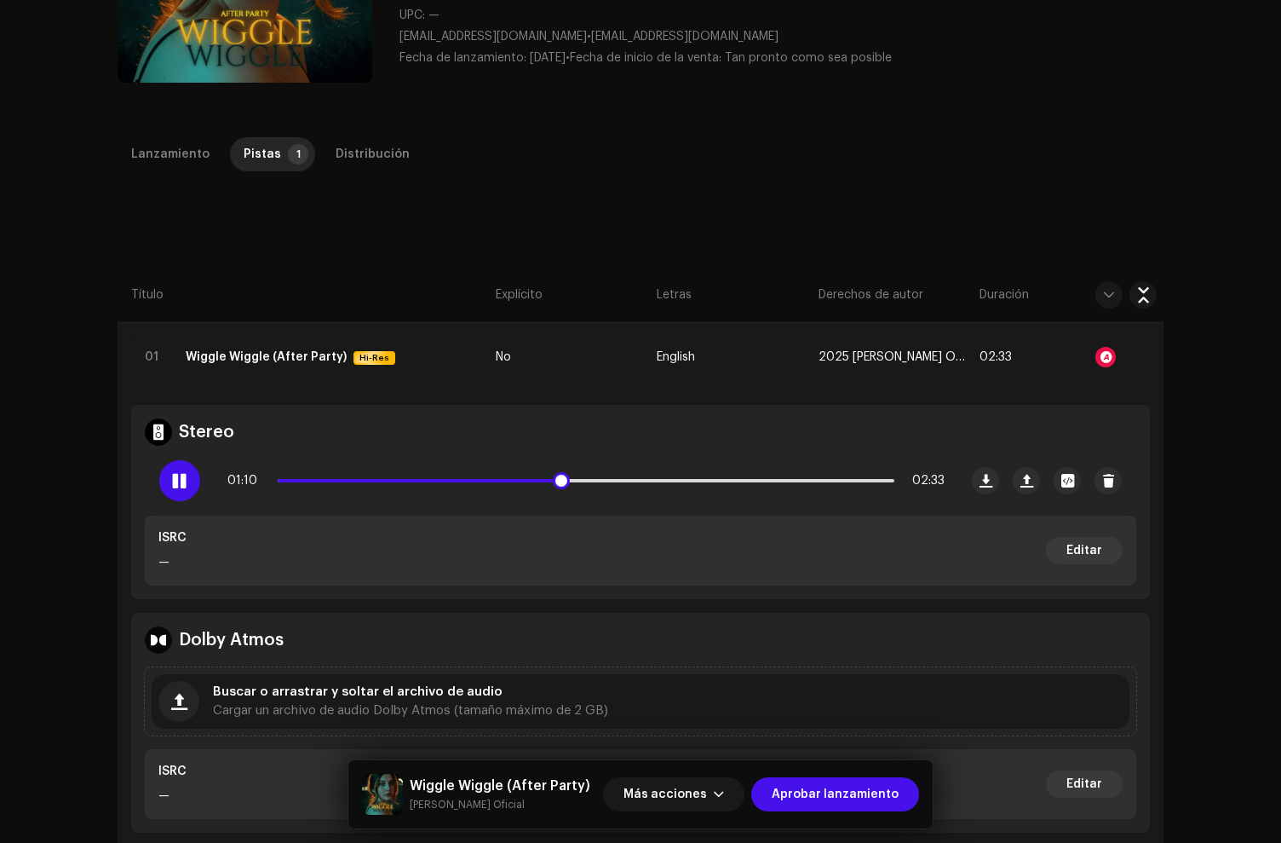
scroll to position [277, 0]
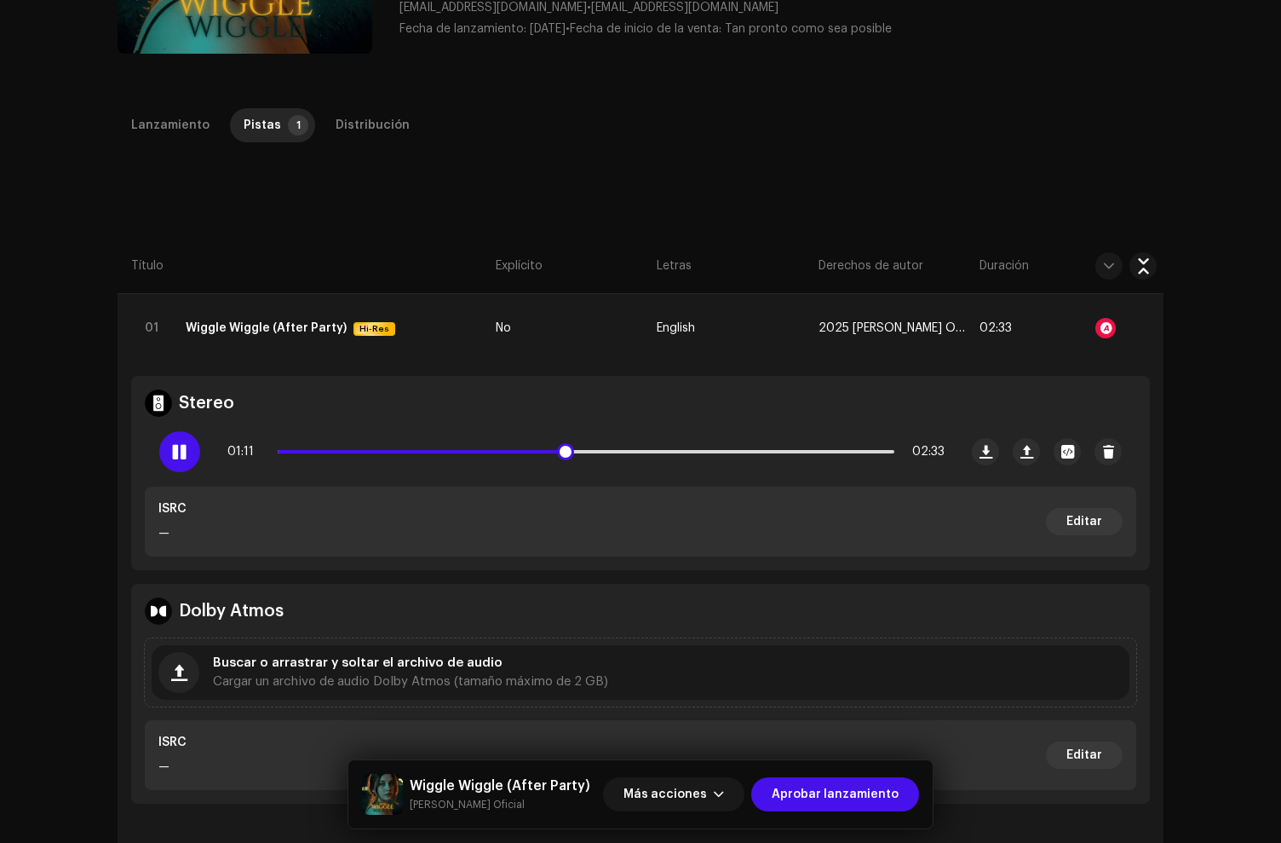
click at [623, 447] on div "01:11 02:33" at bounding box center [585, 452] width 717 height 34
click at [795, 446] on div "01:12 02:33" at bounding box center [585, 452] width 717 height 34
click at [173, 120] on div "Lanzamiento" at bounding box center [170, 125] width 78 height 34
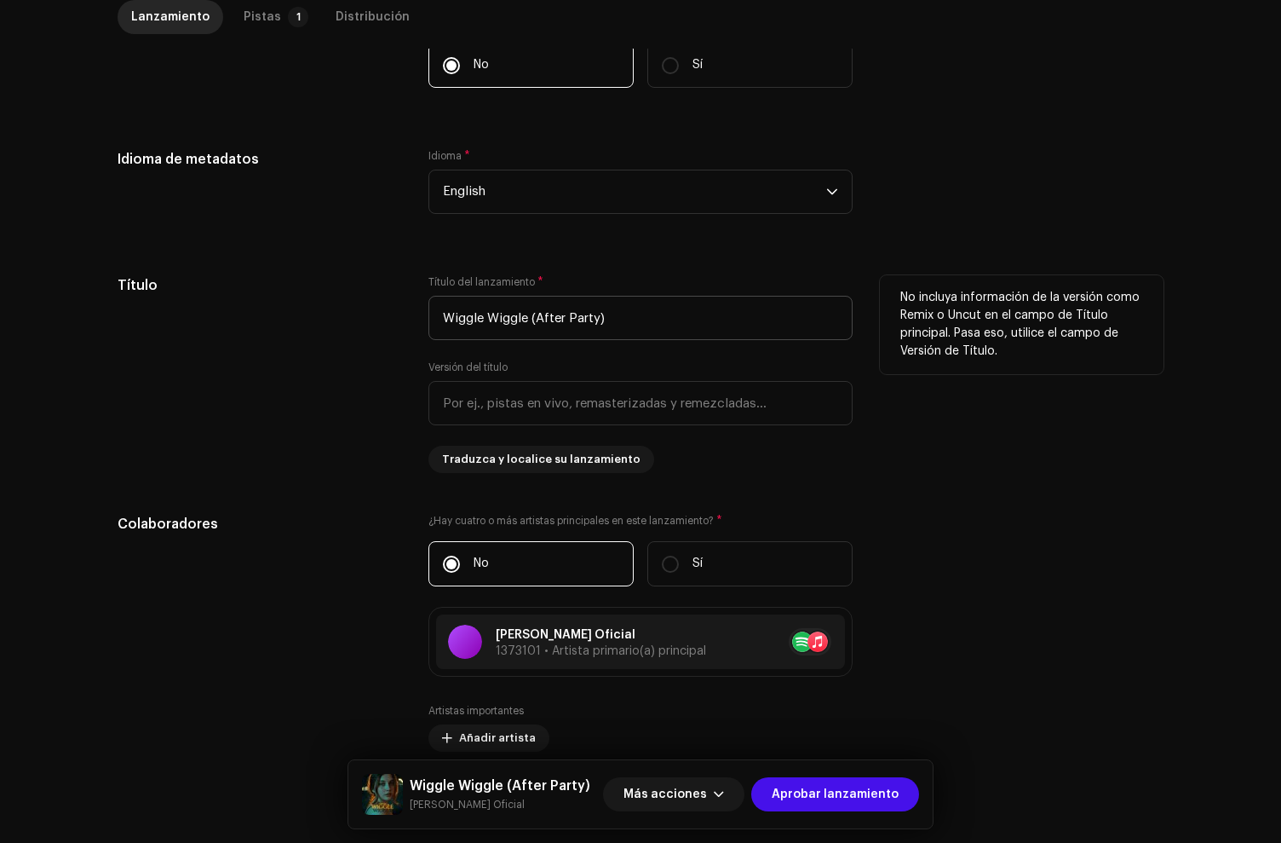
scroll to position [441, 0]
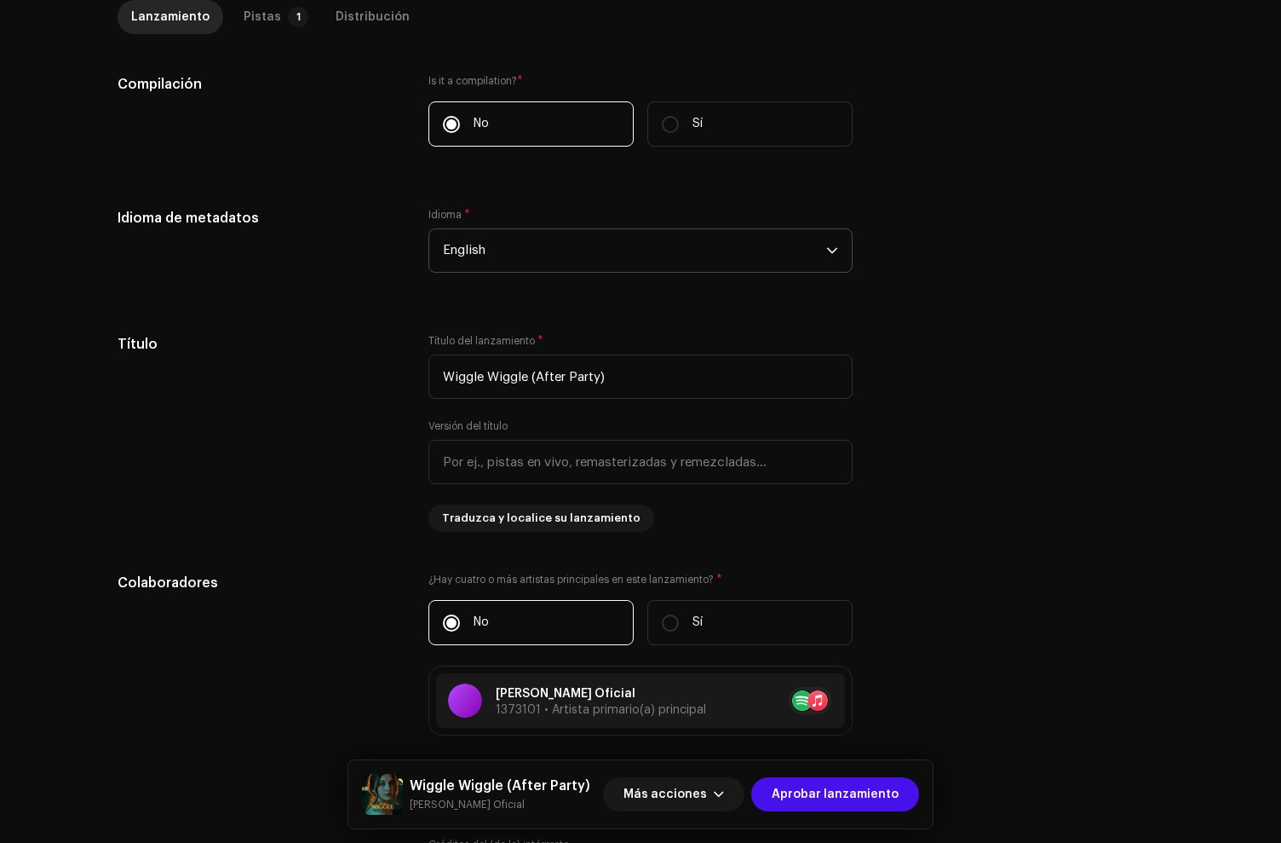
click at [478, 262] on span "English" at bounding box center [634, 250] width 383 height 43
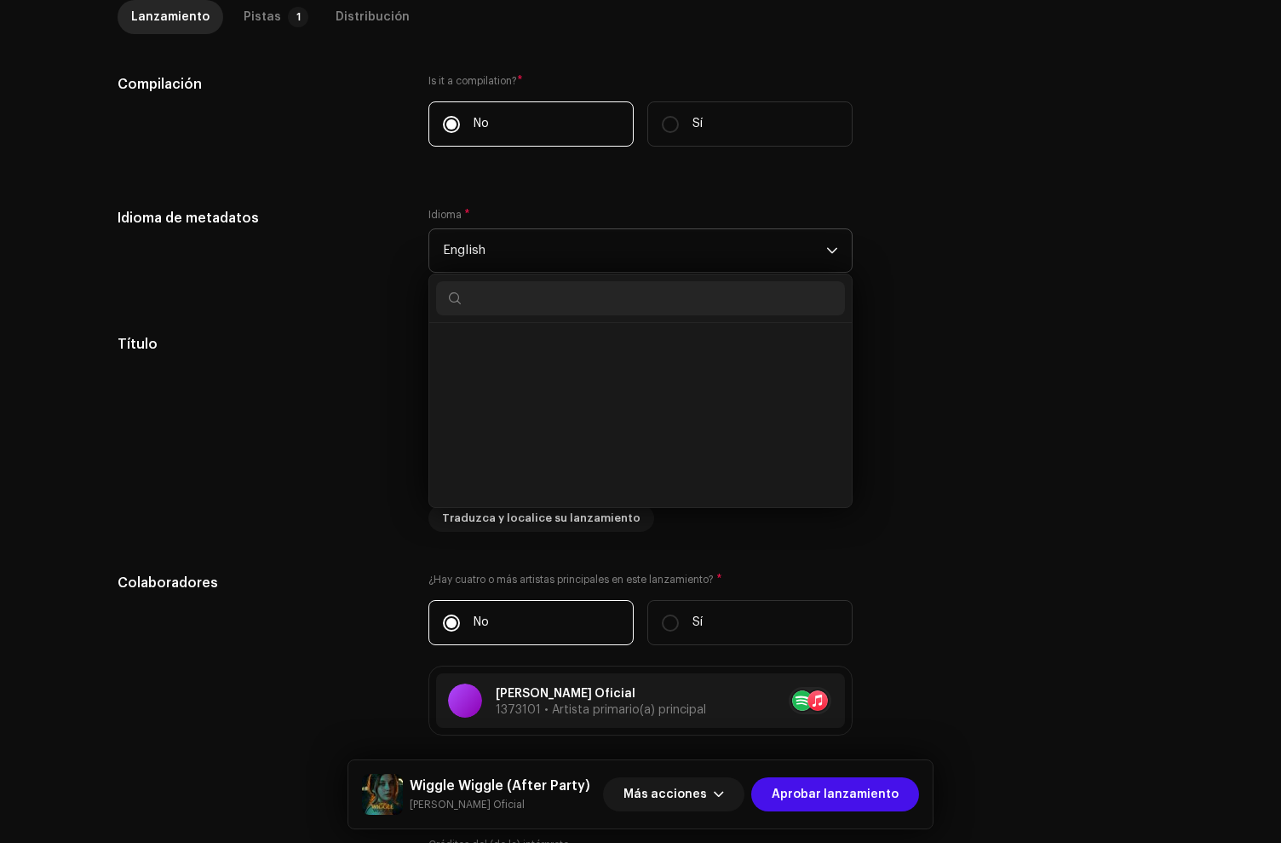
scroll to position [1575, 0]
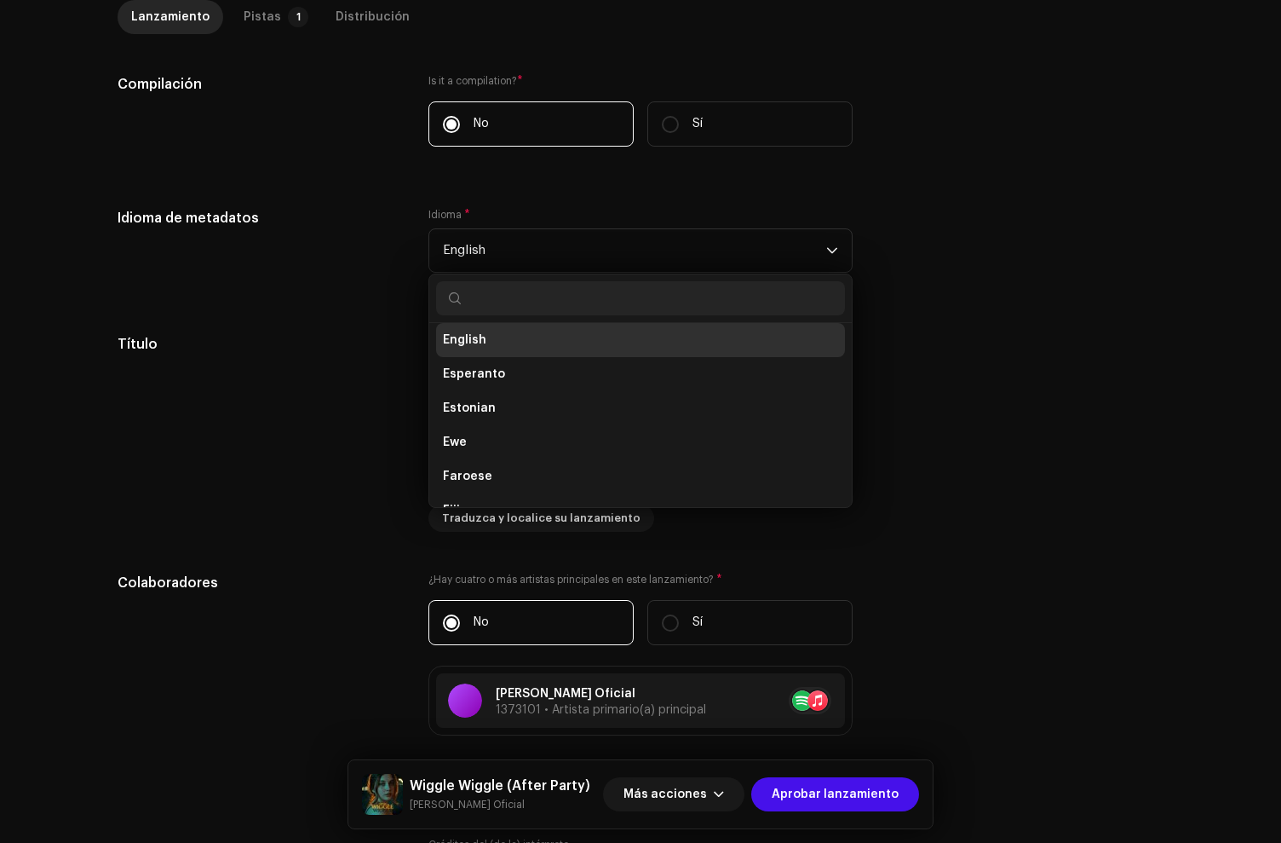
drag, startPoint x: 341, startPoint y: 262, endPoint x: 381, endPoint y: 320, distance: 69.7
click at [342, 263] on div "Idioma de metadatos" at bounding box center [260, 250] width 284 height 85
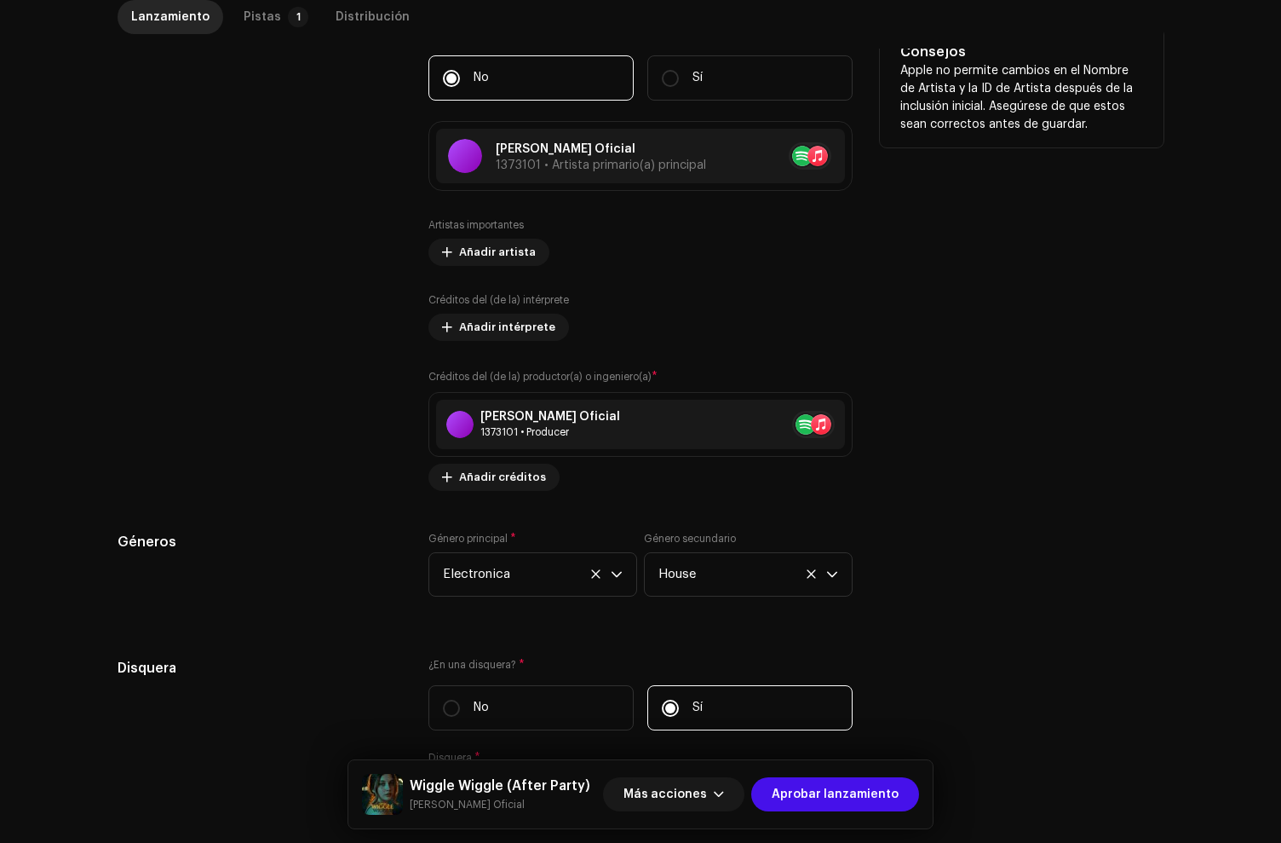
scroll to position [990, 0]
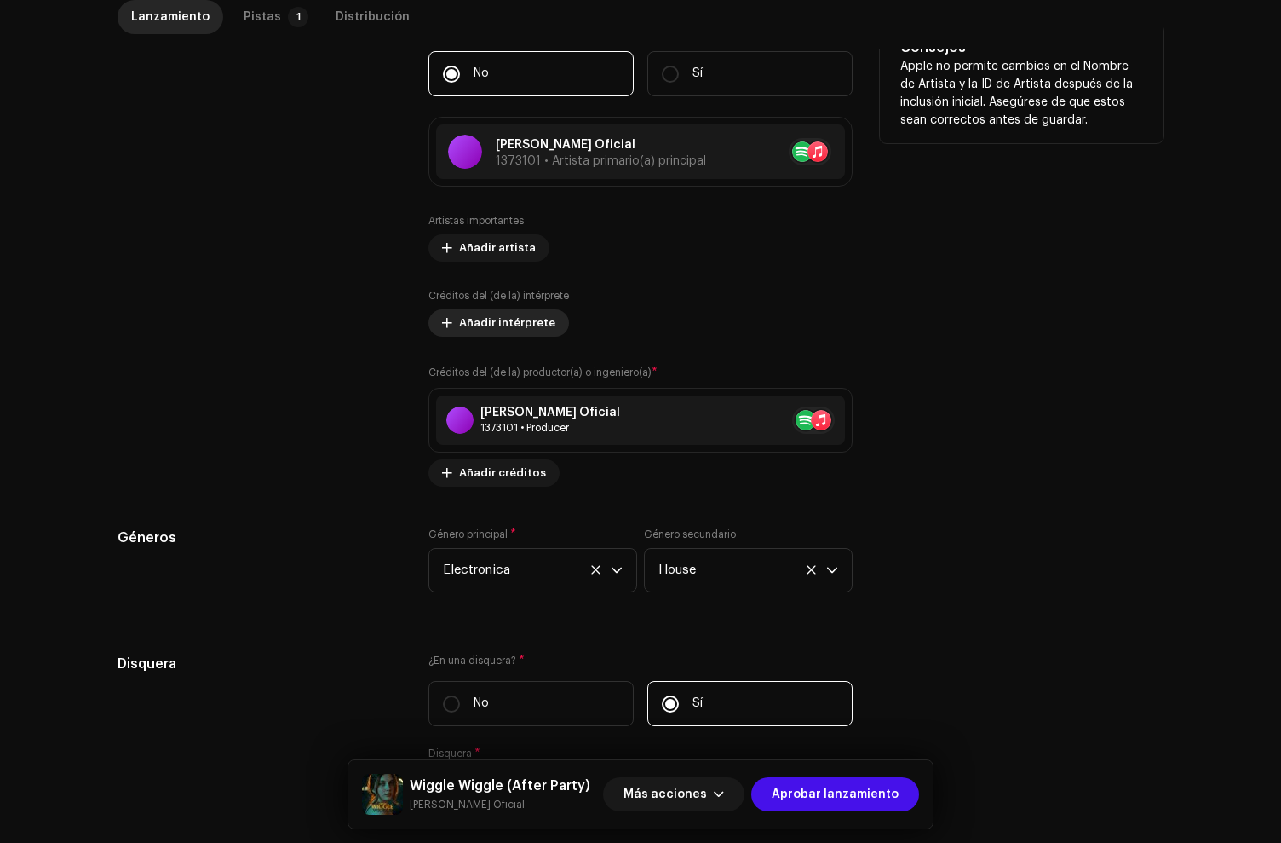
click at [469, 324] on span "Añadir intérprete" at bounding box center [507, 323] width 96 height 34
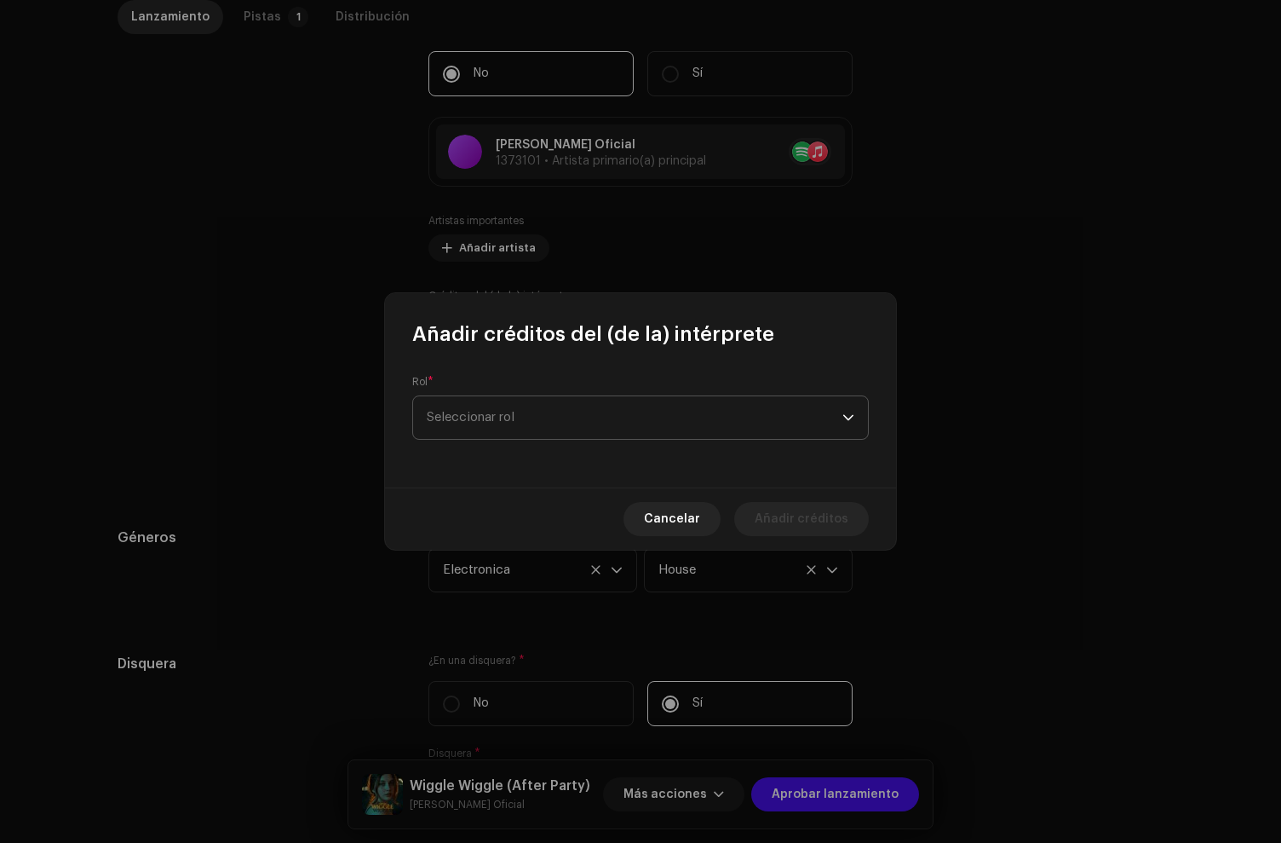
click at [488, 414] on span "Seleccionar rol" at bounding box center [635, 417] width 416 height 43
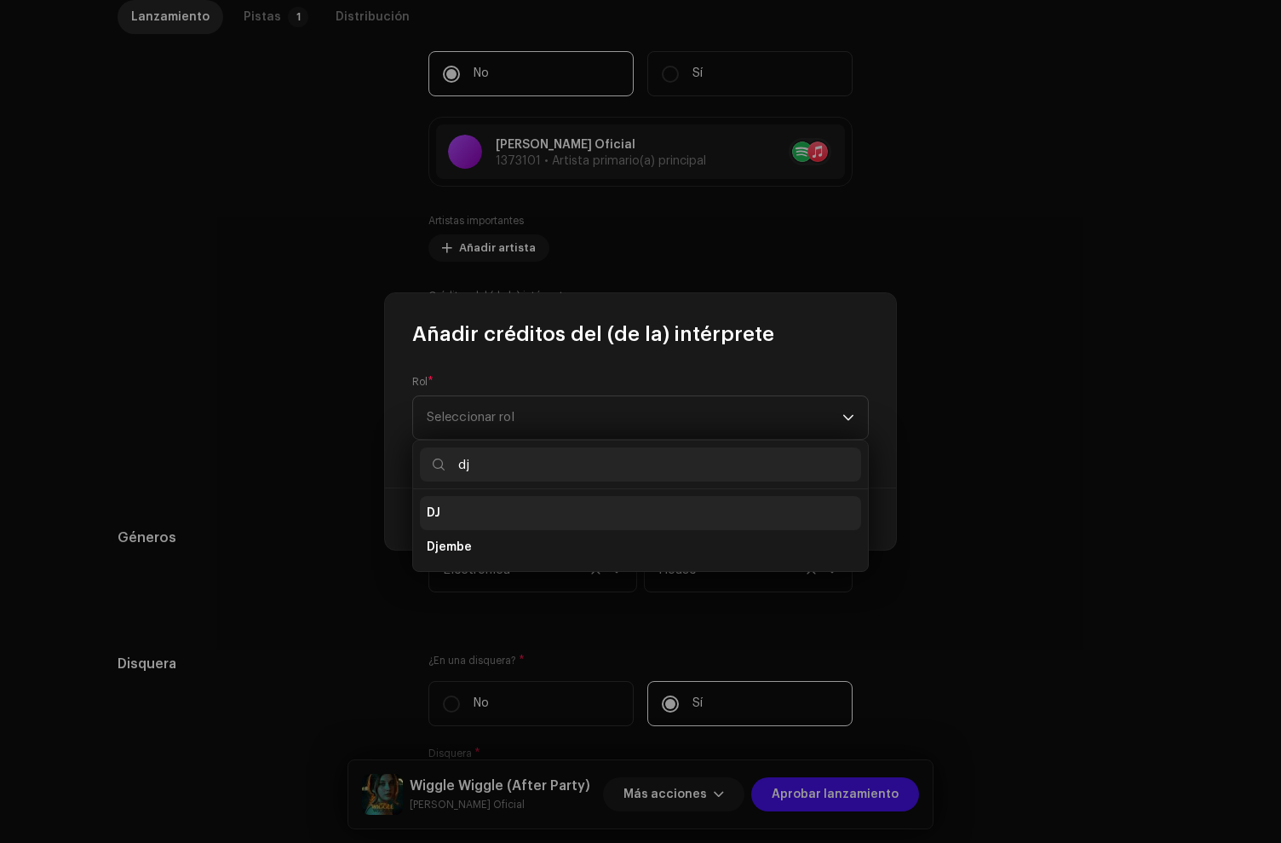
type input "dj"
click at [485, 521] on li "DJ" at bounding box center [640, 513] width 441 height 34
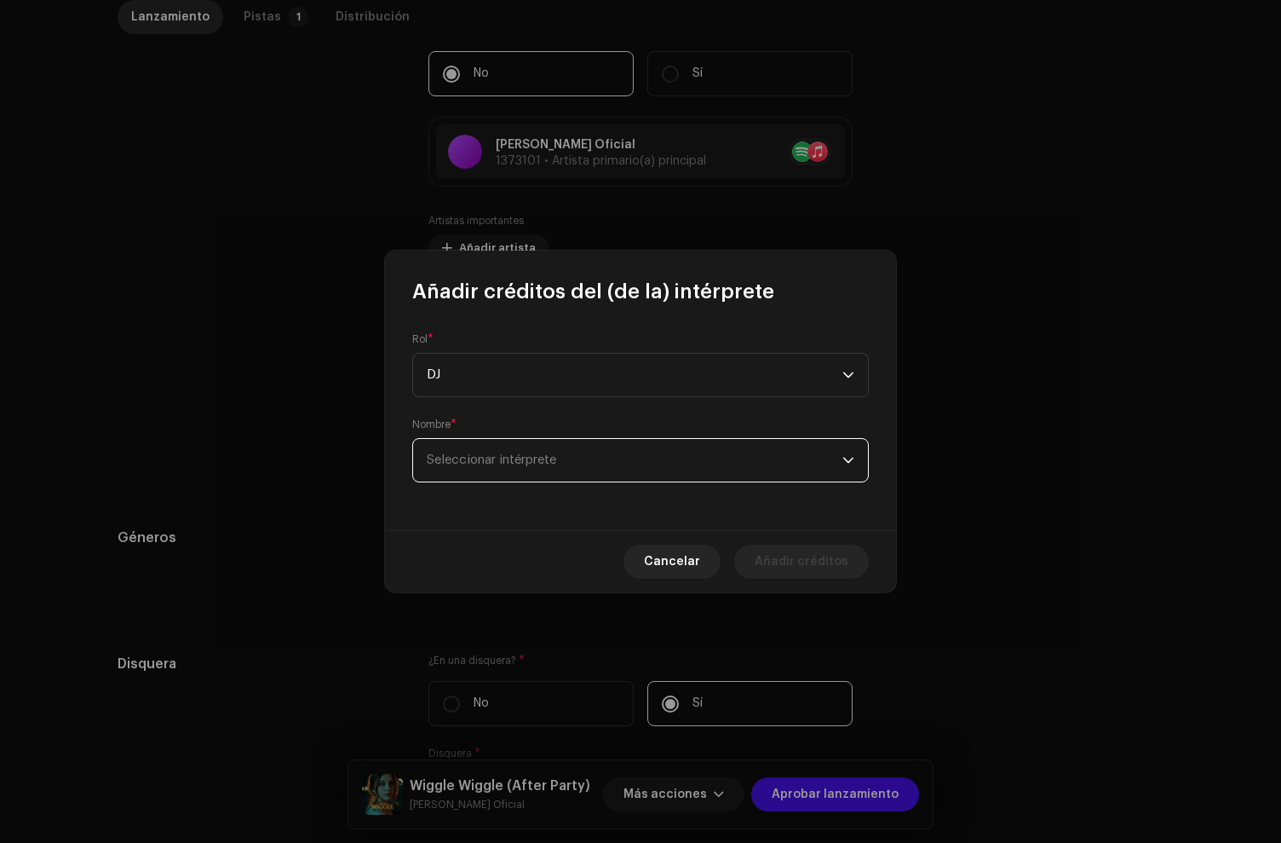
click at [509, 457] on span "Seleccionar intérprete" at bounding box center [492, 459] width 130 height 13
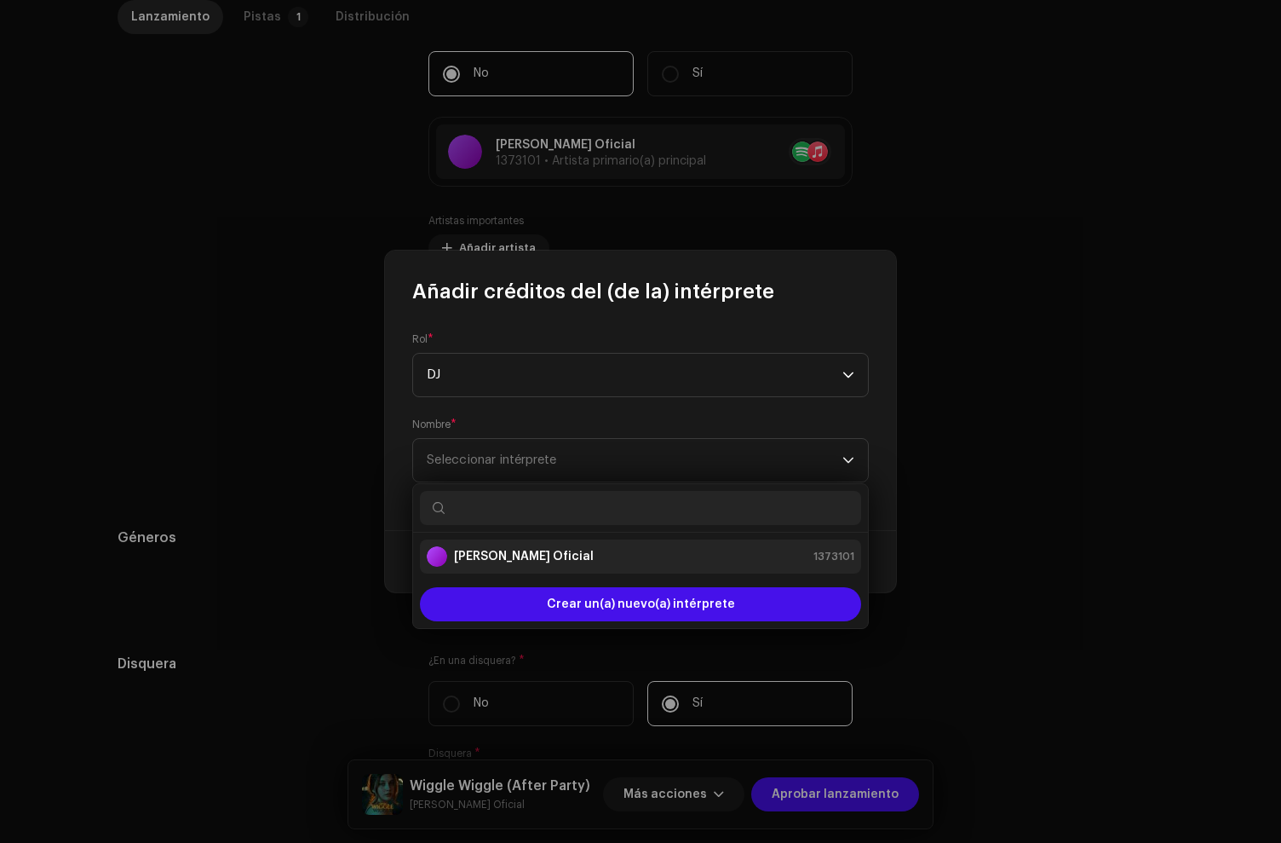
click at [520, 551] on strong "Deejay Maquina Oficial" at bounding box center [524, 556] width 140 height 17
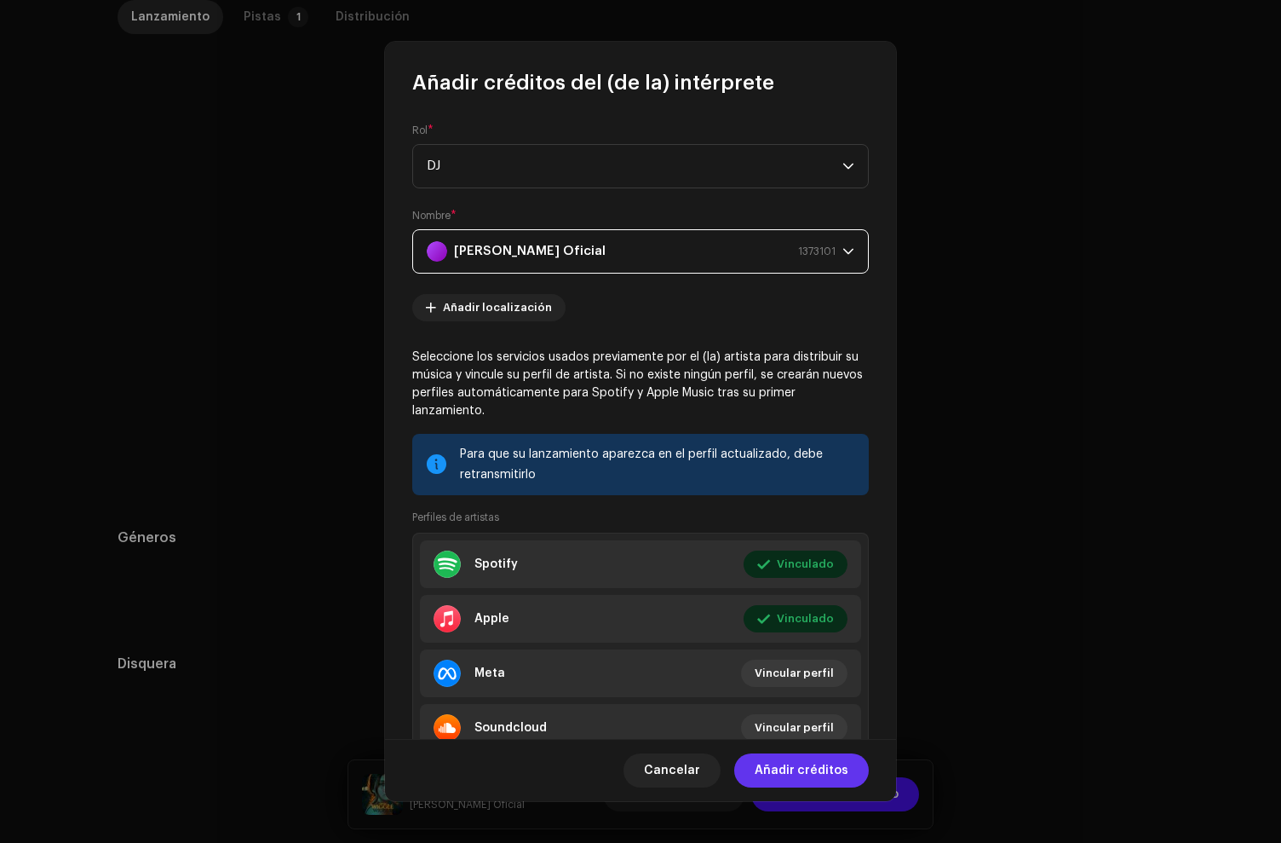
click at [798, 777] on span "Añadir créditos" at bounding box center [802, 770] width 94 height 34
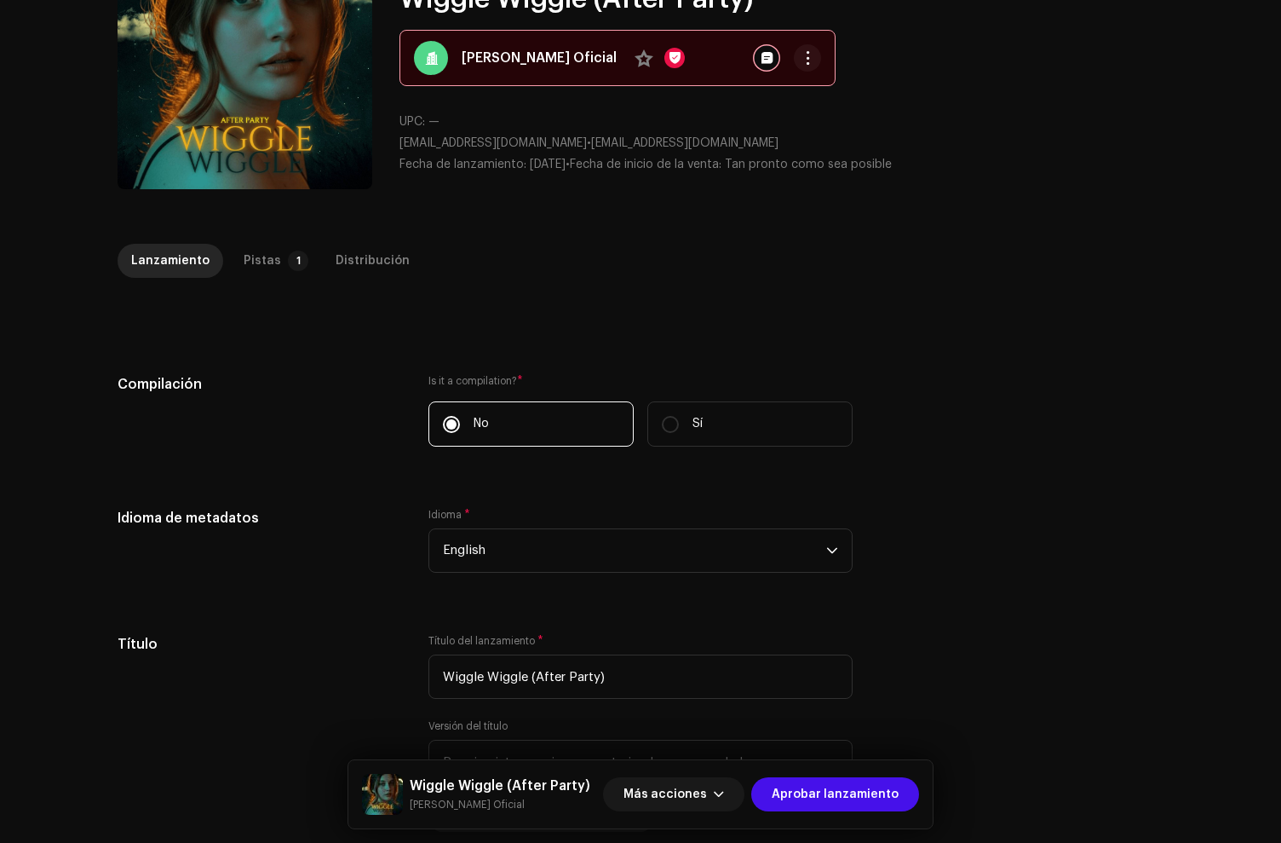
scroll to position [126, 0]
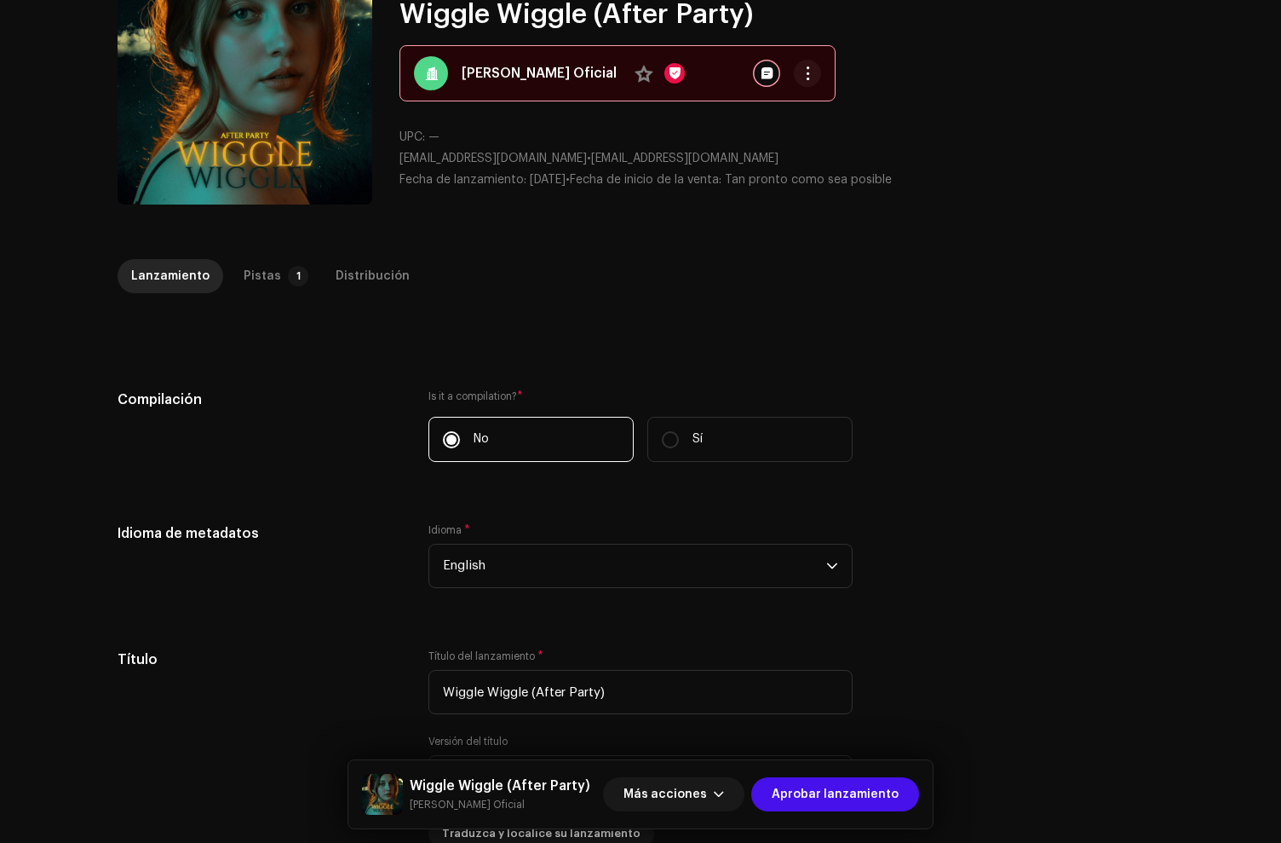
click at [290, 233] on div "Inspección / Wiggle Wiggle (After Party) Guía de confiabilidad y seguridad ID d…" at bounding box center [640, 421] width 1281 height 843
drag, startPoint x: 262, startPoint y: 281, endPoint x: 275, endPoint y: 333, distance: 53.5
click at [263, 281] on div "Pistas" at bounding box center [262, 276] width 37 height 34
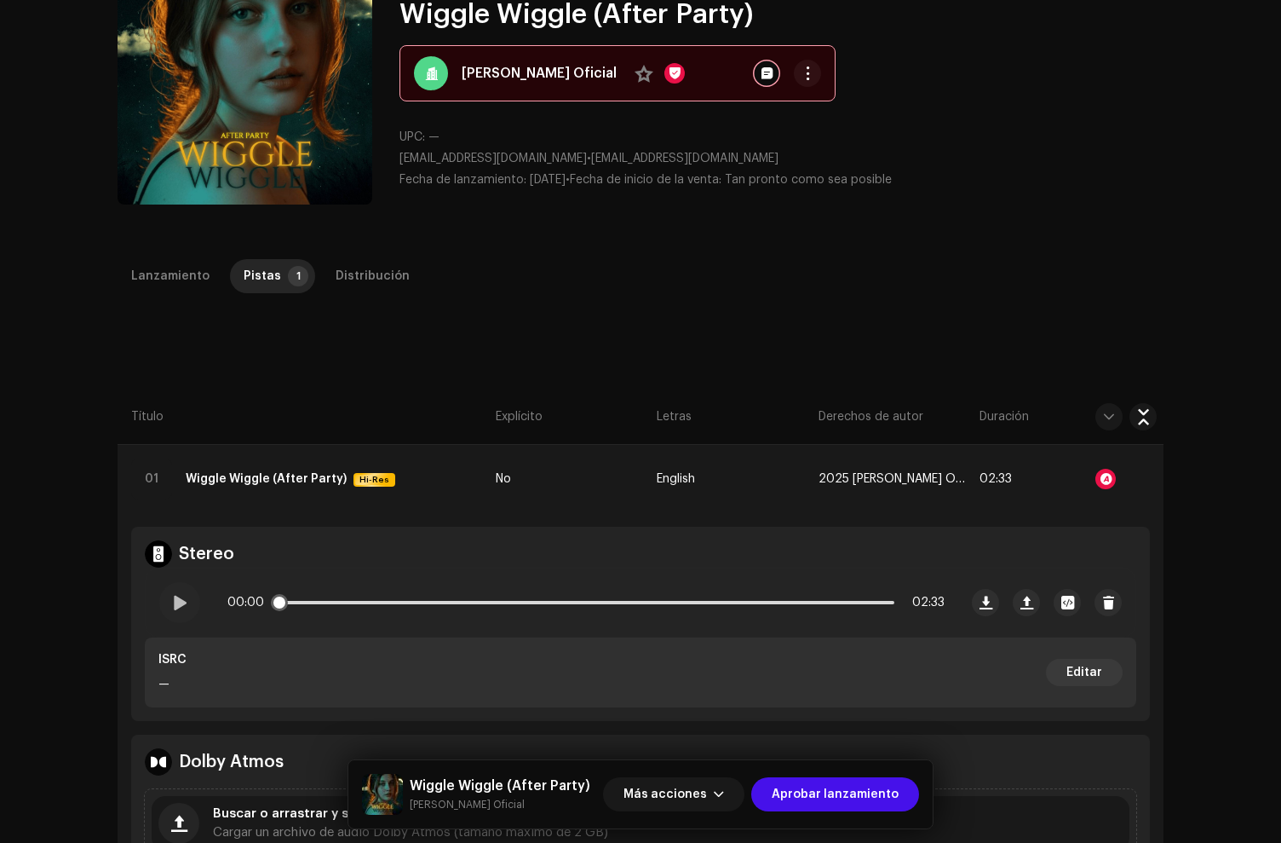
drag, startPoint x: 180, startPoint y: 590, endPoint x: 515, endPoint y: 632, distance: 337.6
click at [180, 590] on div at bounding box center [179, 602] width 41 height 41
click at [779, 606] on div "00:01 02:33" at bounding box center [585, 602] width 717 height 34
click at [797, 601] on p-slider at bounding box center [586, 602] width 617 height 3
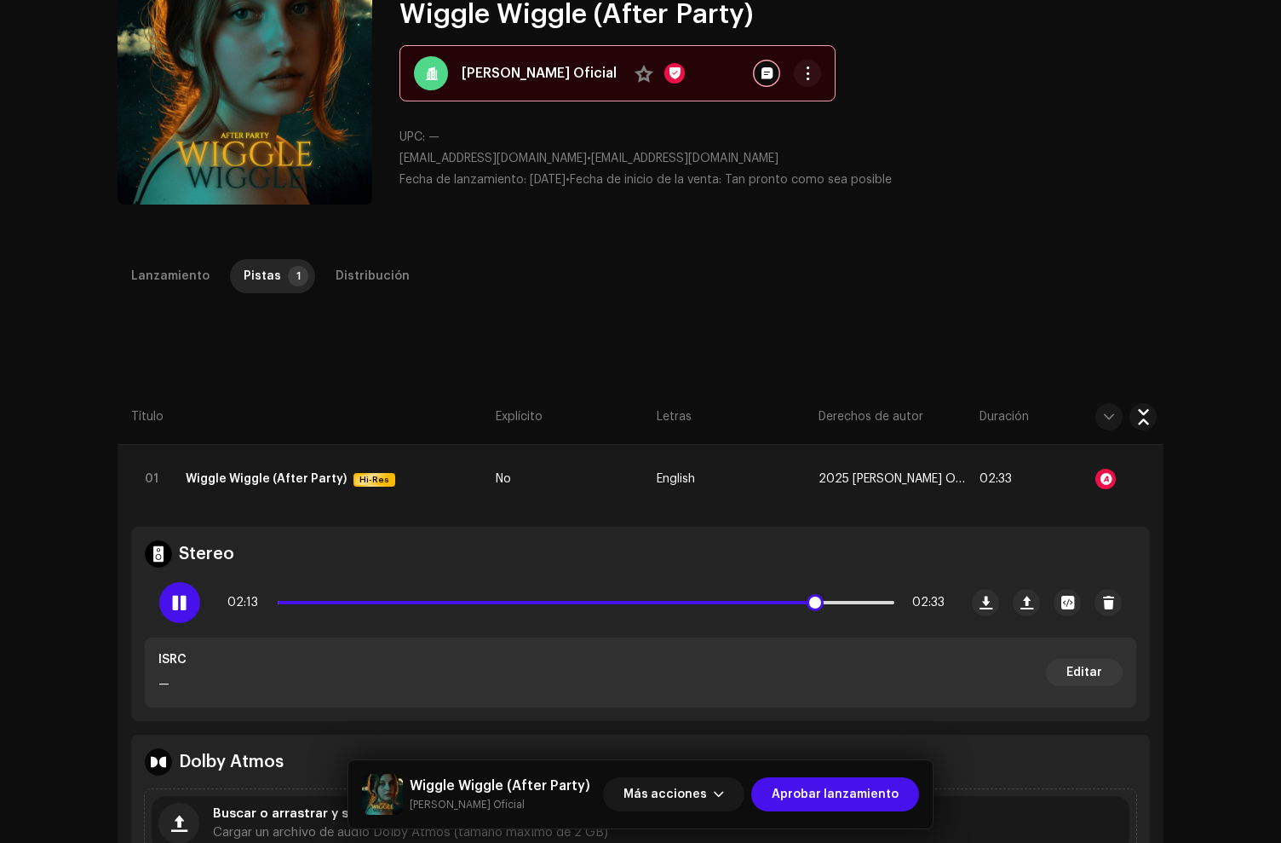
click at [522, 593] on div "02:13 02:33" at bounding box center [585, 602] width 717 height 34
click at [740, 602] on span at bounding box center [546, 602] width 536 height 3
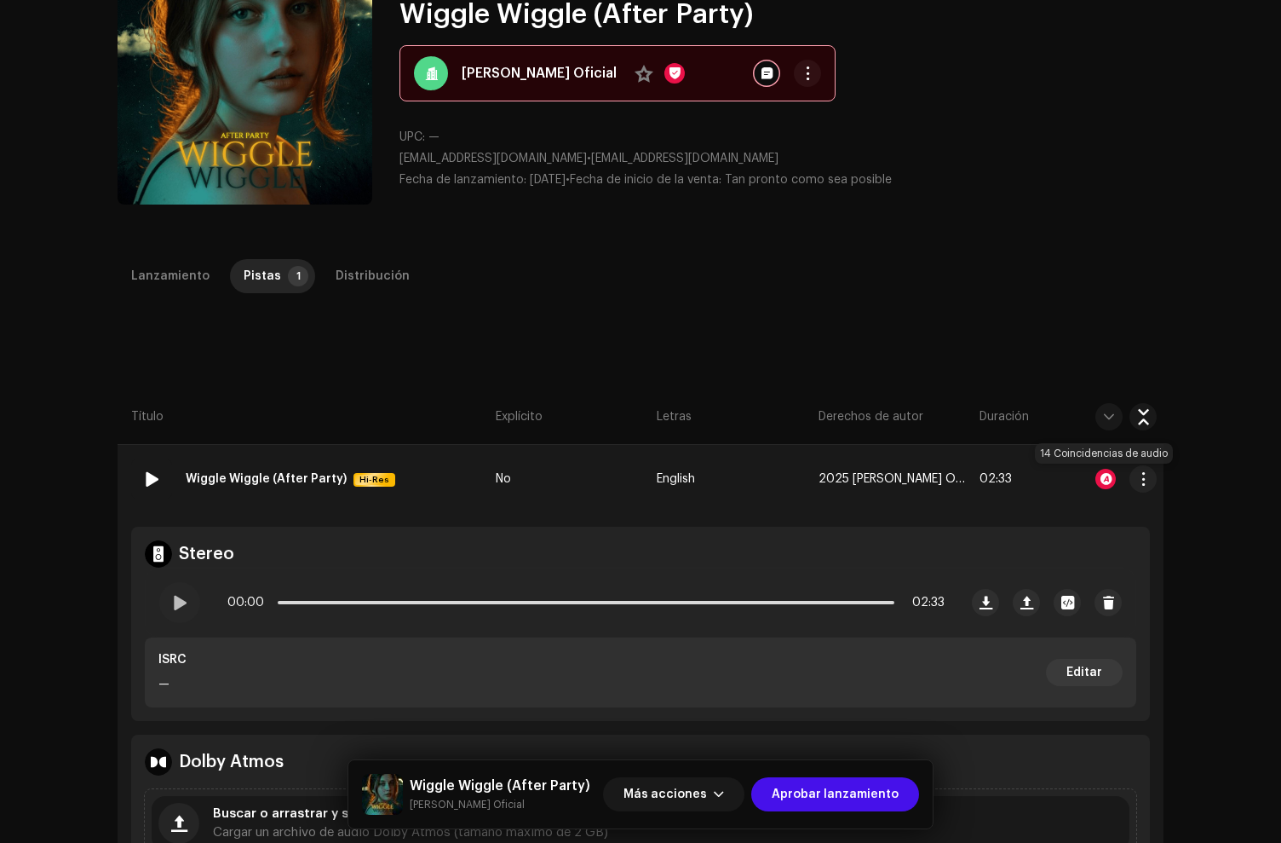
click at [1107, 474] on div at bounding box center [1106, 479] width 20 height 20
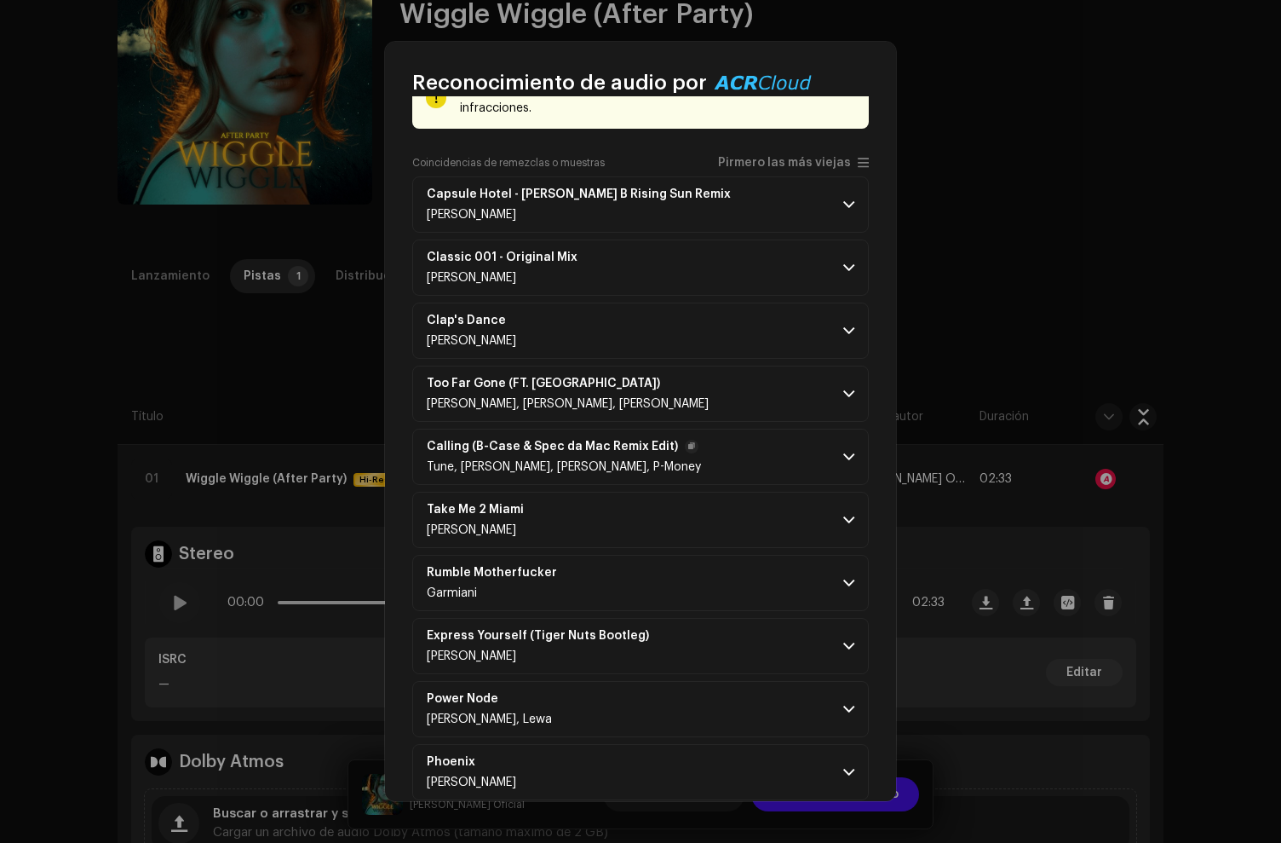
scroll to position [0, 0]
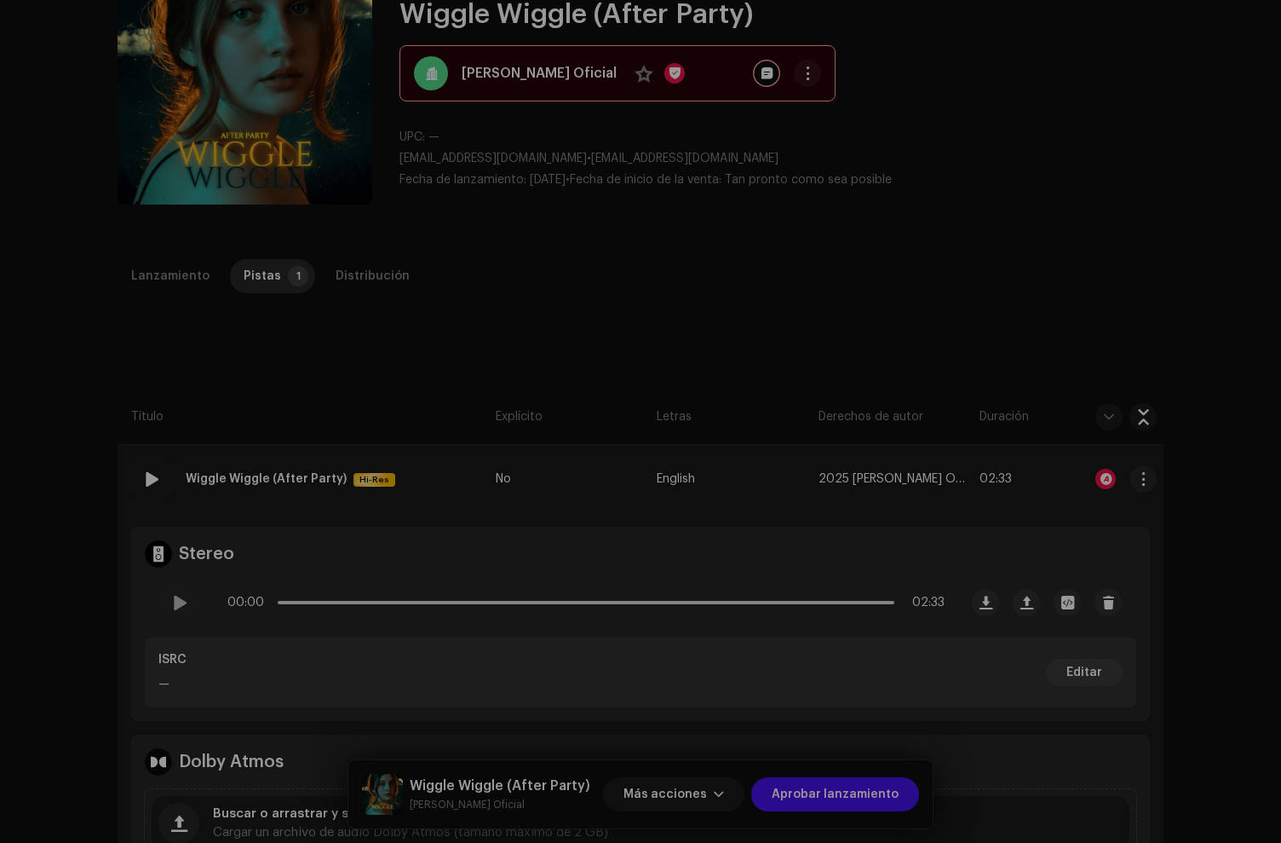
drag, startPoint x: 333, startPoint y: 393, endPoint x: 346, endPoint y: 455, distance: 63.5
click at [333, 393] on div "Reconocimiento de audio por Remezclas o muestras 13 Canción versionada 1 Partes…" at bounding box center [640, 421] width 1281 height 843
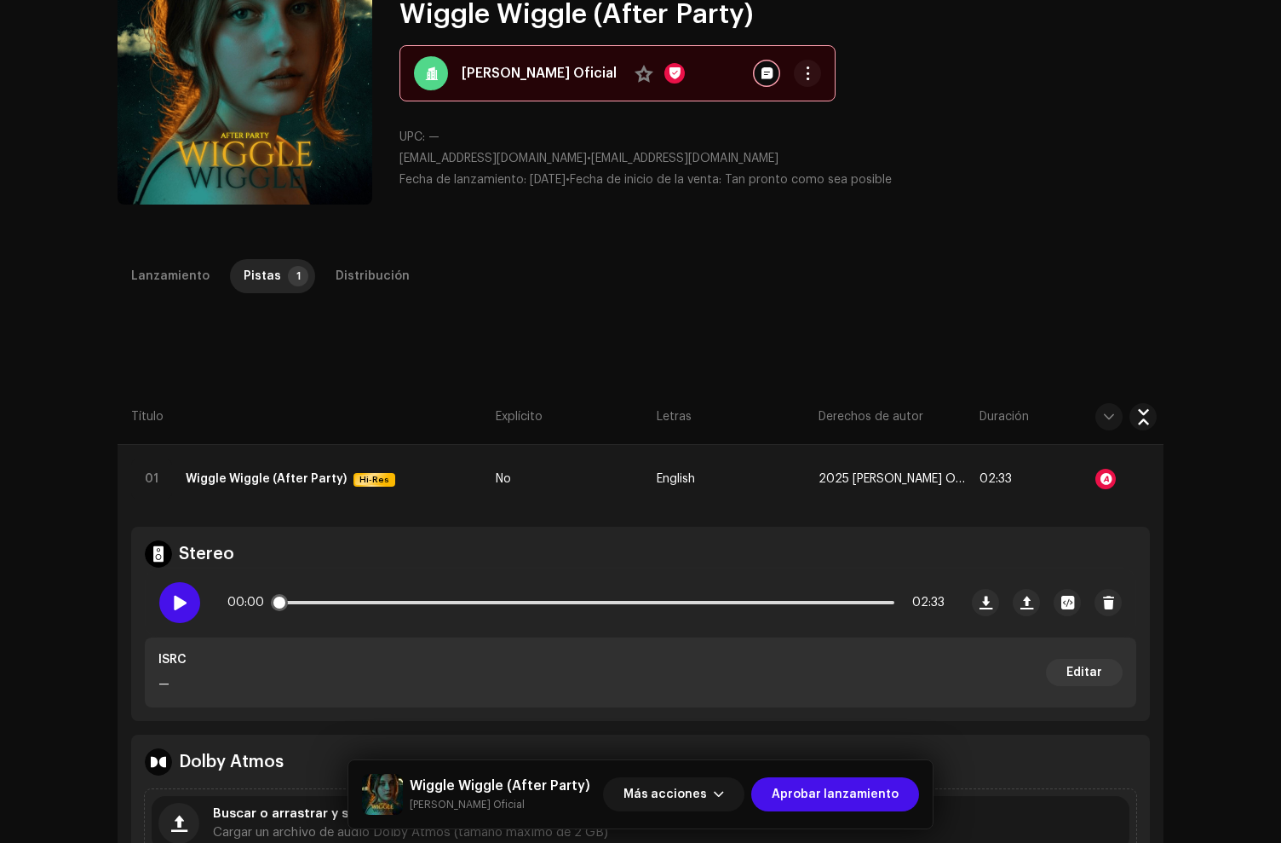
click at [172, 602] on span at bounding box center [179, 603] width 14 height 14
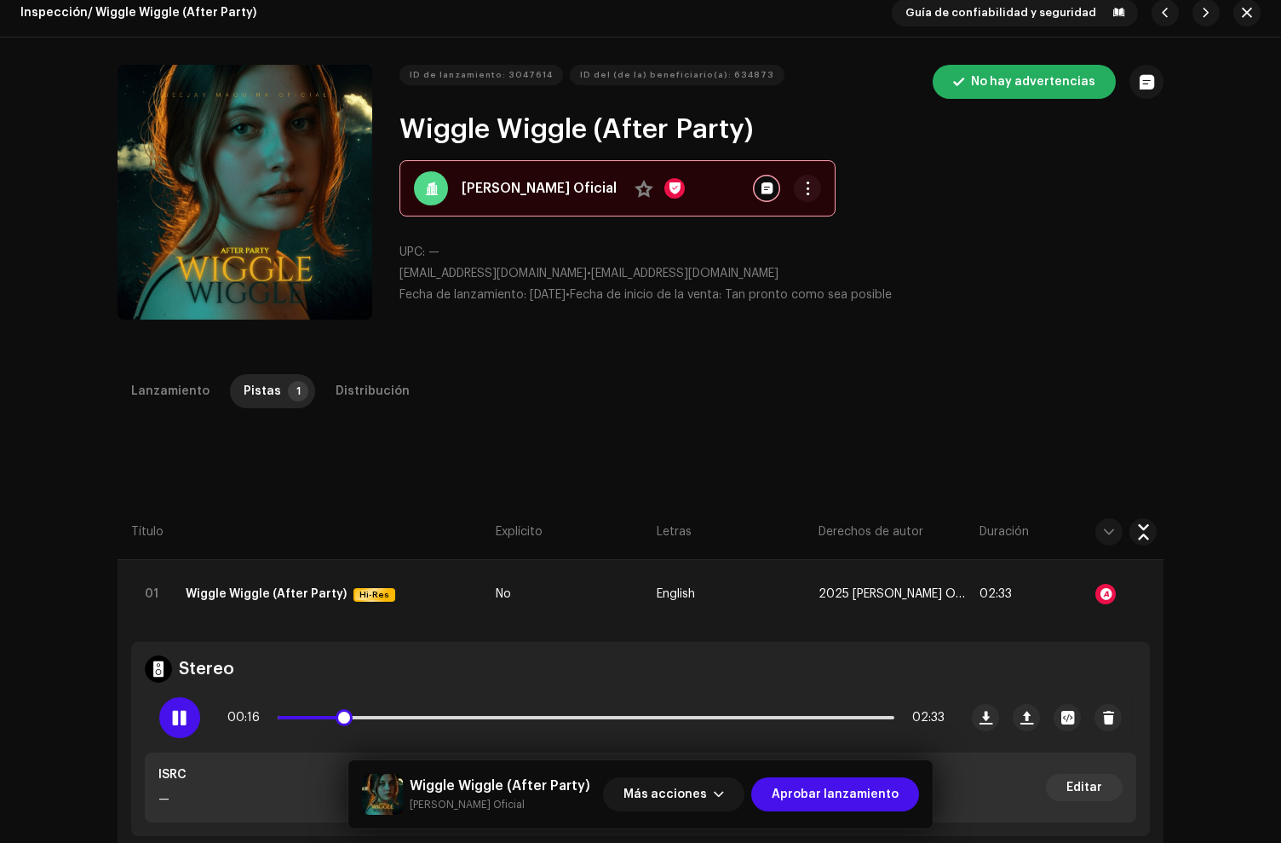
scroll to position [265, 0]
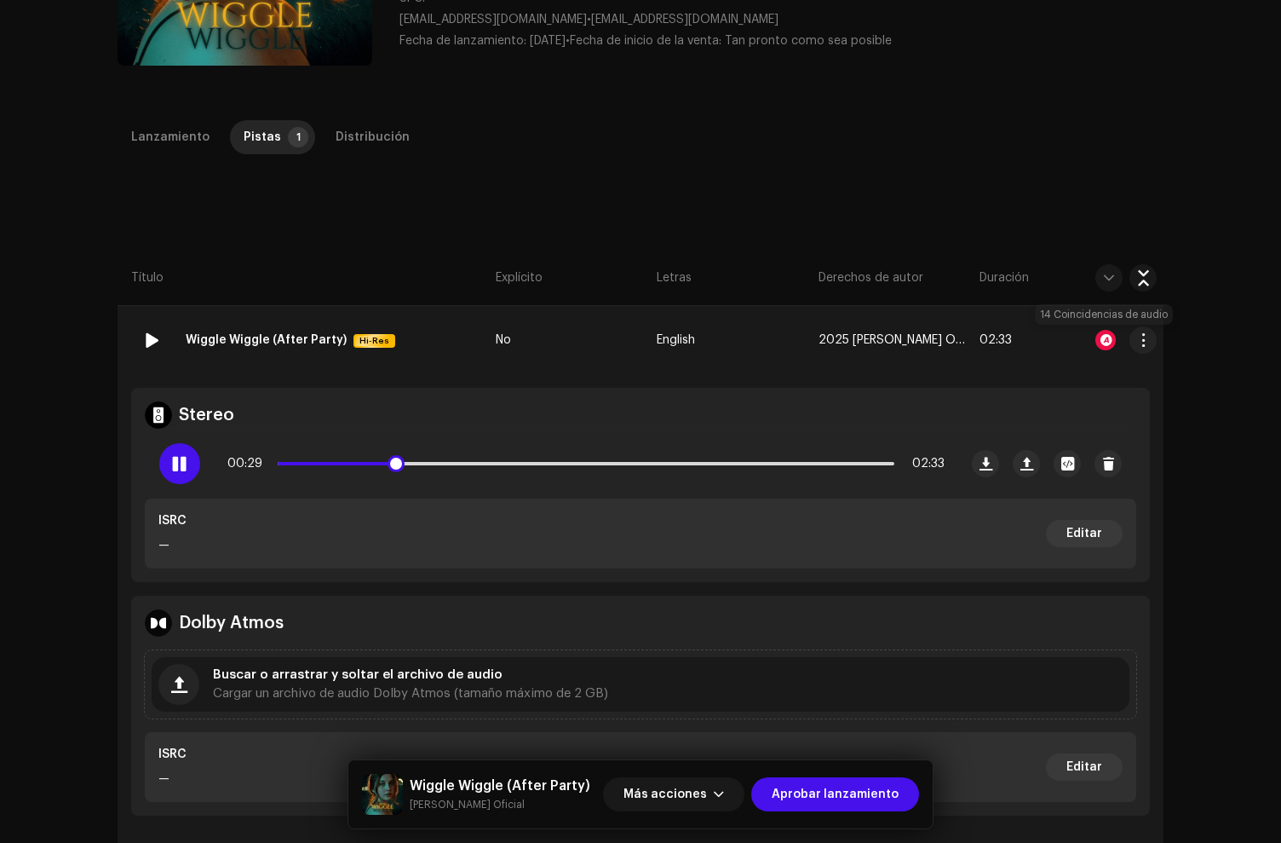
click at [1101, 340] on div at bounding box center [1106, 340] width 20 height 20
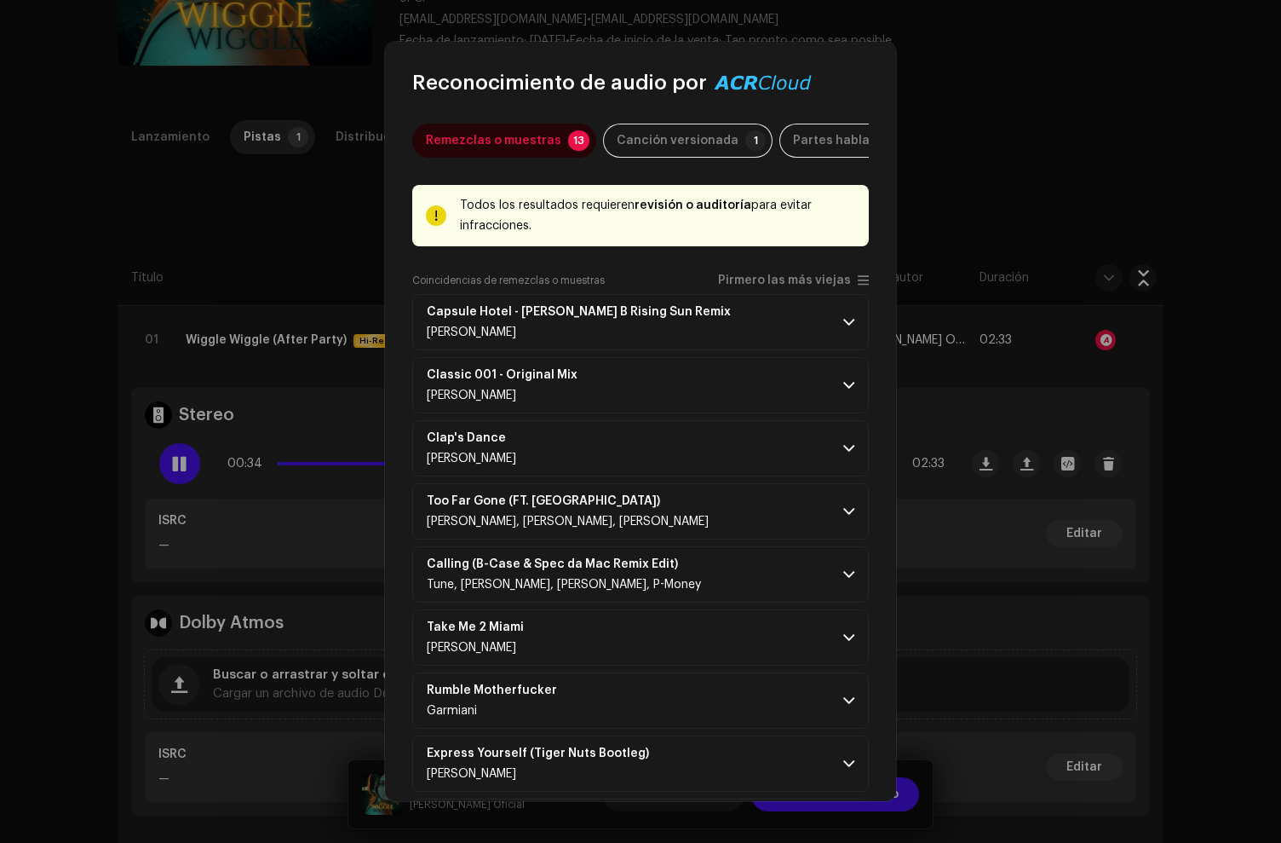
click at [404, 428] on div "Remezclas o muestras 13 Canción versionada 1 Partes habladas ! Todos los result…" at bounding box center [640, 448] width 511 height 704
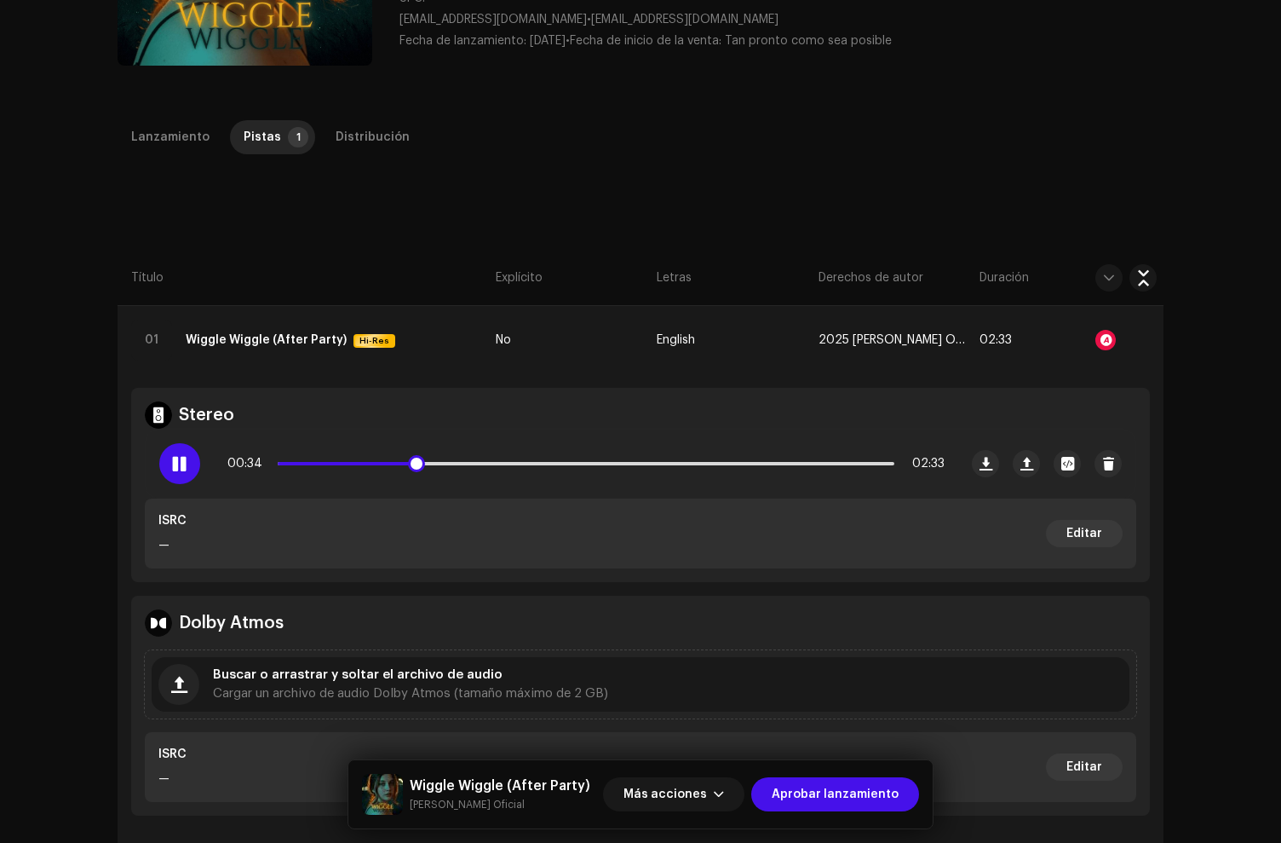
click at [371, 440] on div "Reconocimiento de audio por Remezclas o muestras 13 Canción versionada 1 Partes…" at bounding box center [640, 421] width 1281 height 843
click at [601, 464] on p-slider at bounding box center [586, 463] width 617 height 3
click at [584, 463] on span at bounding box center [447, 463] width 338 height 3
click at [1099, 347] on div at bounding box center [1106, 340] width 20 height 20
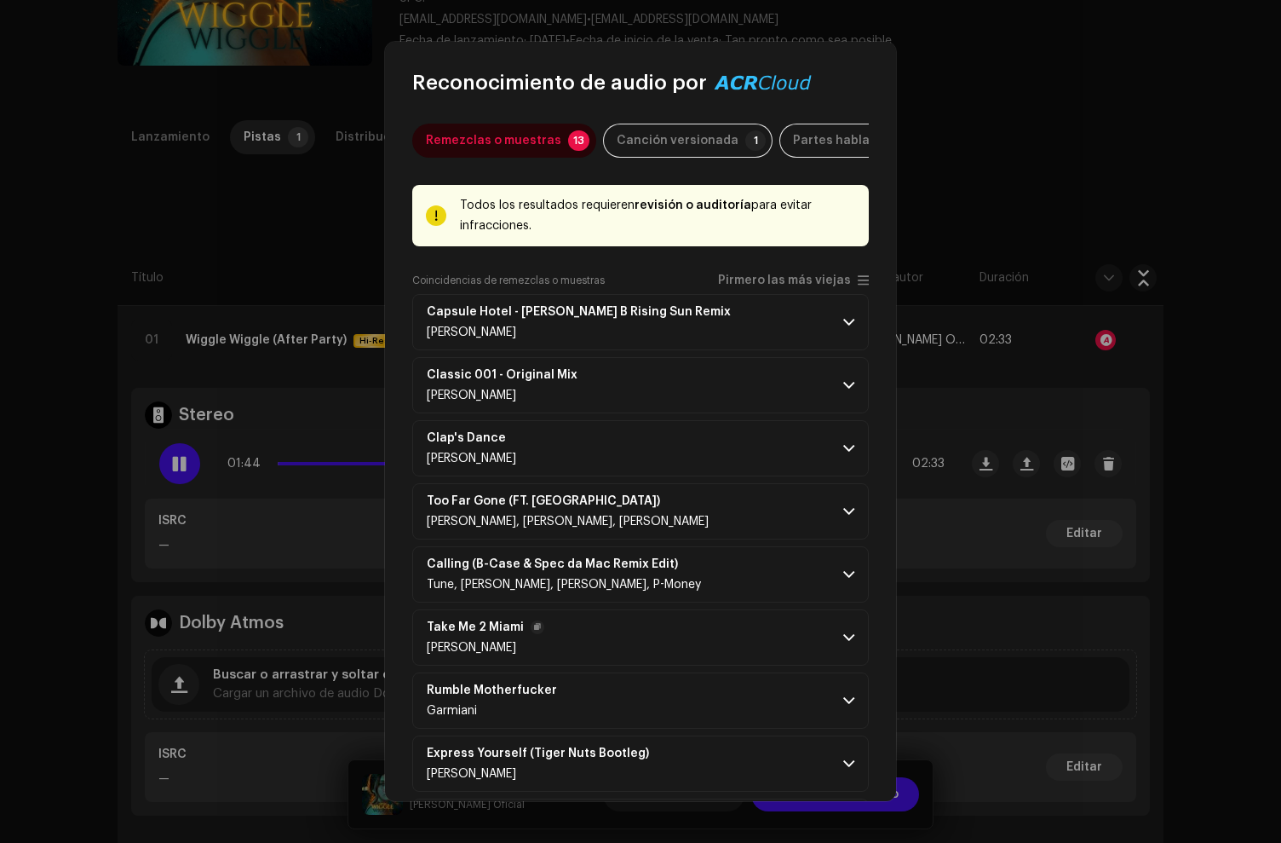
scroll to position [339, 0]
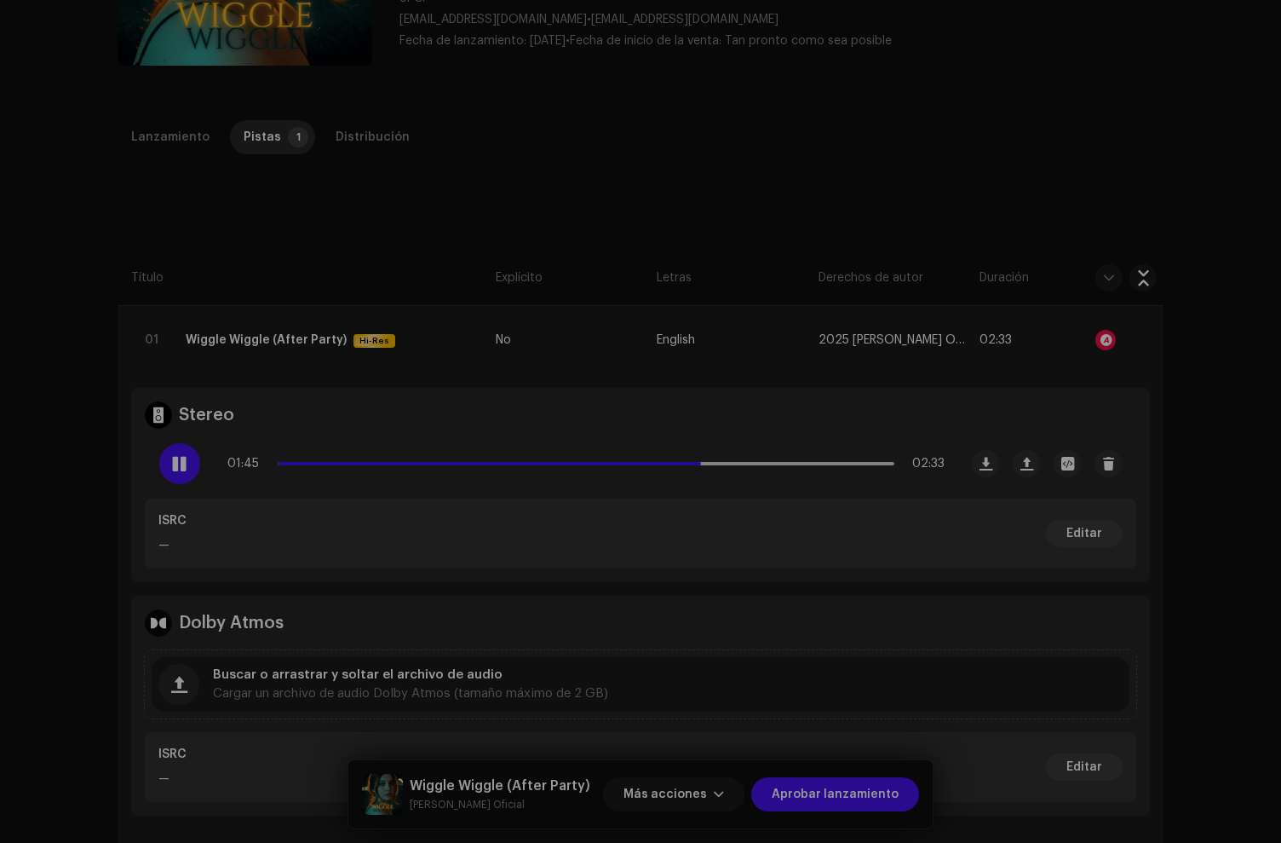
click at [304, 458] on div "Reconocimiento de audio por Remezclas o muestras 13 Canción versionada 1 Partes…" at bounding box center [640, 421] width 1281 height 843
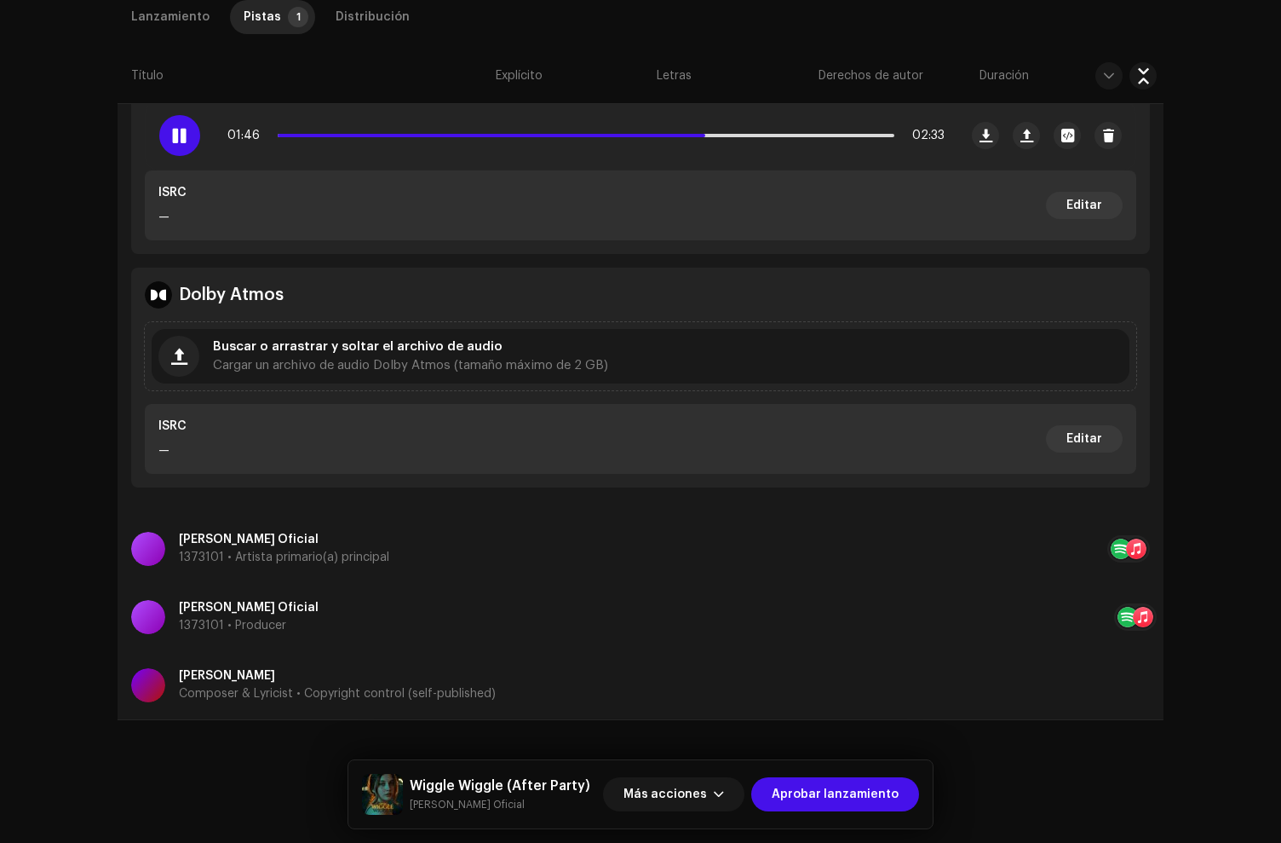
scroll to position [0, 0]
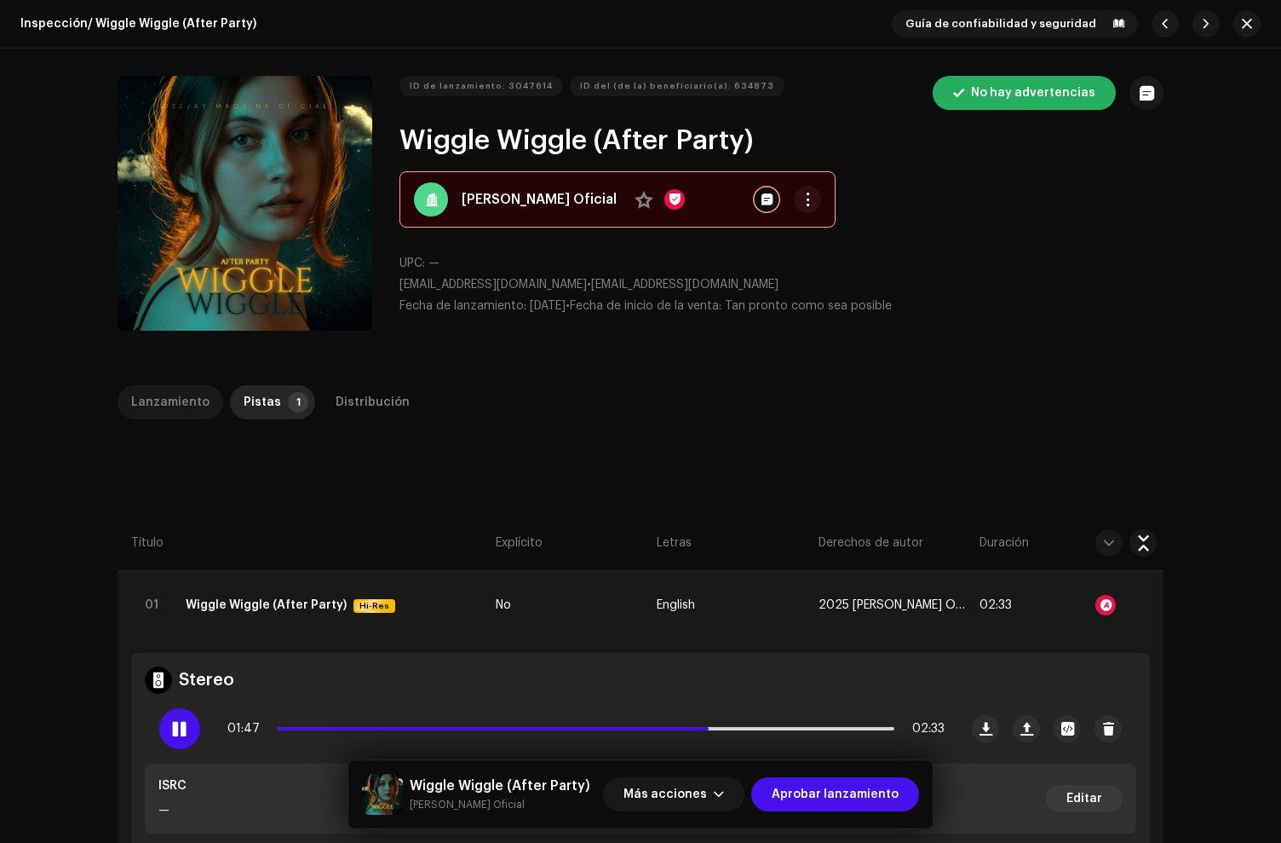
click at [126, 402] on p-tab "Lanzamiento" at bounding box center [171, 402] width 106 height 34
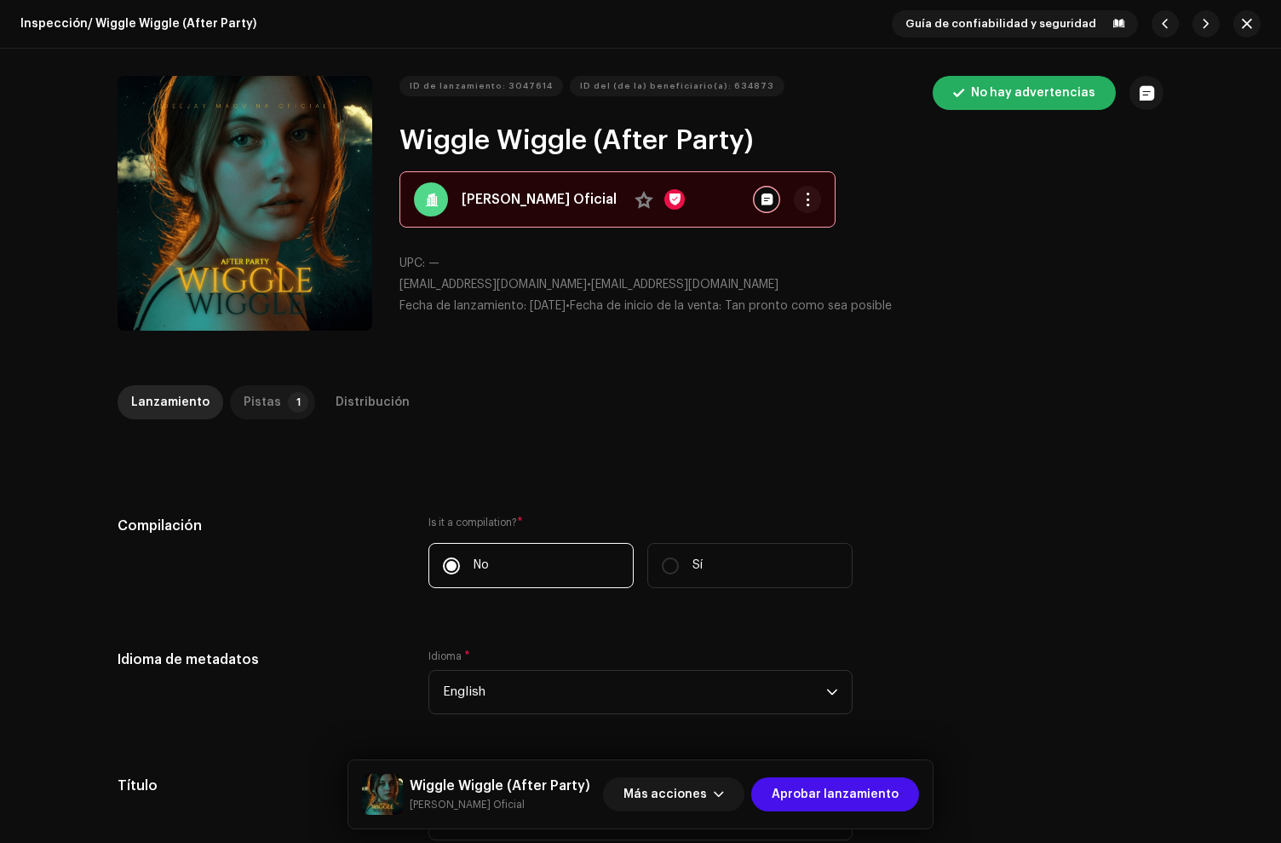
click at [261, 395] on div "Pistas" at bounding box center [262, 402] width 37 height 34
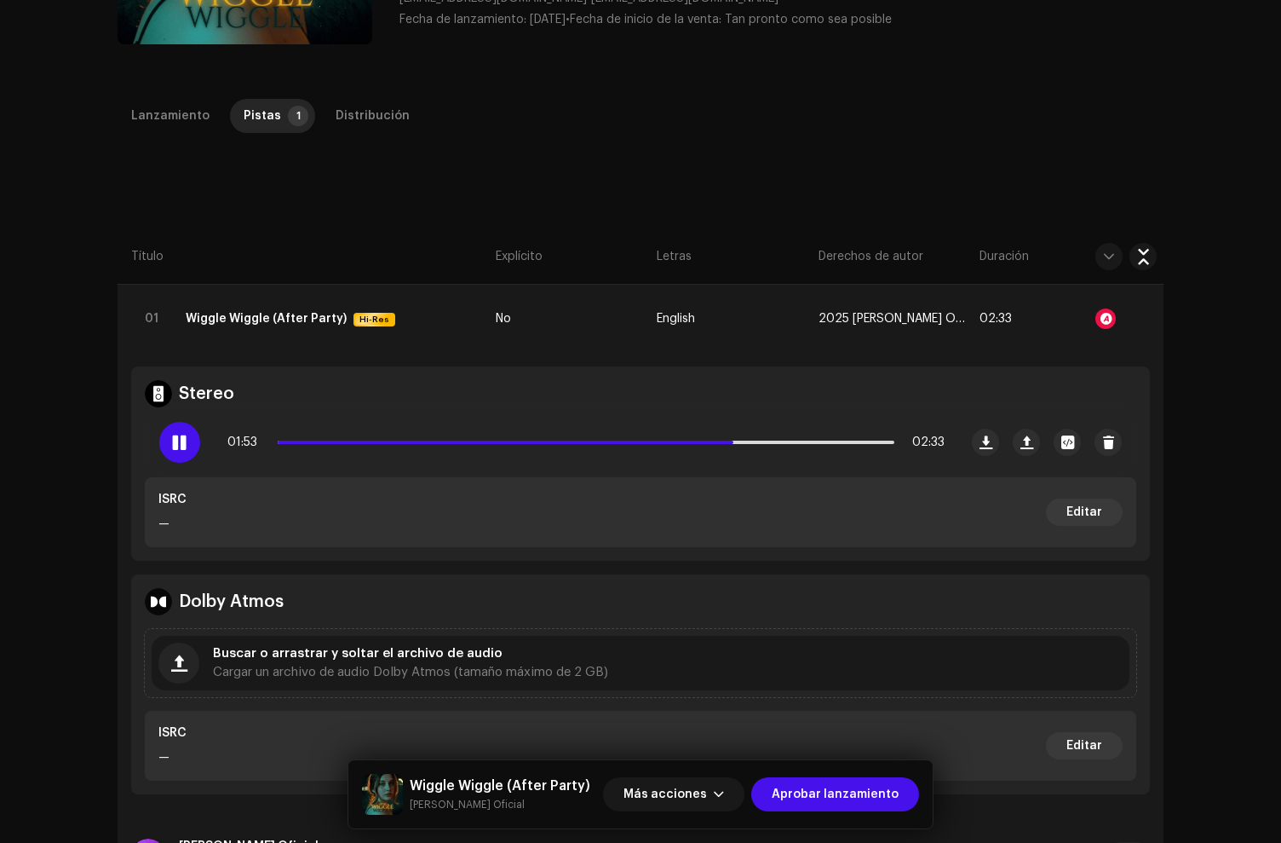
scroll to position [289, 0]
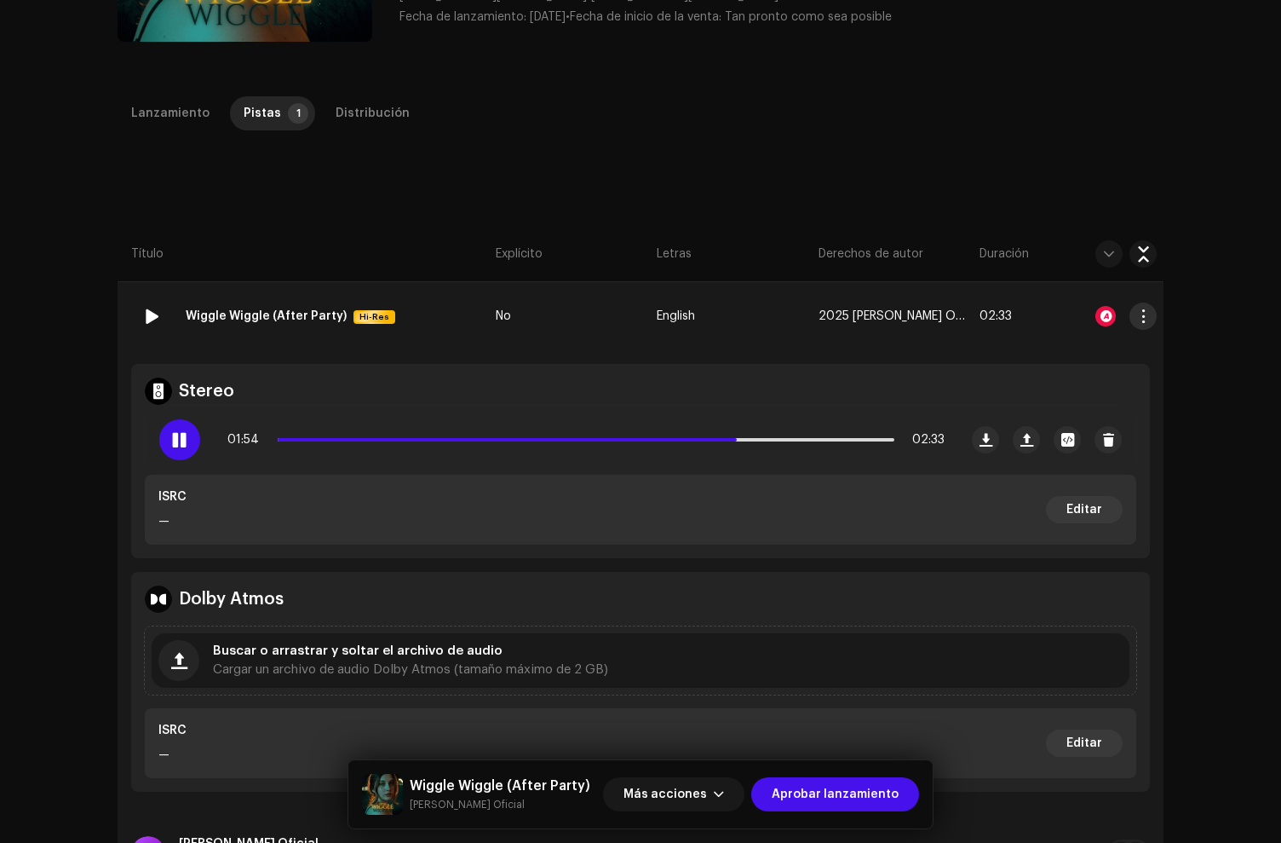
click at [1130, 314] on button "button" at bounding box center [1143, 315] width 27 height 27
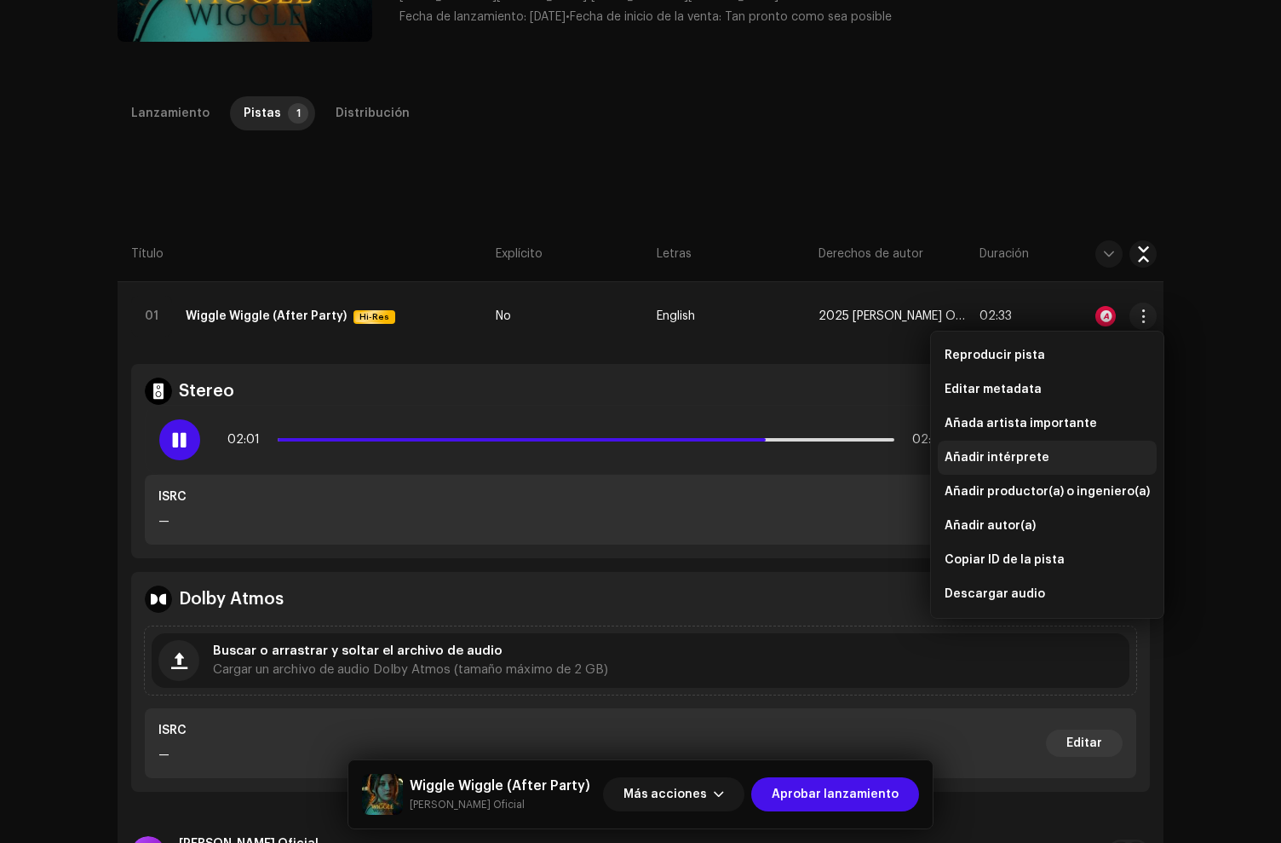
click at [986, 458] on span "Añadir intérprete" at bounding box center [997, 458] width 105 height 14
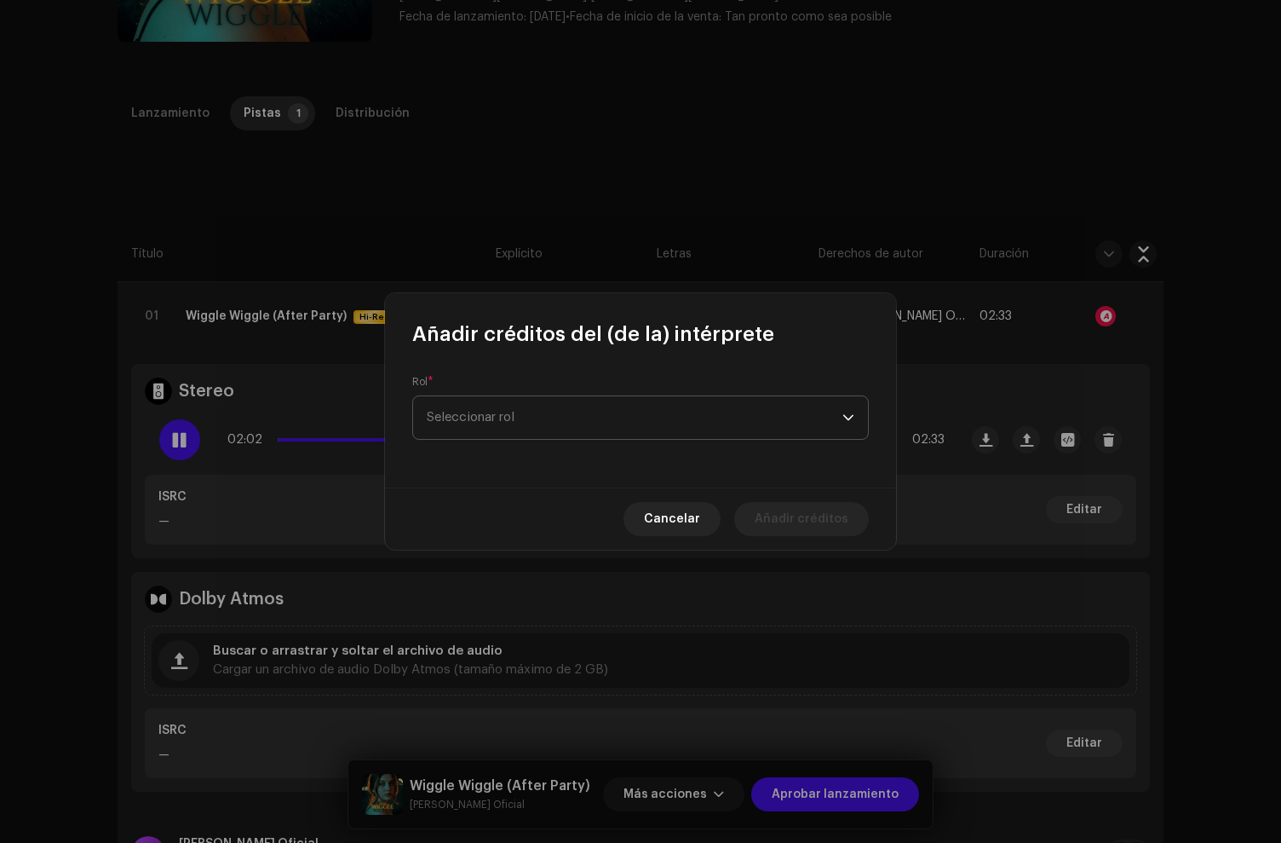
click at [504, 416] on span "Seleccionar rol" at bounding box center [635, 417] width 416 height 43
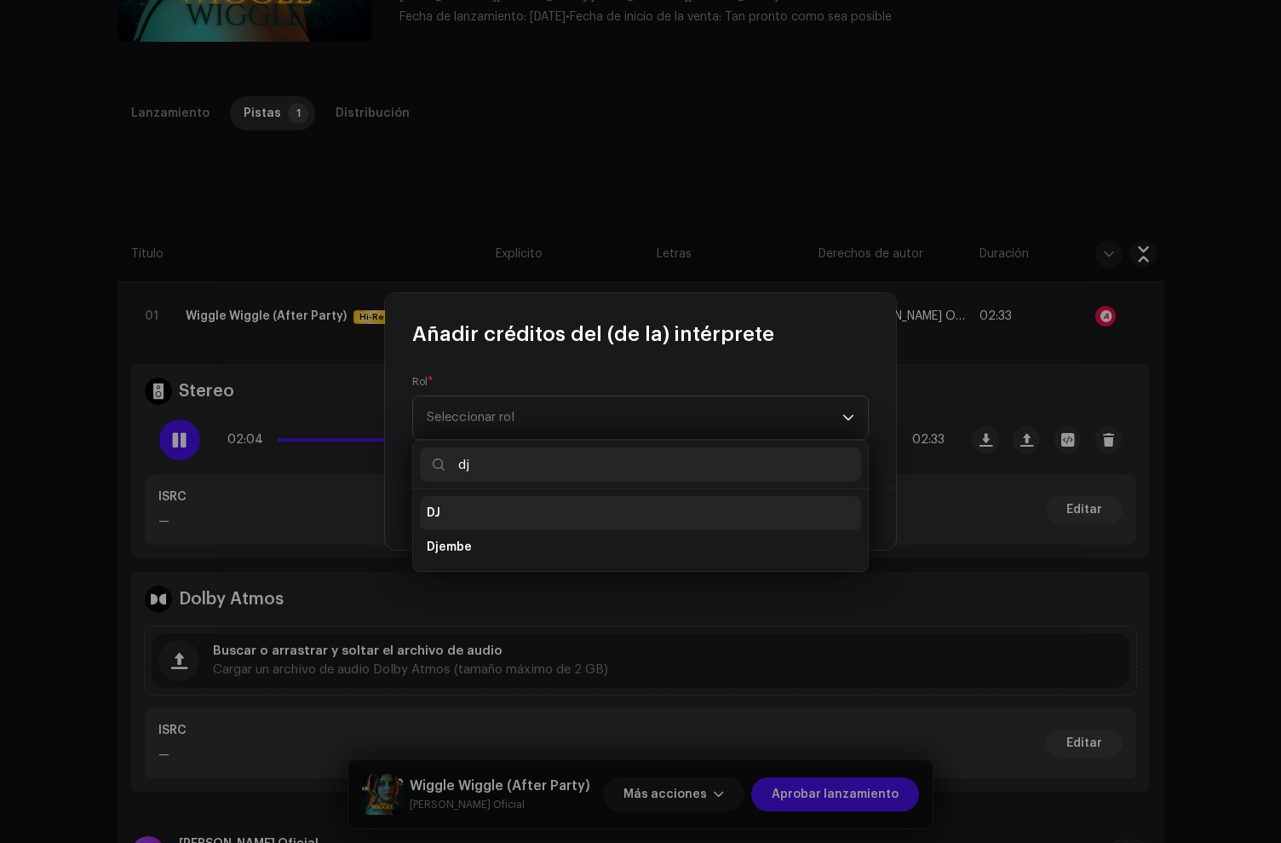
type input "dj"
click at [460, 510] on li "DJ" at bounding box center [640, 513] width 441 height 34
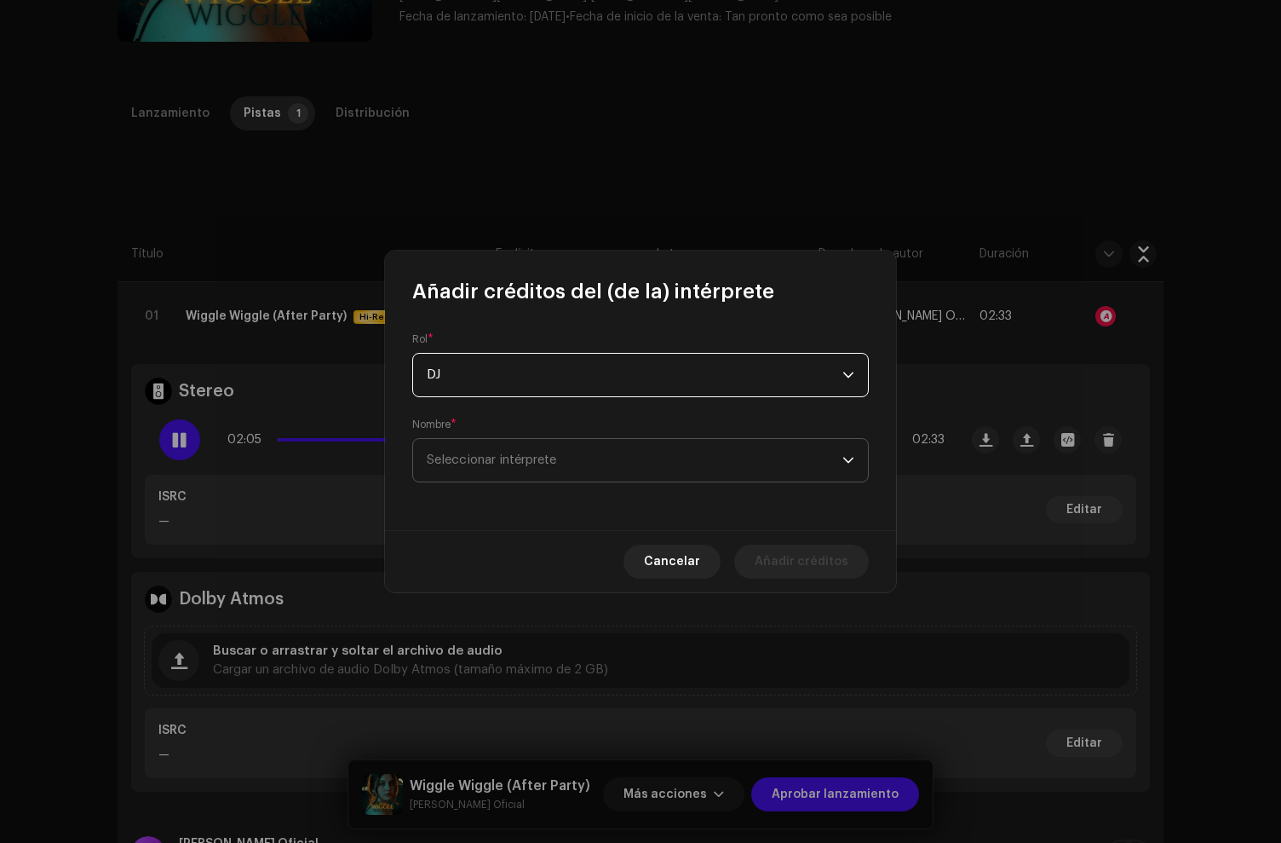
click at [471, 481] on span "Seleccionar intérprete" at bounding box center [635, 460] width 416 height 43
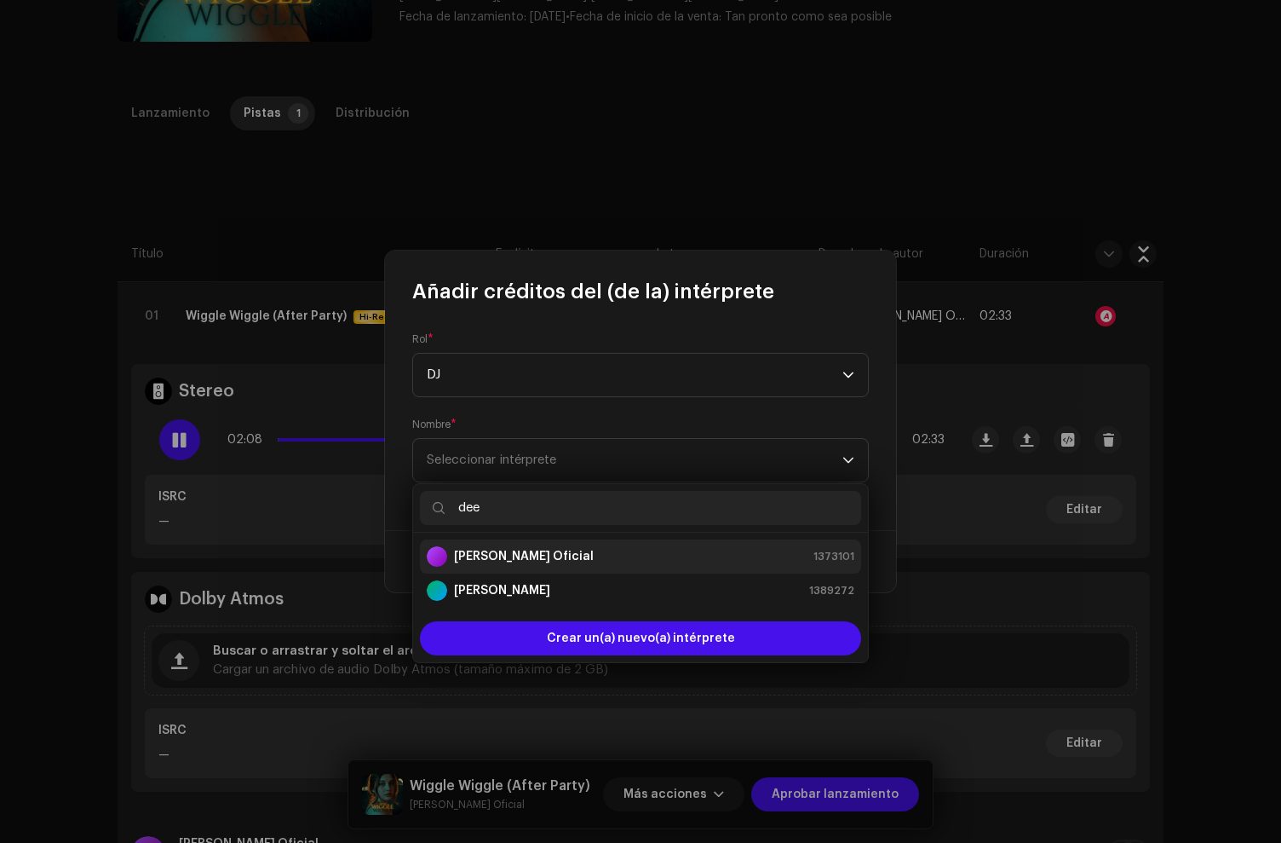
type input "dee"
click at [509, 554] on strong "Deejay Maquina Oficial" at bounding box center [524, 556] width 140 height 17
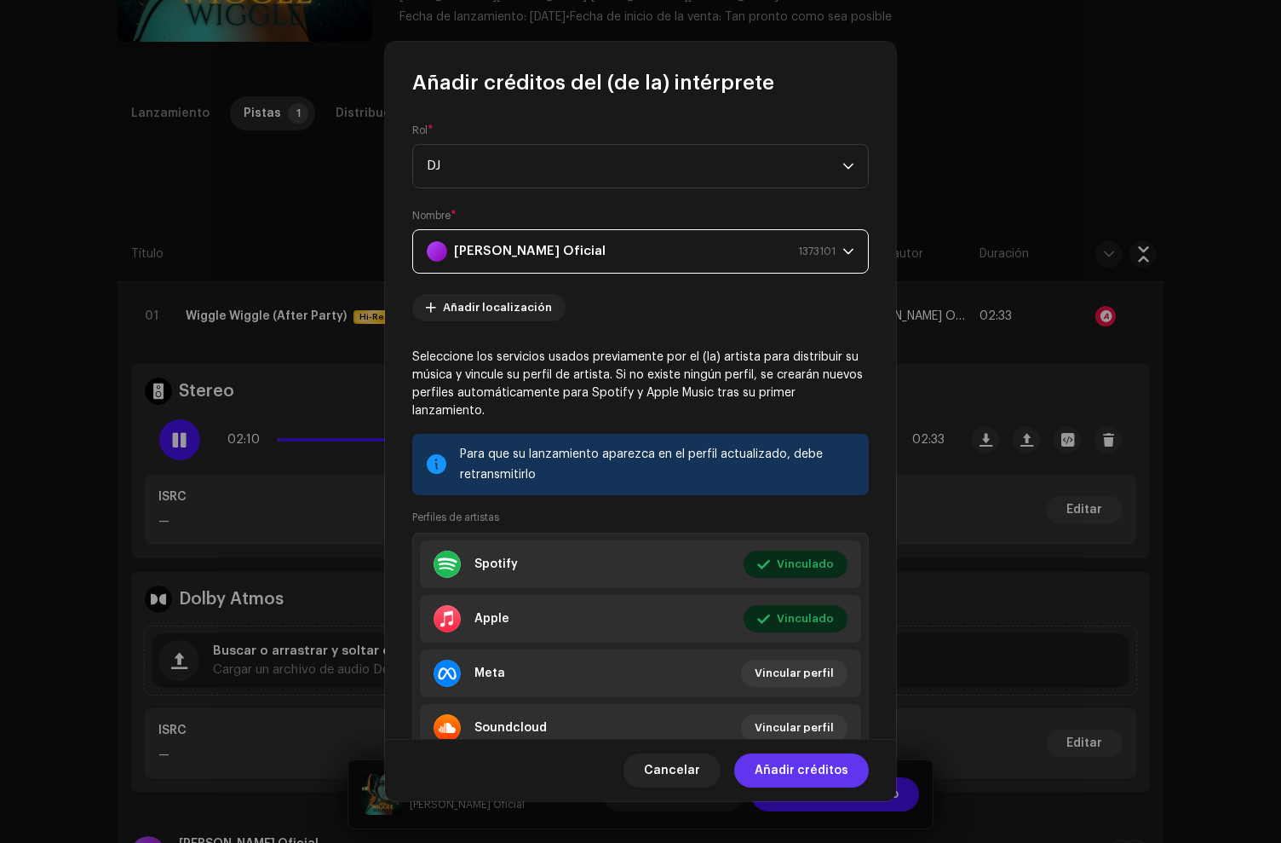
click at [819, 772] on span "Añadir créditos" at bounding box center [802, 770] width 94 height 34
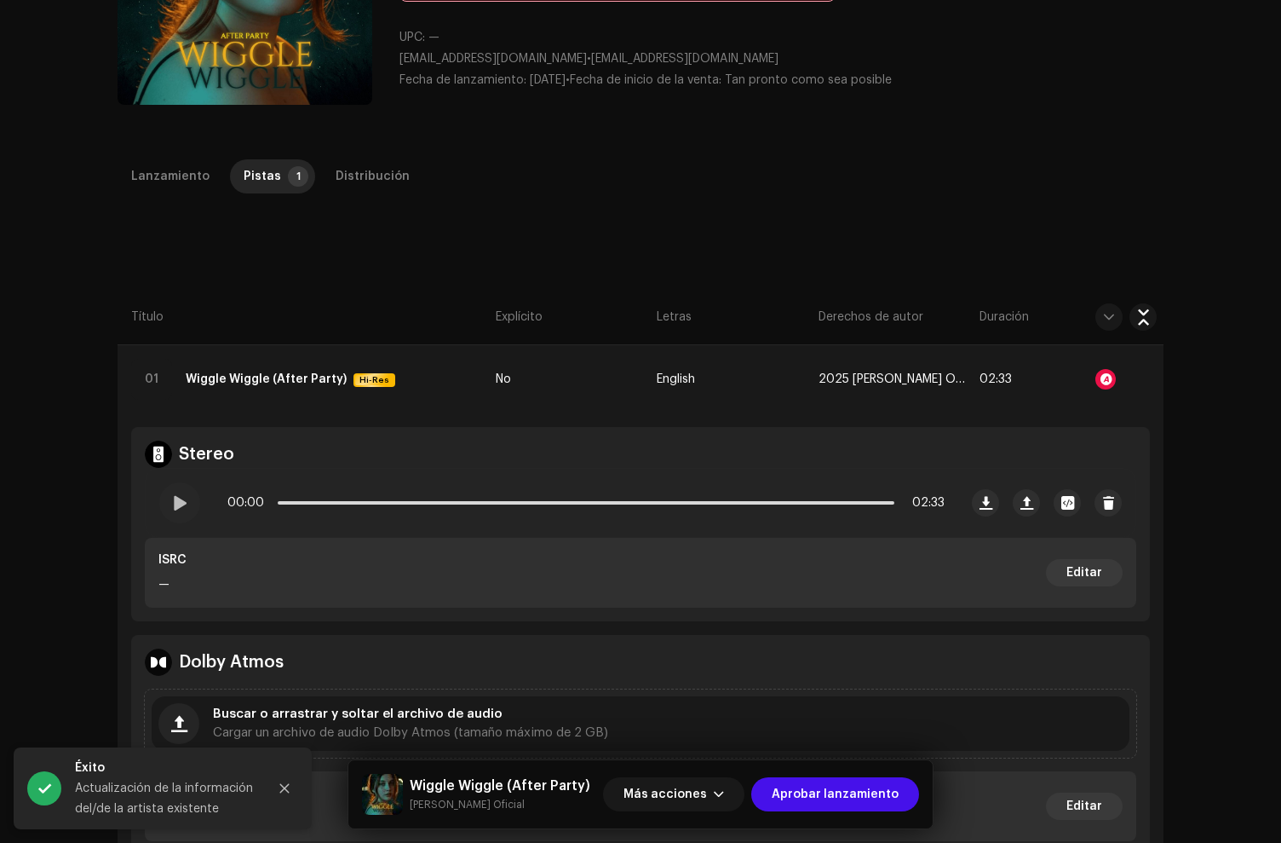
scroll to position [0, 0]
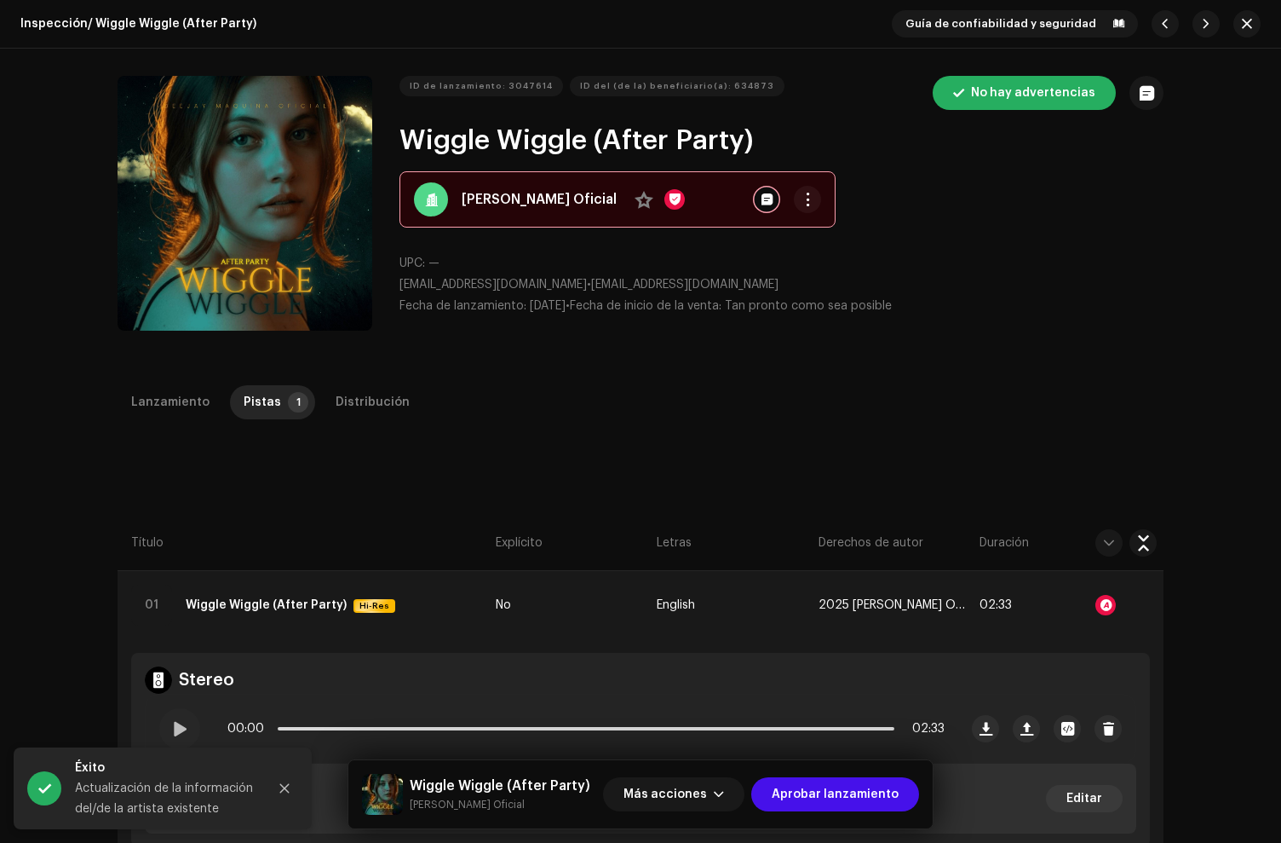
click at [337, 370] on div "Inspección / Wiggle Wiggle (After Party) Guía de confiabilidad y seguridad ID d…" at bounding box center [640, 421] width 1281 height 843
click at [337, 399] on div "Distribución" at bounding box center [373, 402] width 74 height 34
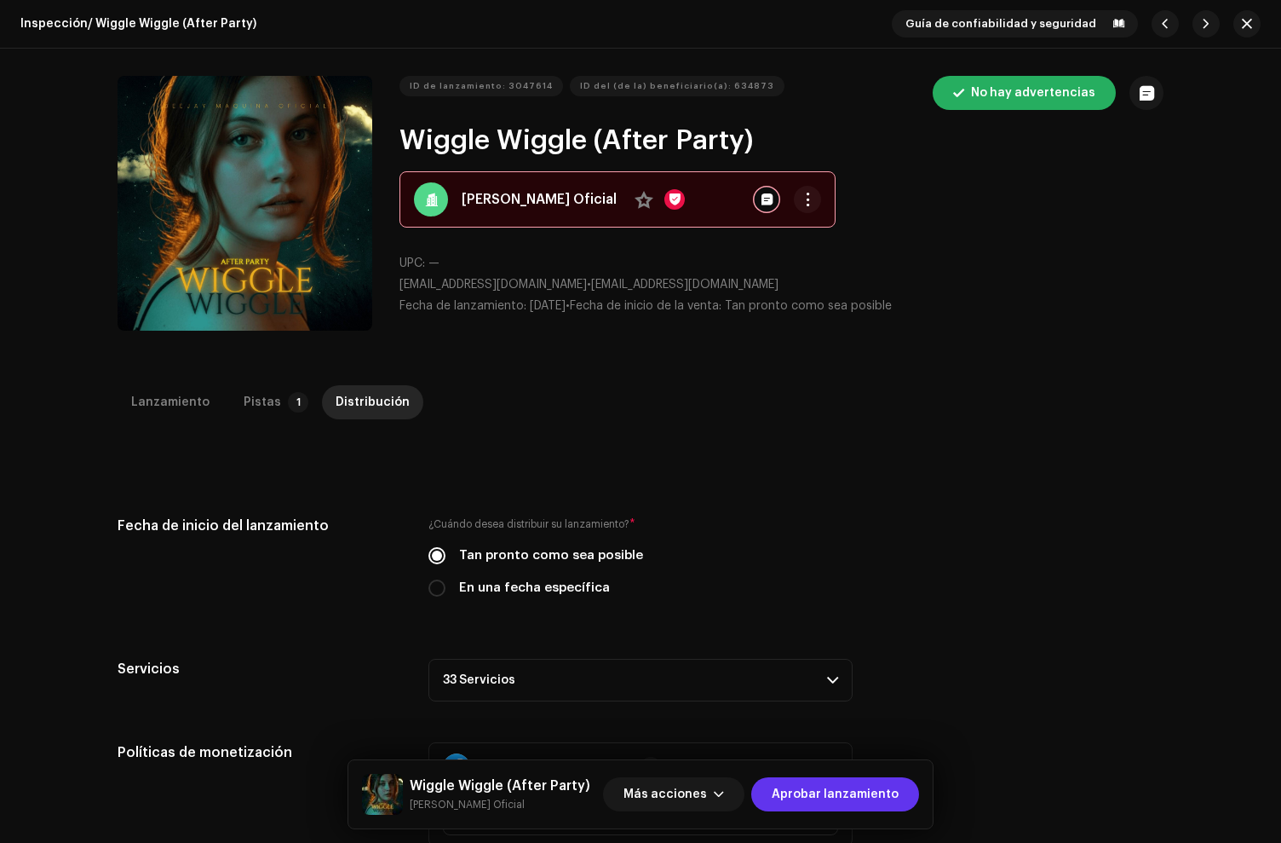
click at [859, 797] on span "Aprobar lanzamiento" at bounding box center [835, 794] width 127 height 34
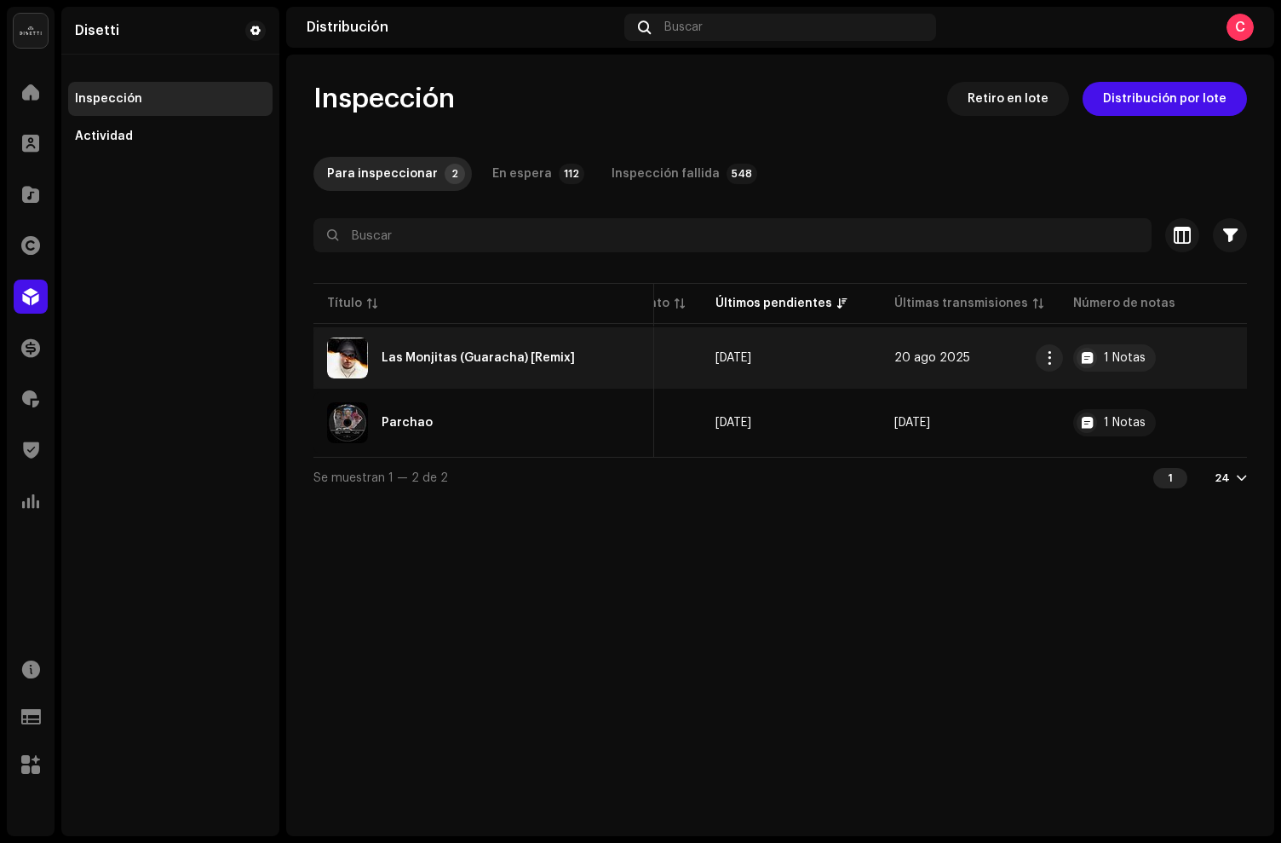
scroll to position [0, 520]
click at [633, 350] on div "Las Monjitas (Guaracha) [Remix]" at bounding box center [484, 357] width 314 height 41
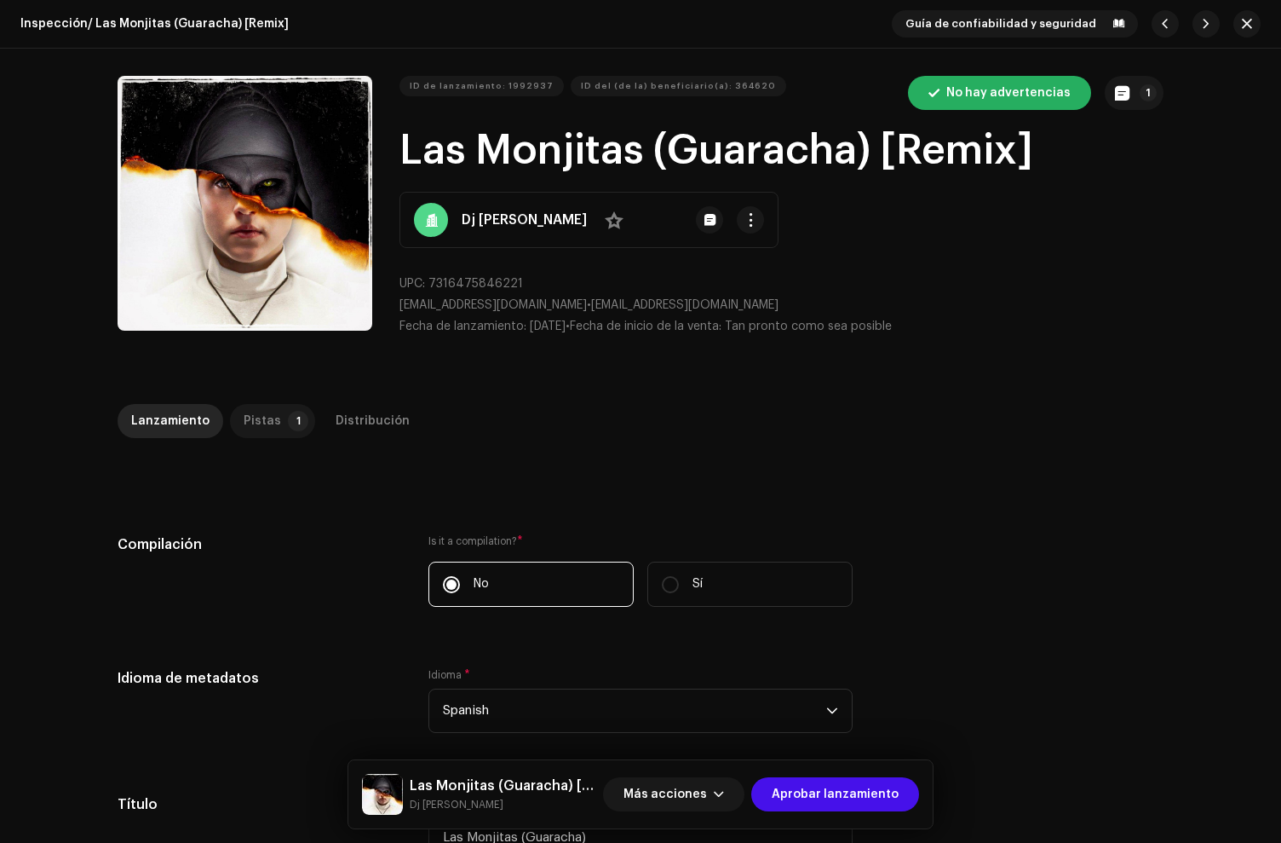
click at [273, 434] on p-tab "Pistas 1" at bounding box center [272, 421] width 85 height 34
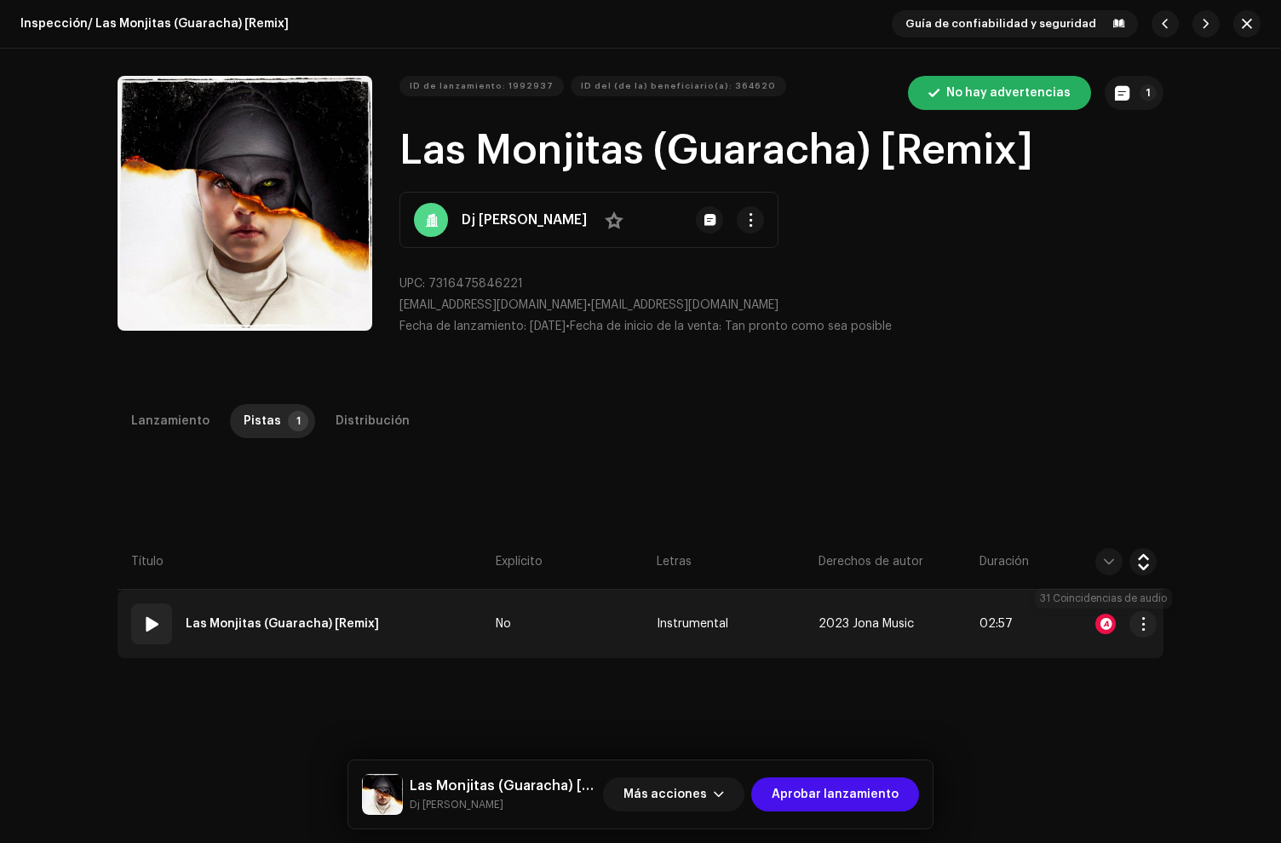
click at [1109, 622] on div at bounding box center [1106, 623] width 20 height 20
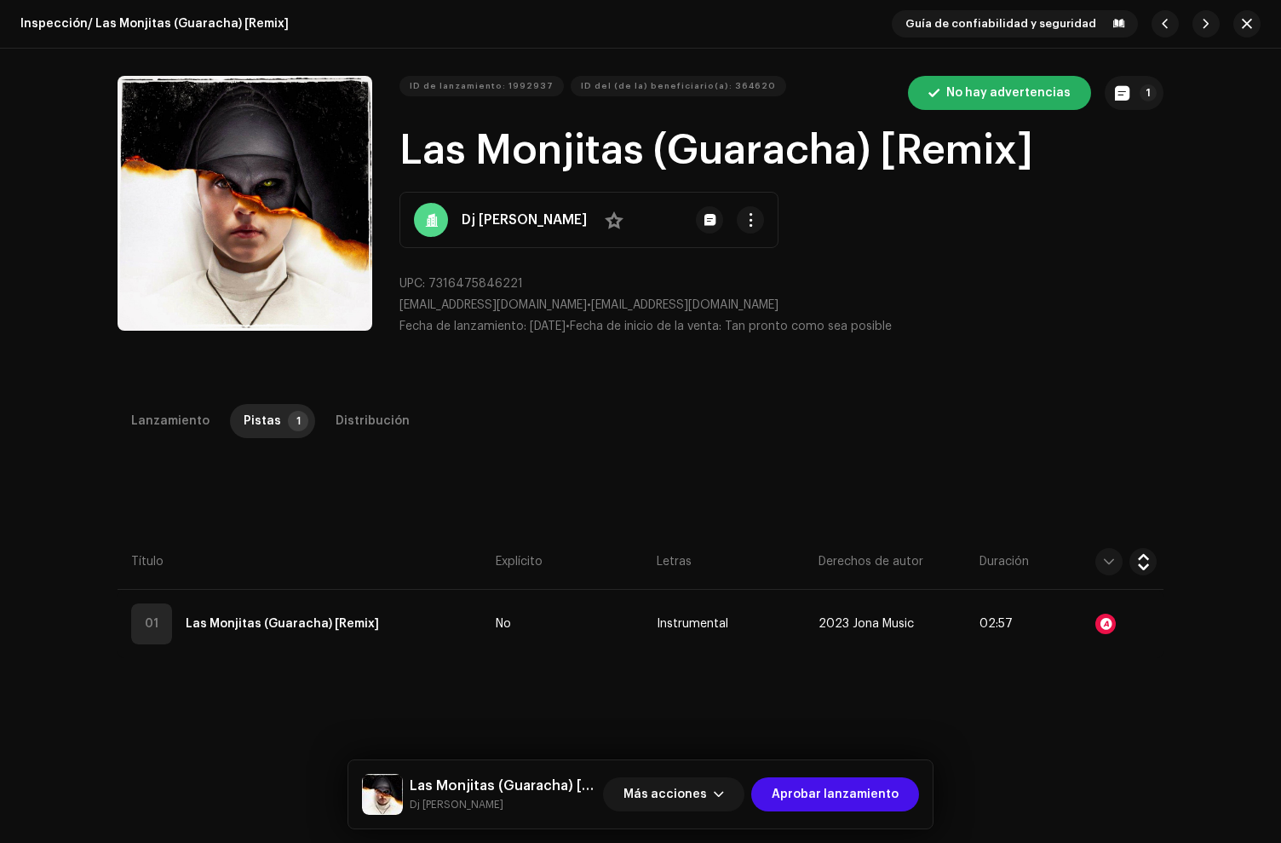
click at [214, 492] on div "Reconocimiento de audio por Remezclas o muestras 22 Canción versionada 9 Todos …" at bounding box center [640, 421] width 1281 height 843
click at [177, 417] on div "Lanzamiento" at bounding box center [170, 421] width 78 height 34
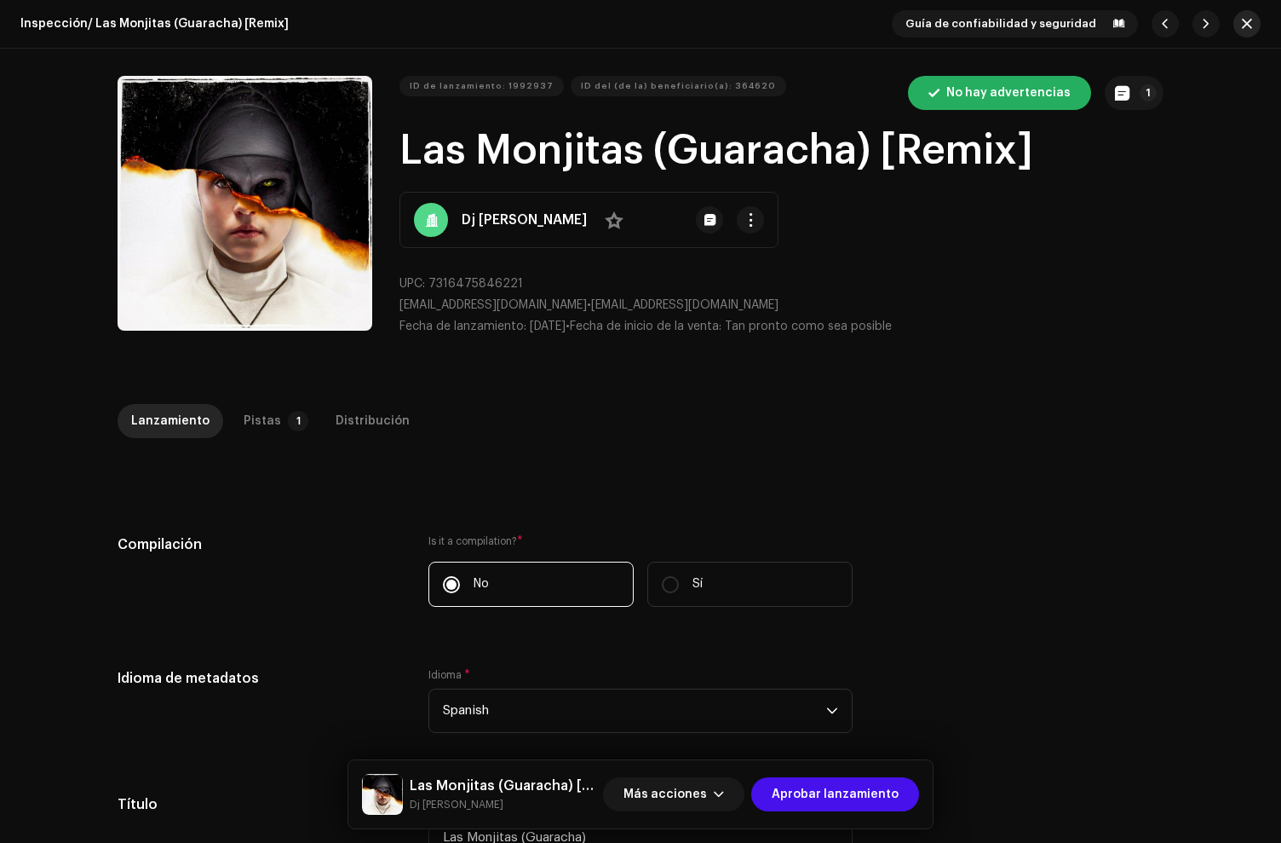
click at [1245, 20] on span "button" at bounding box center [1247, 24] width 10 height 14
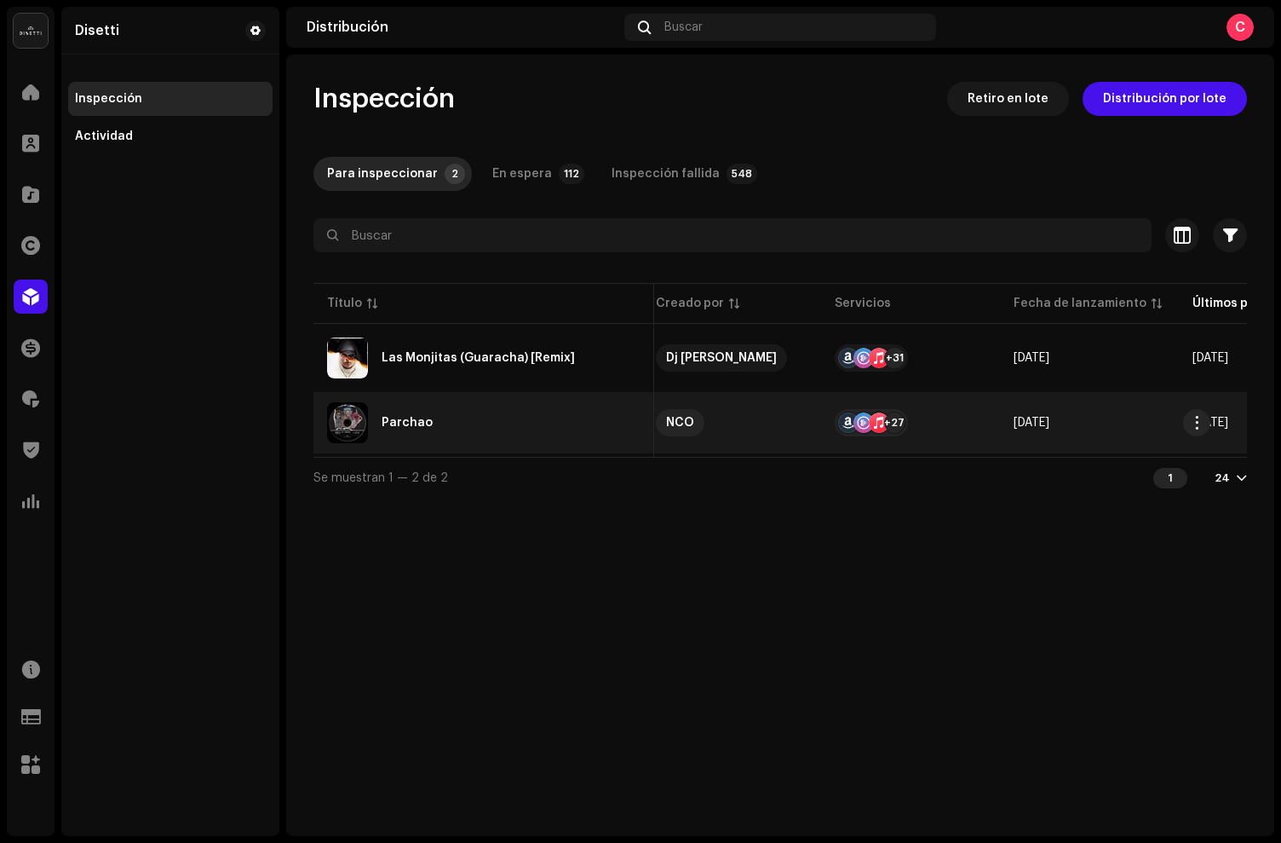
scroll to position [0, 190]
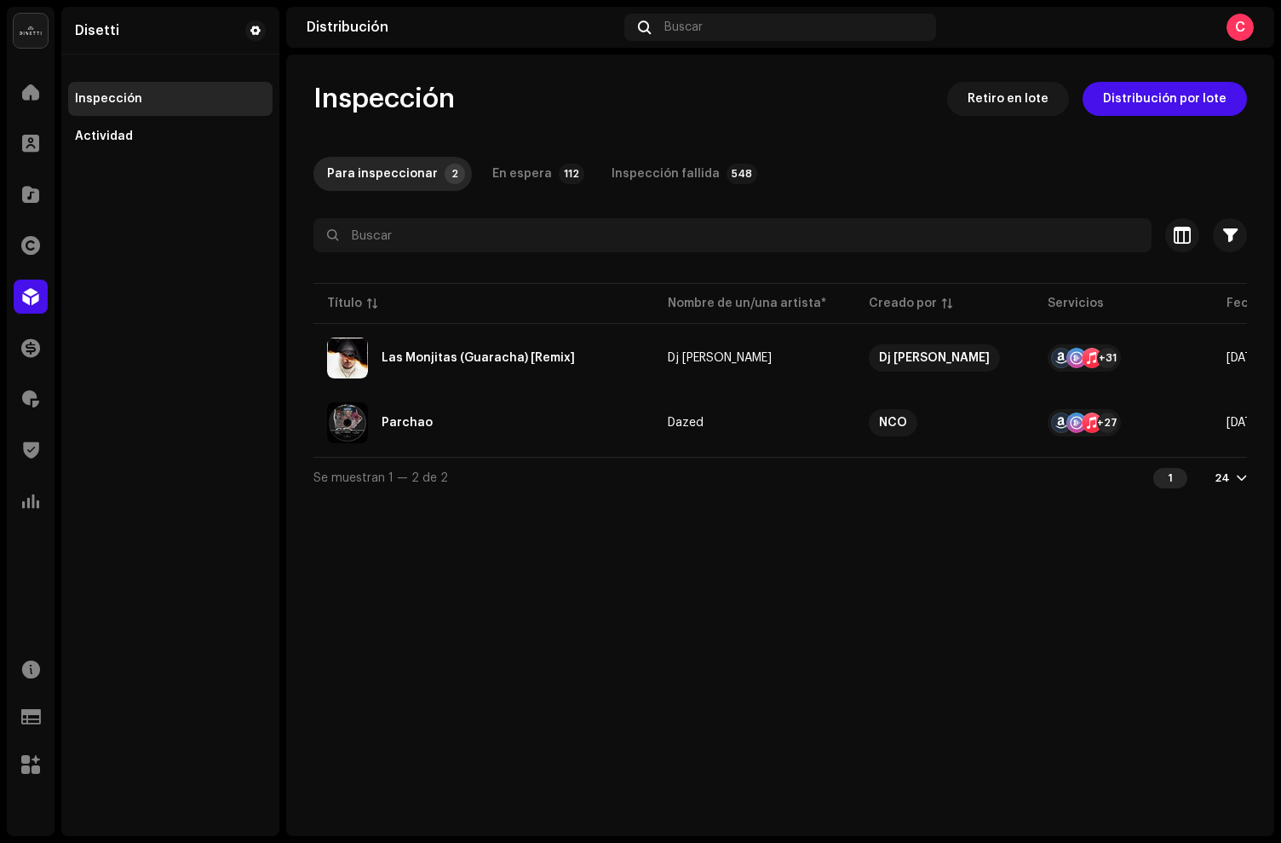
click at [16, 168] on div "Inicio Clientes Catálogo Derechos Distribución Financiar Regalías Trust & Safet…" at bounding box center [31, 296] width 48 height 457
click at [22, 197] on span at bounding box center [30, 194] width 17 height 14
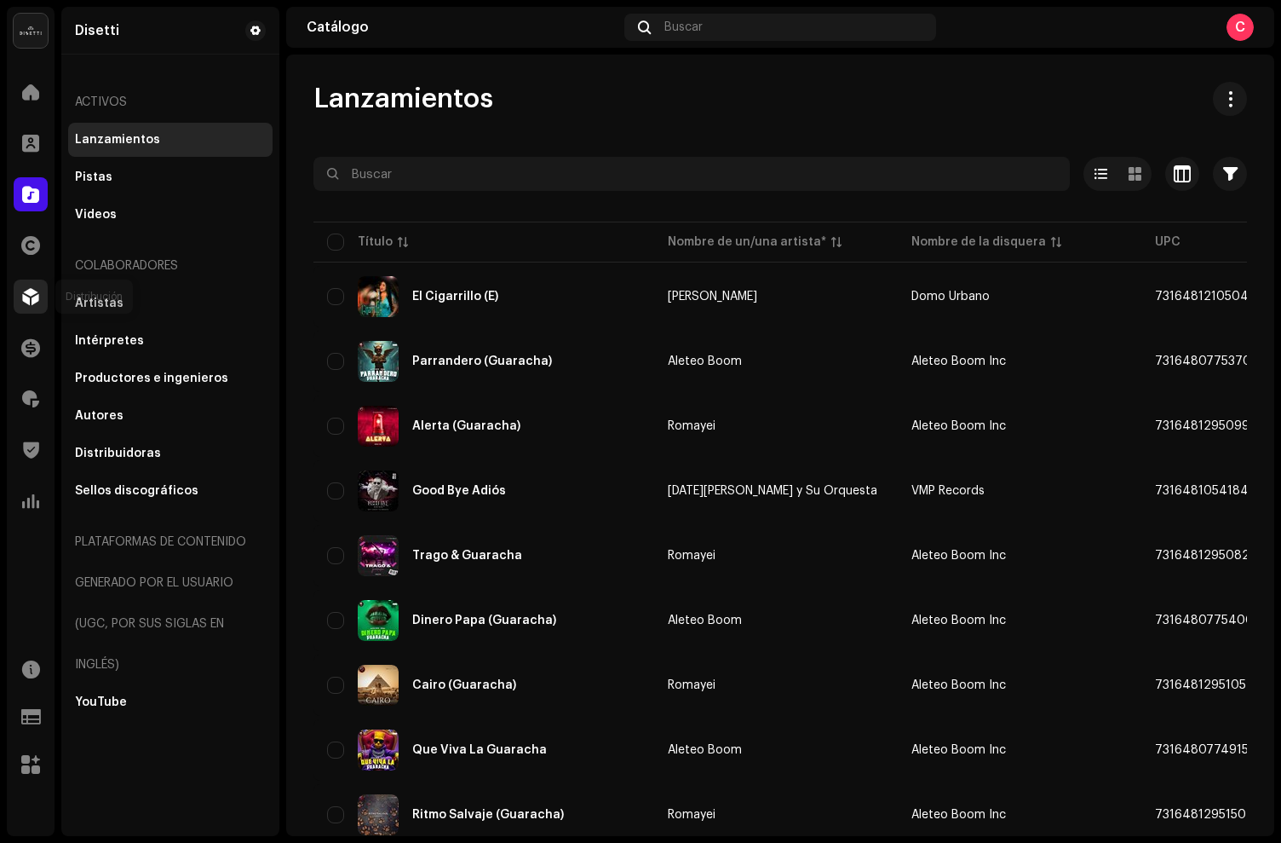
click at [35, 311] on div at bounding box center [31, 296] width 34 height 34
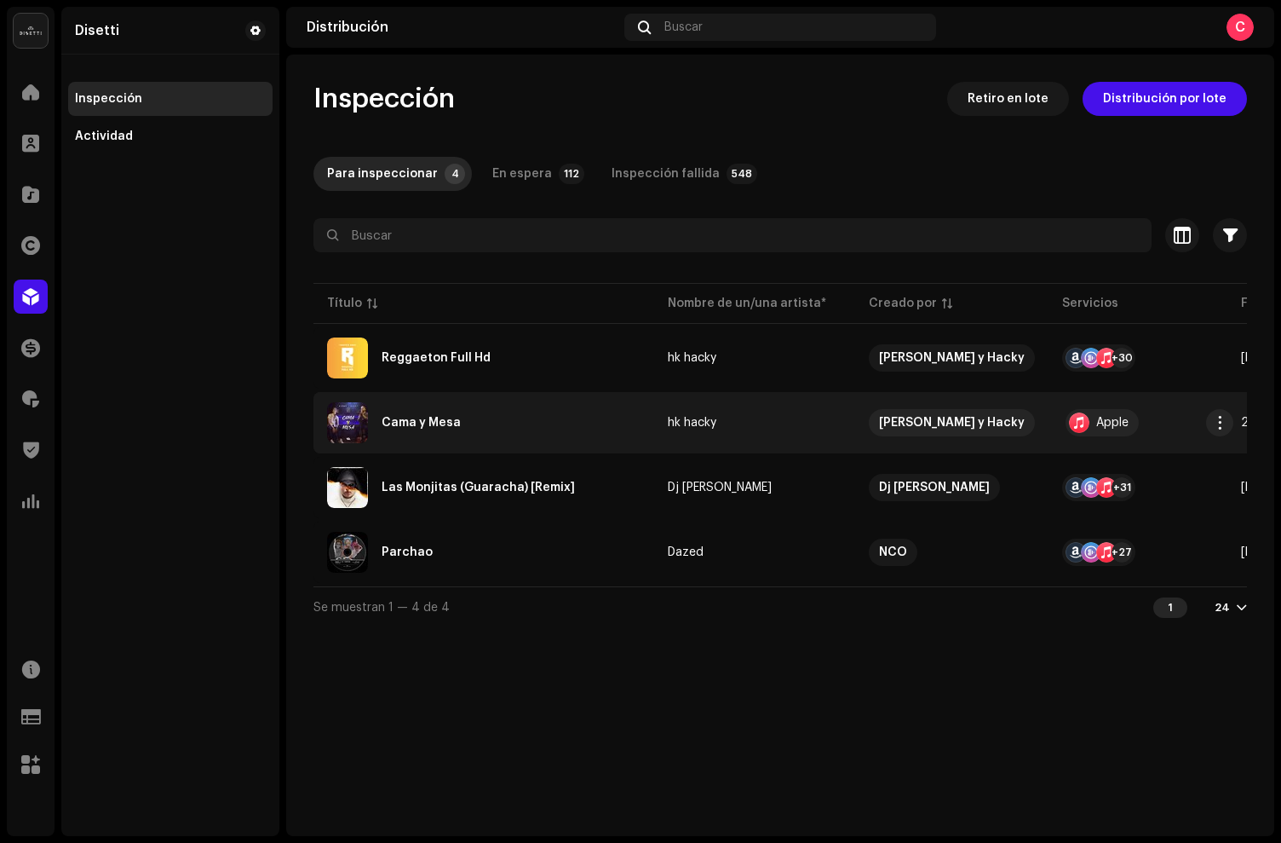
click at [602, 429] on div "Cama y Mesa" at bounding box center [484, 422] width 314 height 41
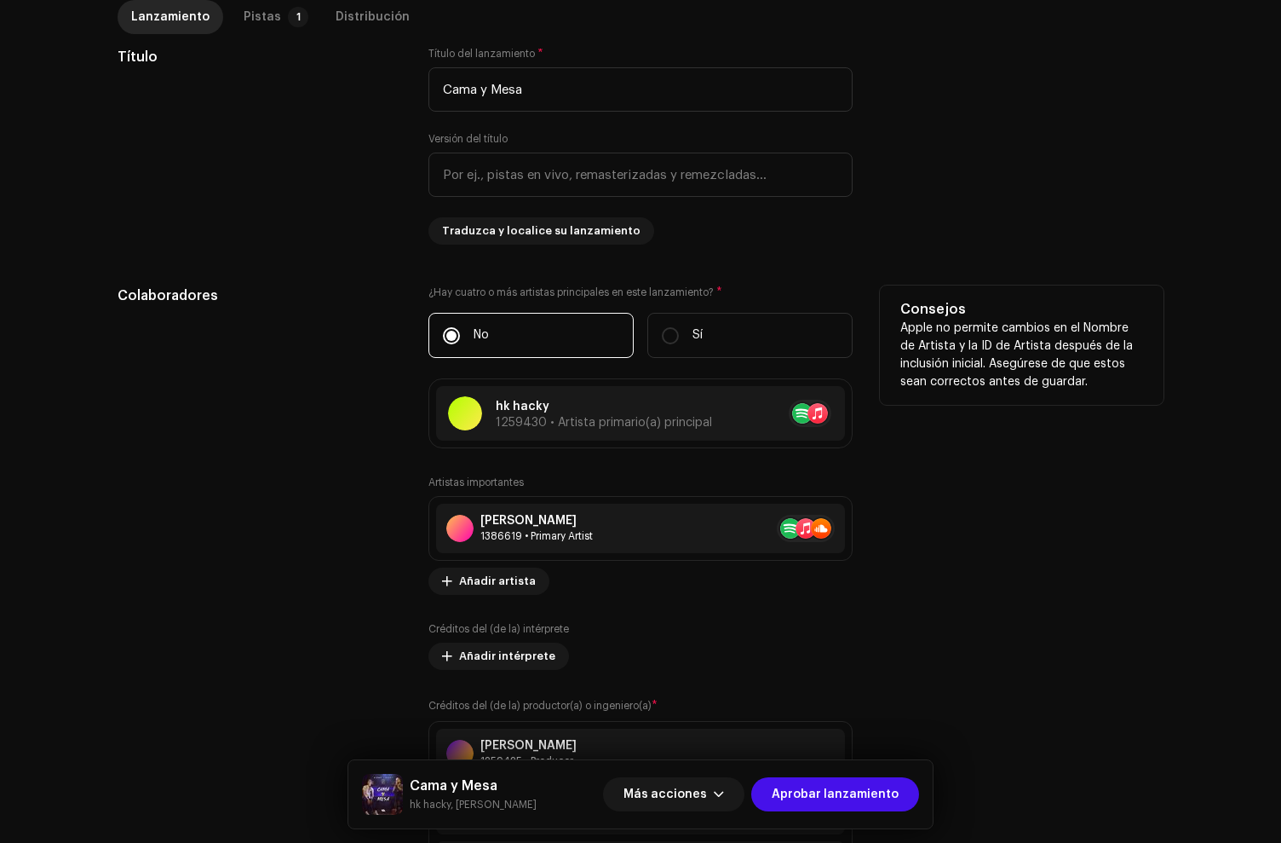
scroll to position [733, 0]
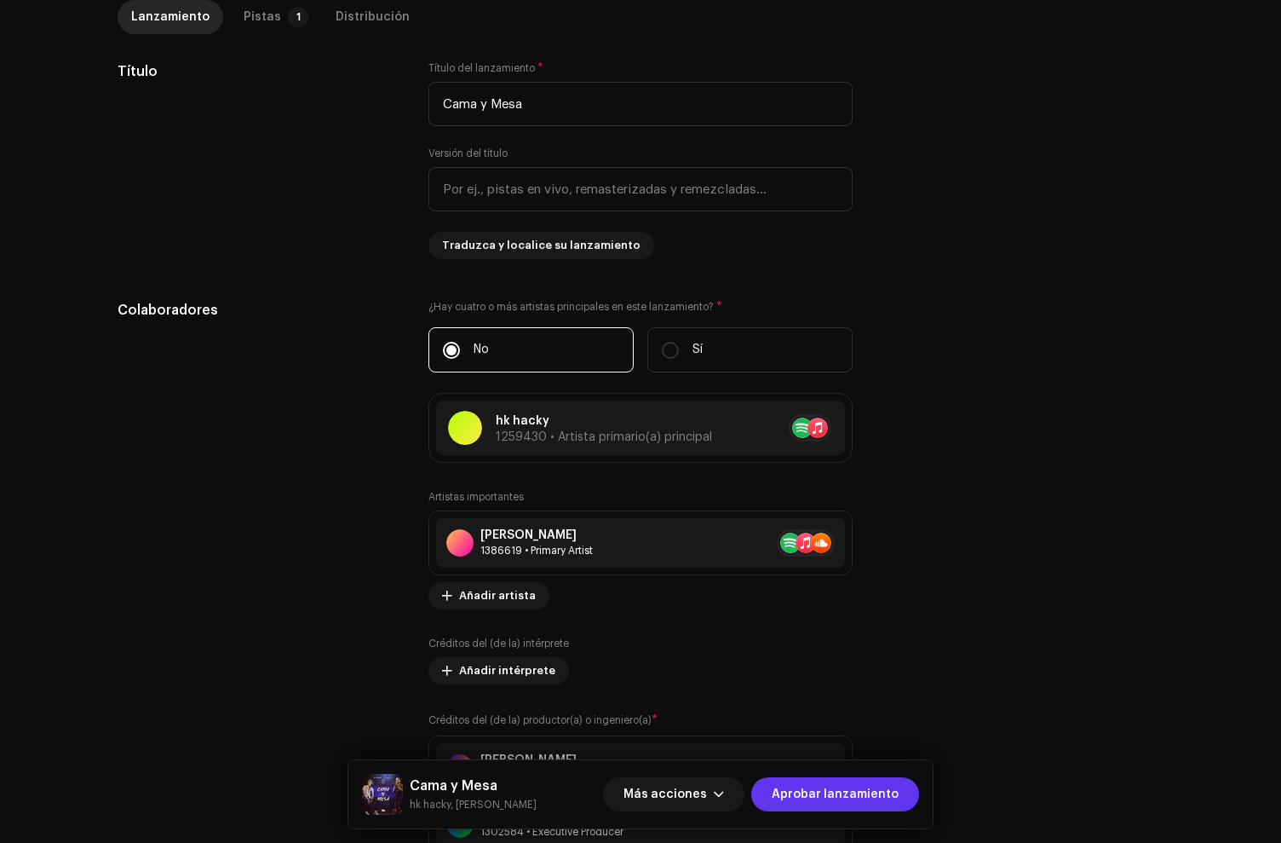
click at [822, 803] on span "Aprobar lanzamiento" at bounding box center [835, 794] width 127 height 34
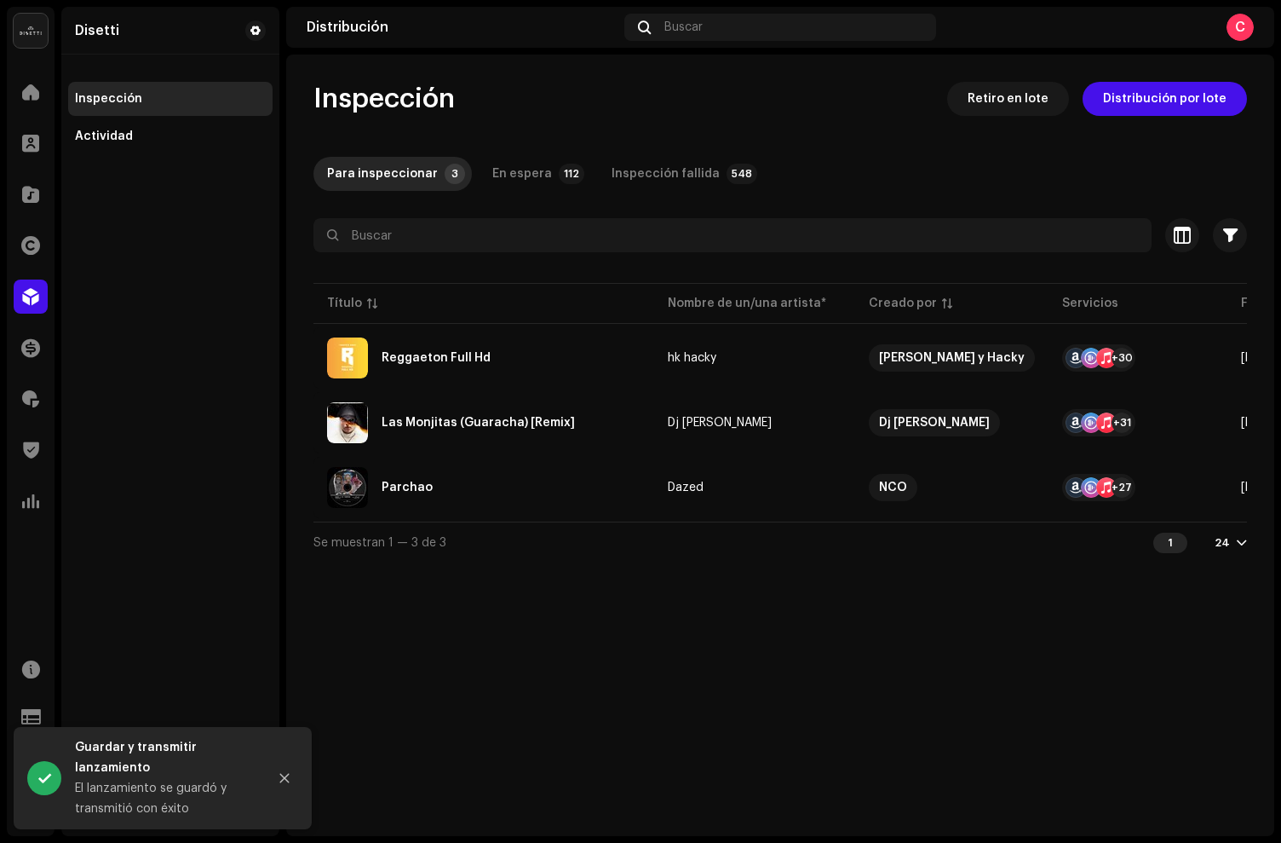
click at [609, 325] on table "Título Nombre de un/una artista* Creado por Servicios Fecha de lanzamiento Últi…" at bounding box center [1218, 400] width 1809 height 242
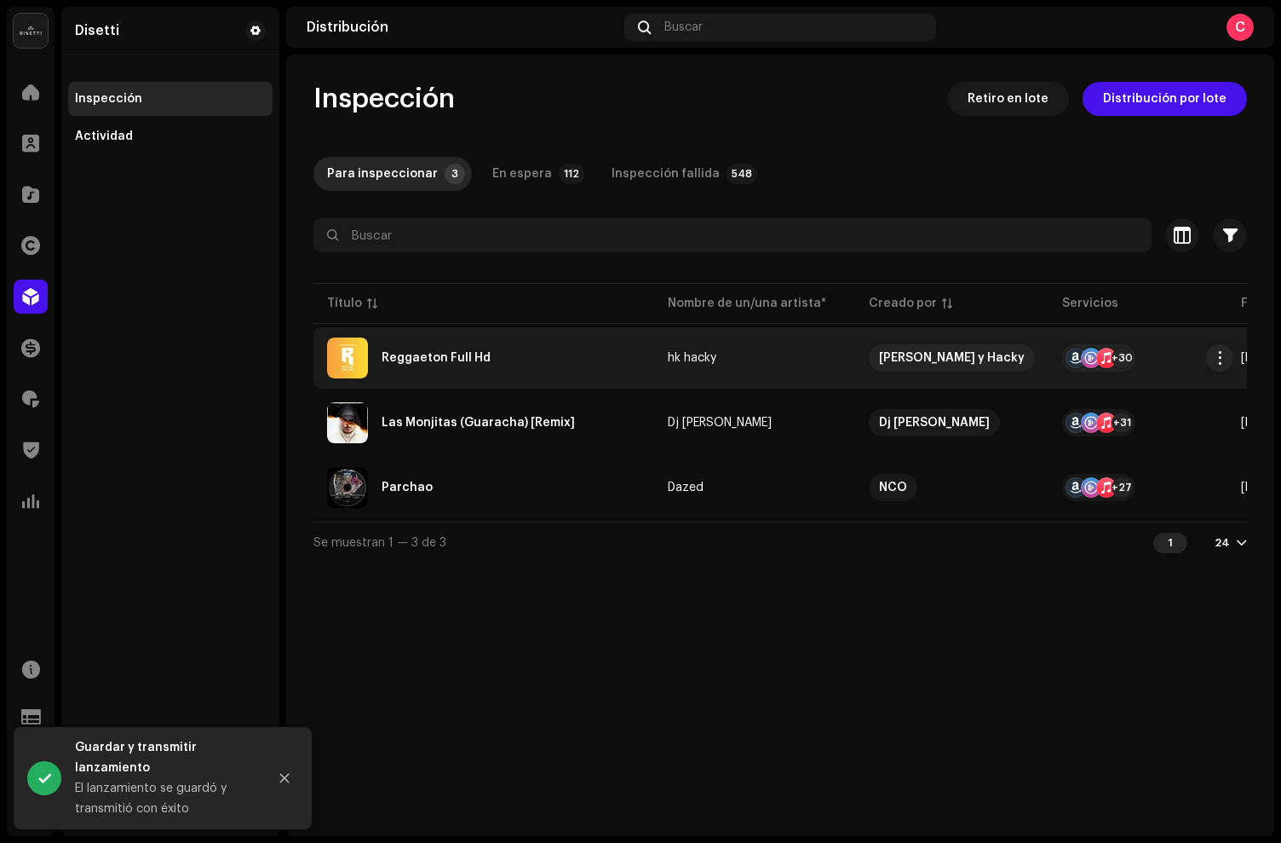
click at [547, 359] on div "Reggaeton Full Hd" at bounding box center [484, 357] width 314 height 41
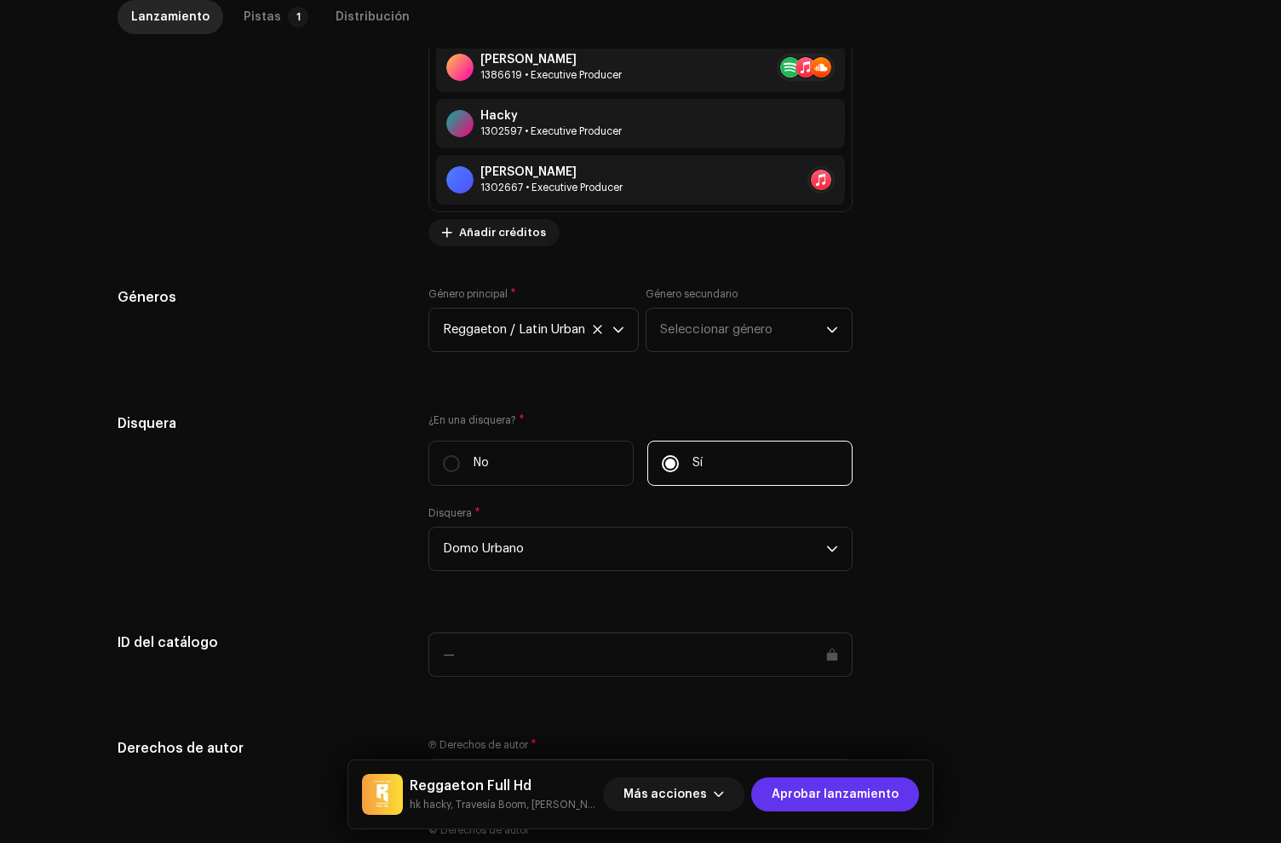
scroll to position [1502, 0]
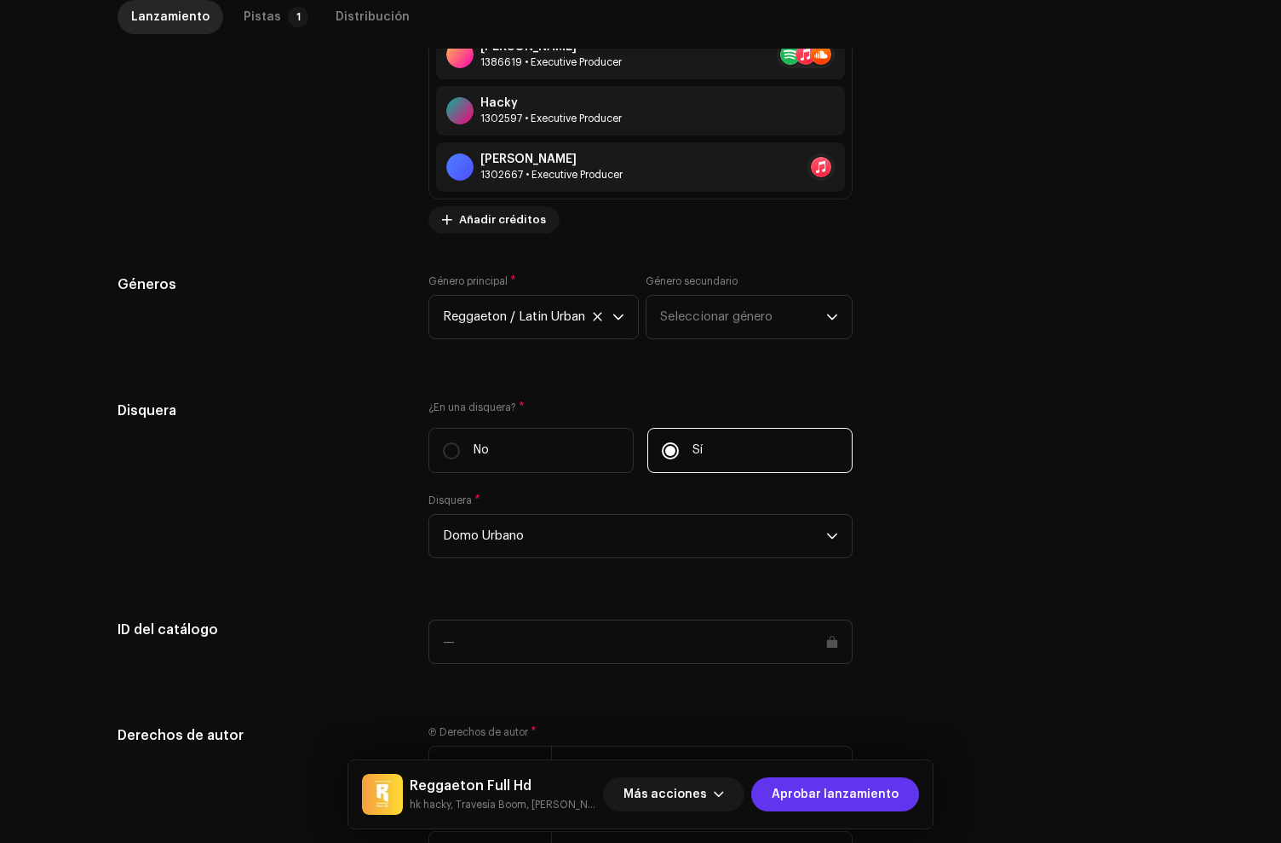
click at [893, 803] on span "Aprobar lanzamiento" at bounding box center [835, 794] width 127 height 34
